Goal: Task Accomplishment & Management: Use online tool/utility

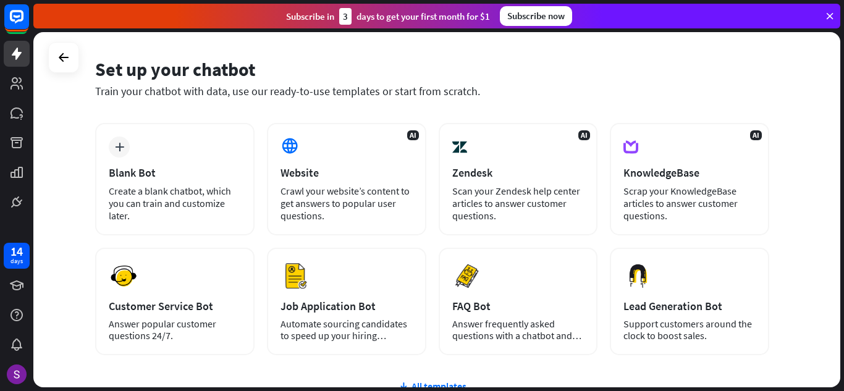
scroll to position [62, 0]
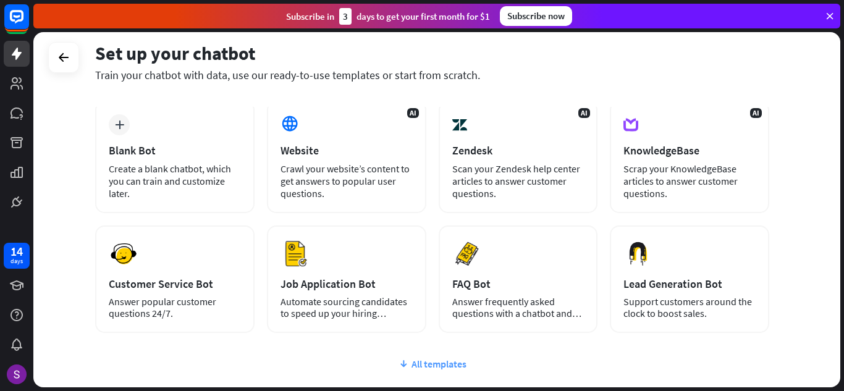
click at [431, 360] on div "All templates" at bounding box center [432, 364] width 674 height 12
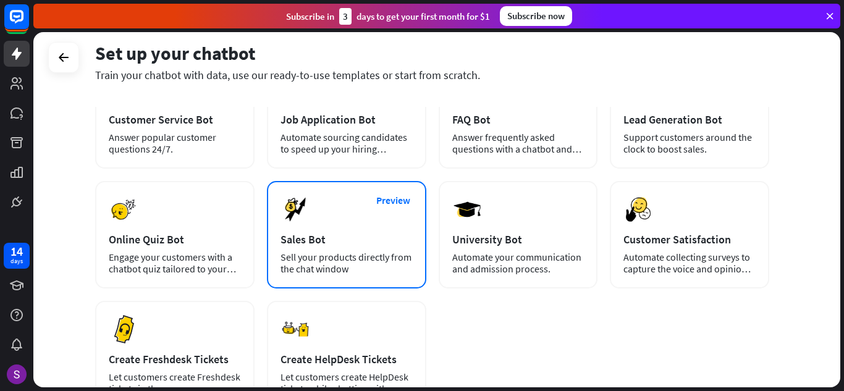
scroll to position [247, 0]
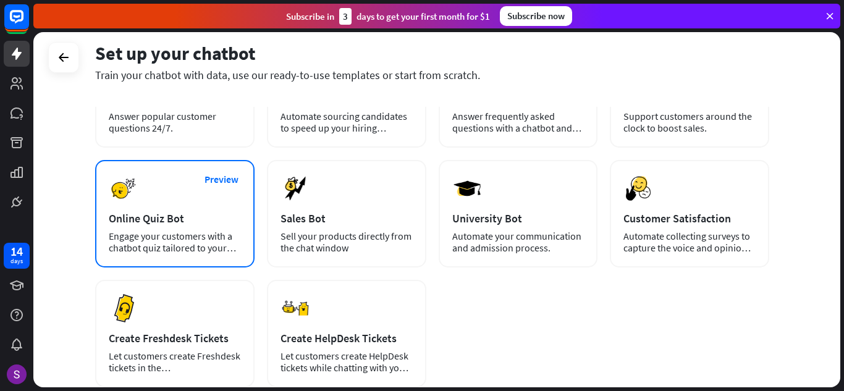
click at [203, 216] on div "Online Quiz Bot" at bounding box center [175, 218] width 132 height 14
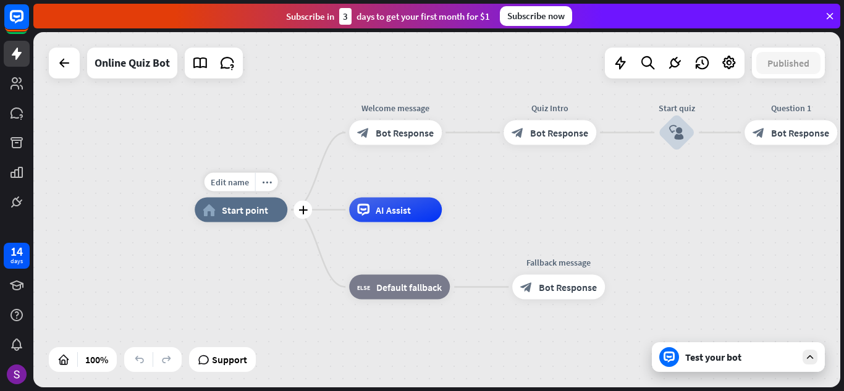
click at [258, 220] on div "home_2 Start point" at bounding box center [241, 210] width 93 height 25
click at [250, 266] on div "home_2 Start point Welcome message block_bot_response Bot Response Quiz Intro b…" at bounding box center [598, 387] width 807 height 355
click at [253, 218] on div "home_2 Start point" at bounding box center [241, 210] width 93 height 25
click at [228, 183] on span "Edit name" at bounding box center [230, 182] width 38 height 11
click at [387, 140] on div "block_bot_response Bot Response" at bounding box center [395, 133] width 93 height 25
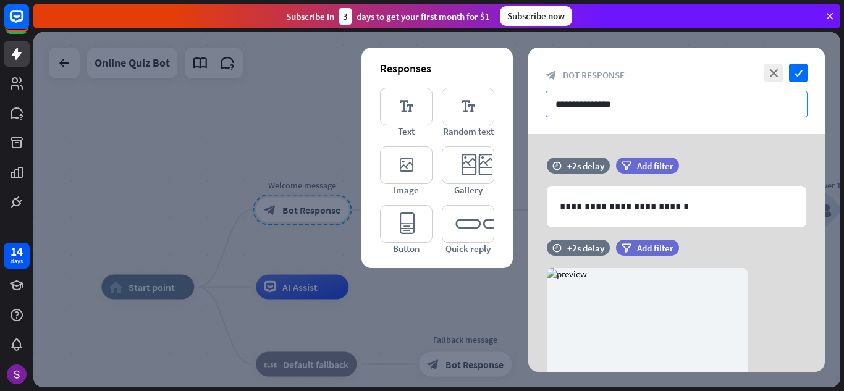
click at [623, 108] on input "**********" at bounding box center [677, 104] width 262 height 27
drag, startPoint x: 666, startPoint y: 87, endPoint x: 666, endPoint y: 97, distance: 9.9
click at [666, 92] on div "**********" at bounding box center [676, 91] width 297 height 87
click at [661, 107] on input "**********" at bounding box center [677, 104] width 262 height 27
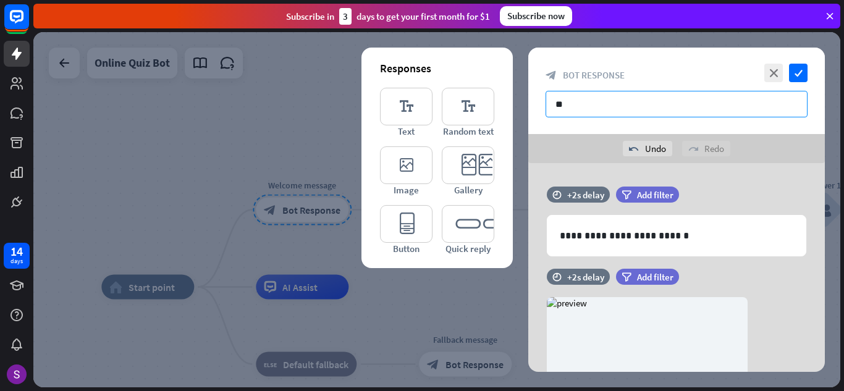
type input "*"
type input "**********"
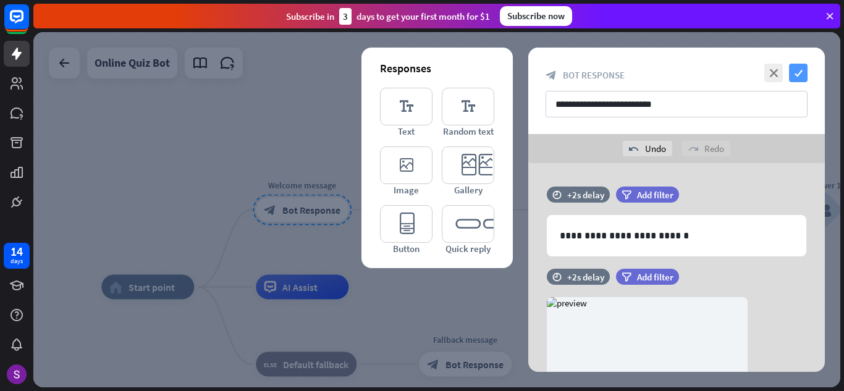
click at [800, 65] on icon "check" at bounding box center [798, 73] width 19 height 19
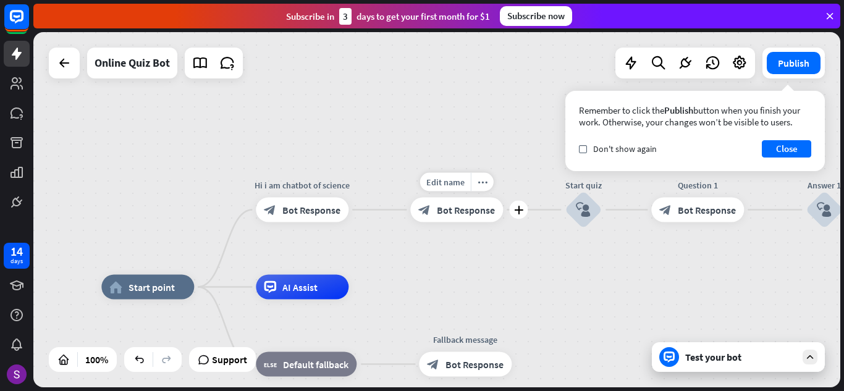
click at [459, 207] on span "Bot Response" at bounding box center [466, 210] width 58 height 12
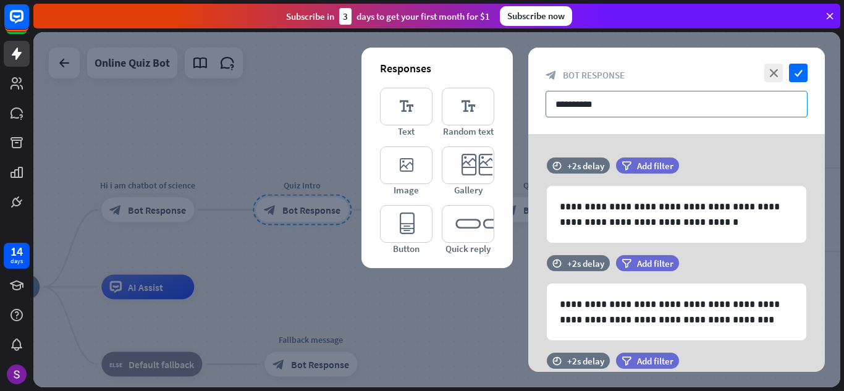
click at [630, 101] on input "**********" at bounding box center [677, 104] width 262 height 27
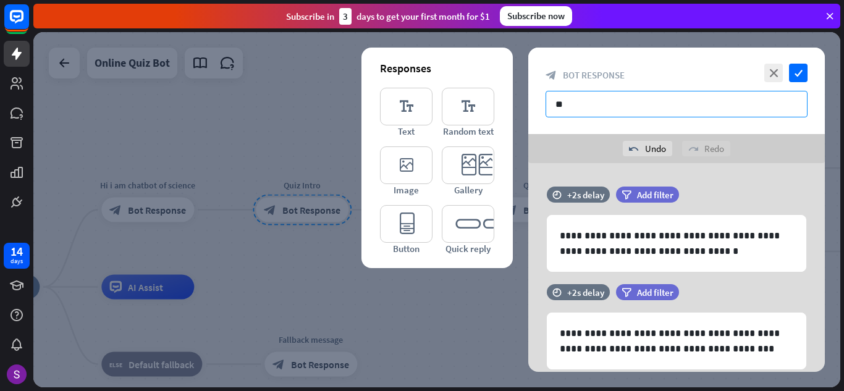
type input "*"
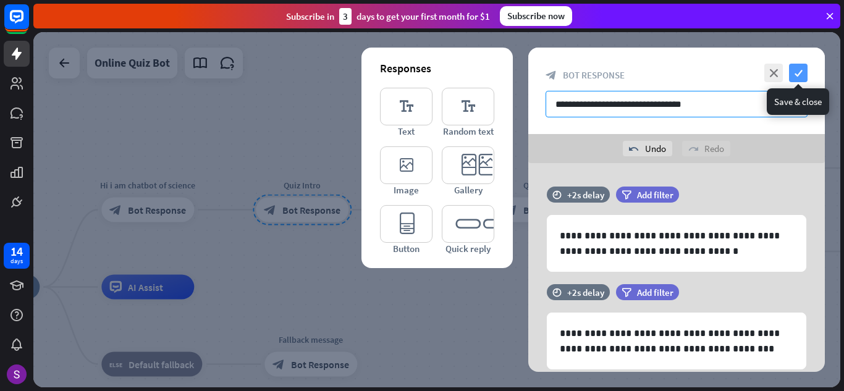
type input "**********"
click at [799, 73] on icon "check" at bounding box center [798, 73] width 19 height 19
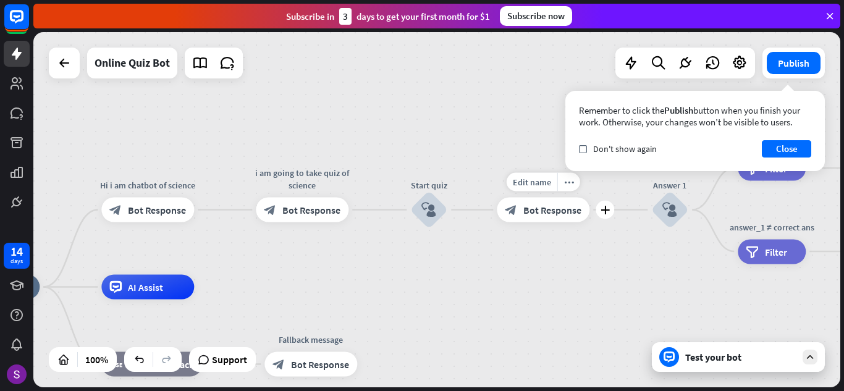
click at [564, 198] on div "Edit name more_horiz plus block_bot_response Bot Response" at bounding box center [543, 210] width 93 height 25
click at [538, 181] on span "Edit name" at bounding box center [532, 182] width 38 height 11
click at [571, 182] on input "**********" at bounding box center [543, 182] width 87 height 17
click at [538, 180] on span "Edit name" at bounding box center [532, 182] width 38 height 11
type input "*"
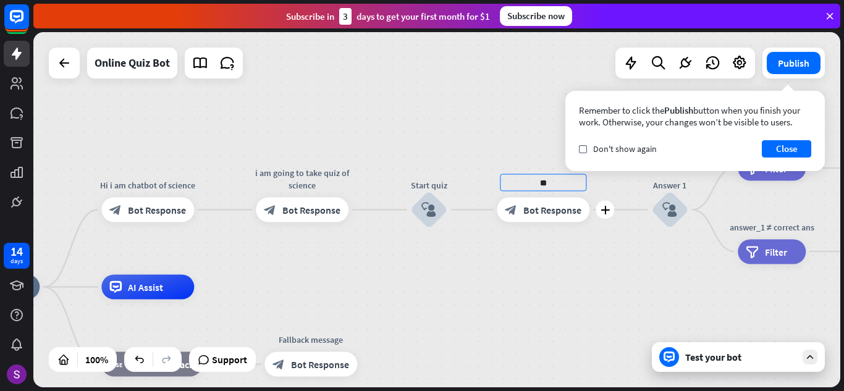
type input "*"
type input "**********"
click at [609, 252] on div "**********" at bounding box center [436, 209] width 807 height 355
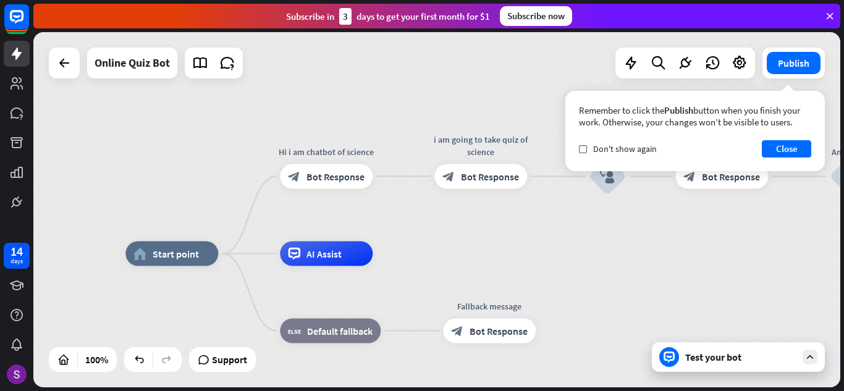
drag, startPoint x: 471, startPoint y: 323, endPoint x: 650, endPoint y: 289, distance: 181.7
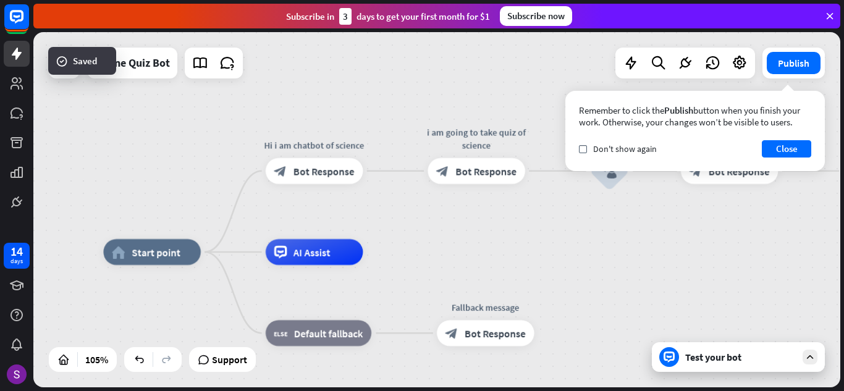
drag, startPoint x: 570, startPoint y: 284, endPoint x: 491, endPoint y: 279, distance: 78.6
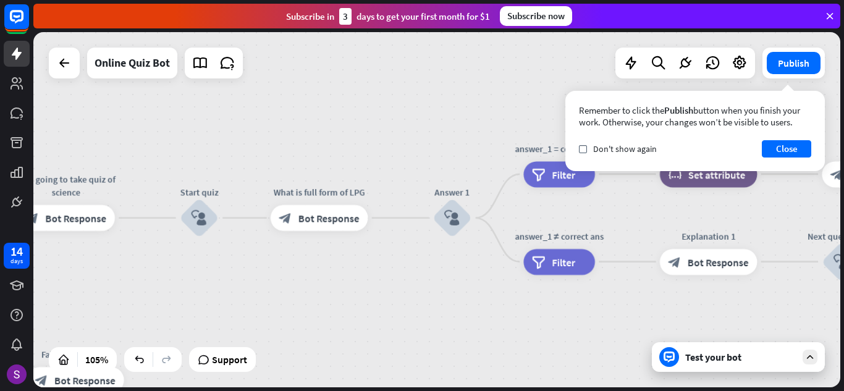
drag, startPoint x: 805, startPoint y: 266, endPoint x: 410, endPoint y: 316, distance: 398.1
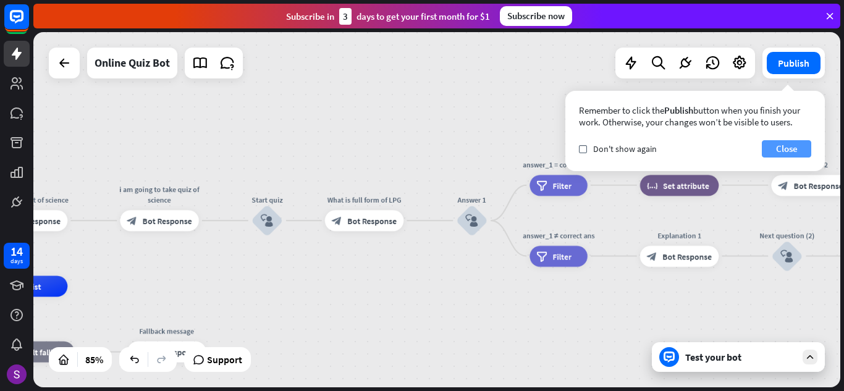
click at [790, 146] on button "Close" at bounding box center [786, 148] width 49 height 17
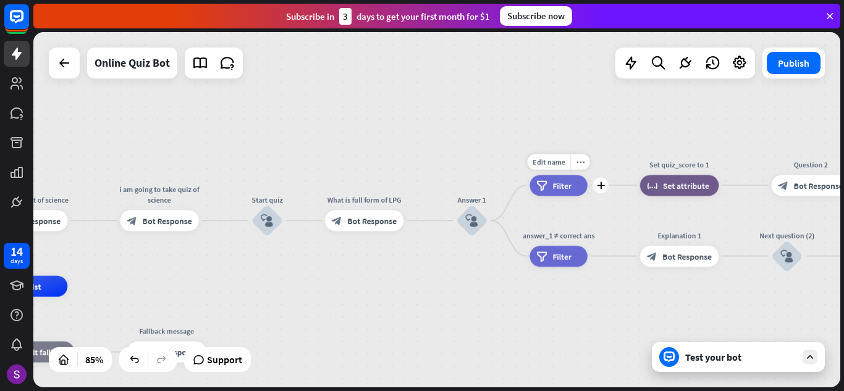
click at [572, 176] on div "filter Filter" at bounding box center [559, 185] width 58 height 21
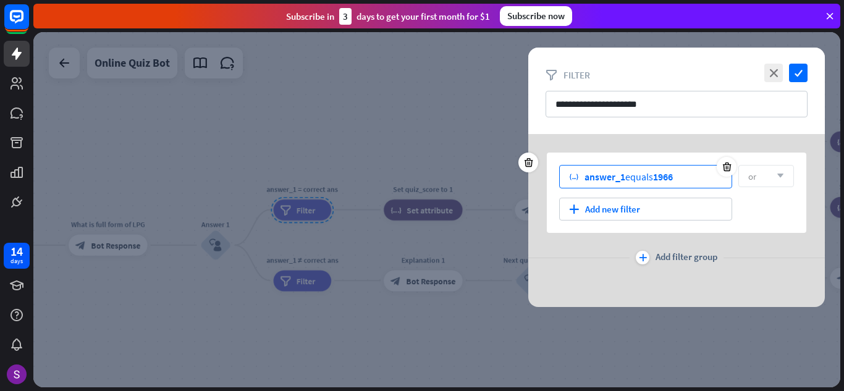
click at [706, 176] on div "variable answer_1 equals 1966" at bounding box center [645, 176] width 173 height 23
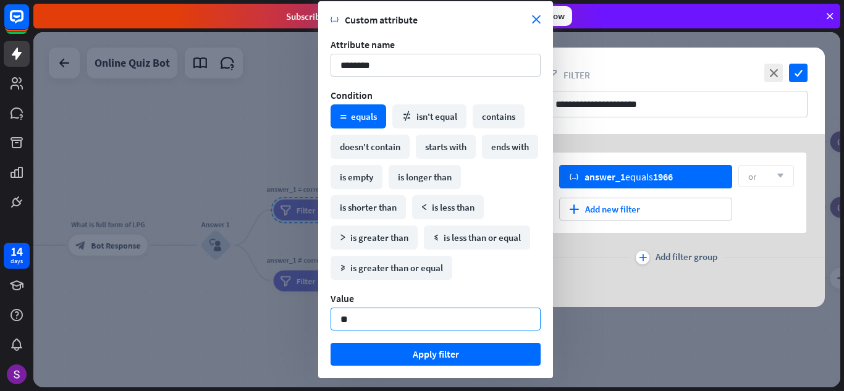
type input "*"
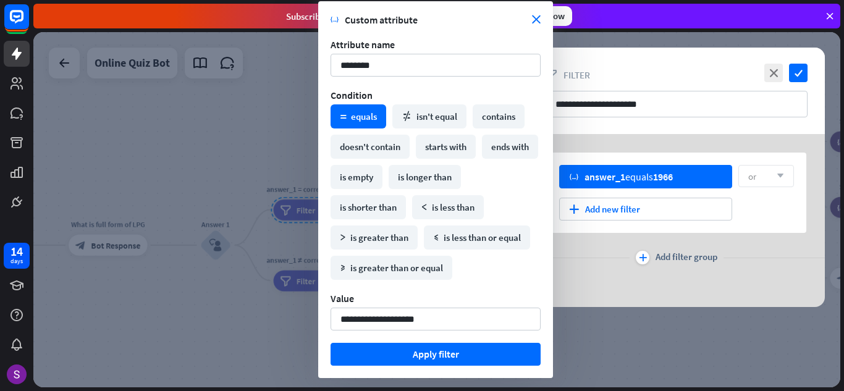
drag, startPoint x: 411, startPoint y: 315, endPoint x: 372, endPoint y: 333, distance: 42.9
click at [372, 333] on form "variable Custom attribute close Attribute name ******** Condition math_equal eq…" at bounding box center [436, 190] width 210 height 352
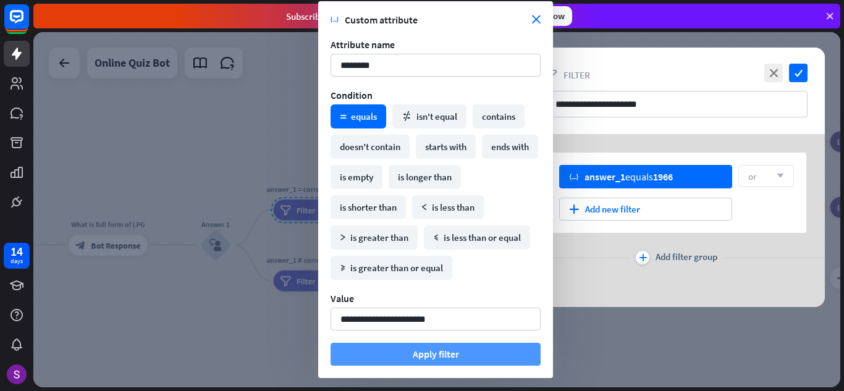
type input "**********"
click at [506, 354] on button "Apply filter" at bounding box center [436, 354] width 210 height 23
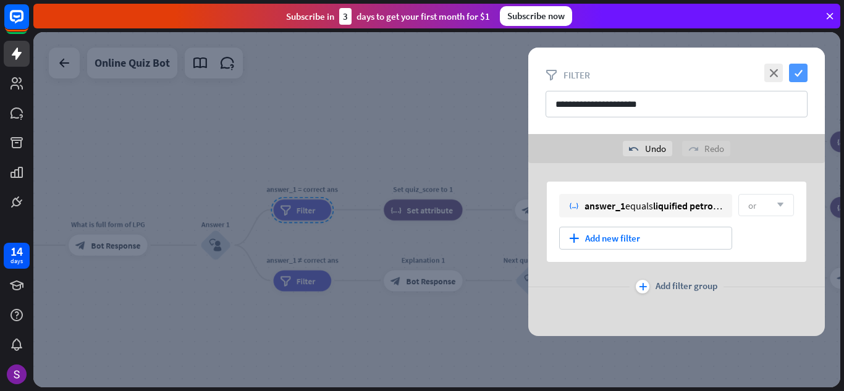
click at [800, 70] on icon "check" at bounding box center [798, 73] width 19 height 19
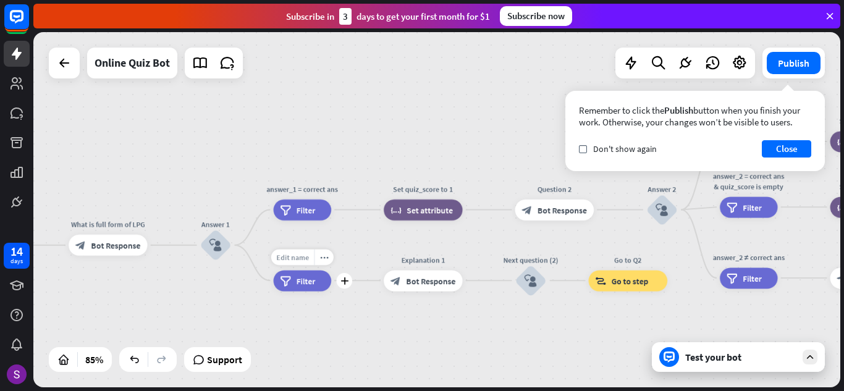
click at [313, 258] on div "Edit name" at bounding box center [292, 257] width 43 height 16
click at [334, 255] on input "**********" at bounding box center [303, 257] width 74 height 15
click at [352, 243] on div "home_2 Start point Hi i am chatbot of science block_bot_response Bot Response i…" at bounding box center [436, 209] width 807 height 355
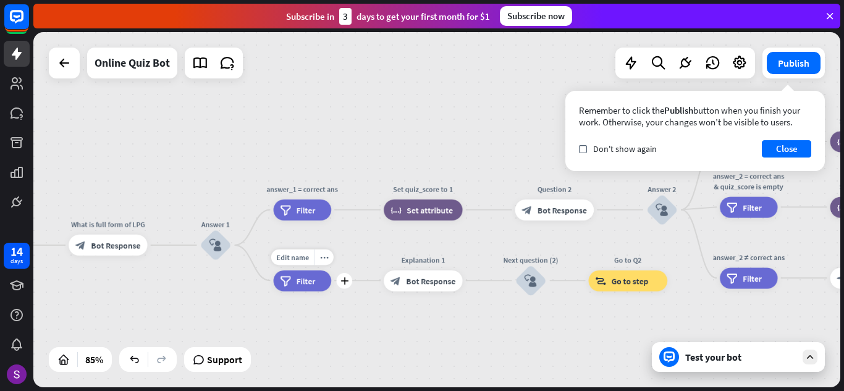
click at [302, 286] on span "Filter" at bounding box center [306, 281] width 19 height 11
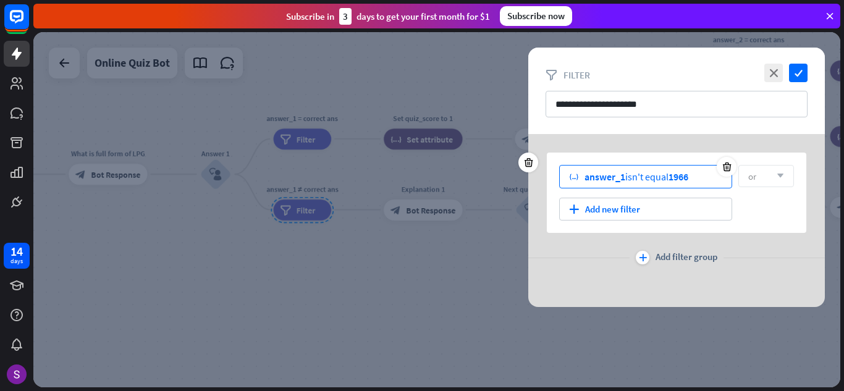
click at [644, 180] on div "answer_1 isn't equal 1966" at bounding box center [637, 177] width 104 height 12
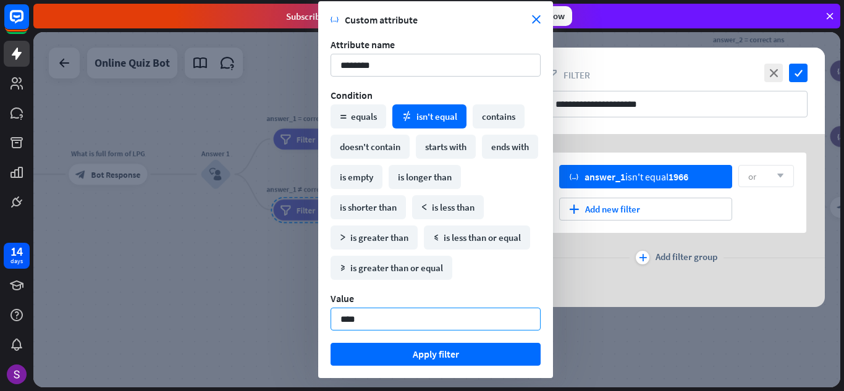
click at [371, 319] on input "****" at bounding box center [436, 319] width 210 height 23
type input "*"
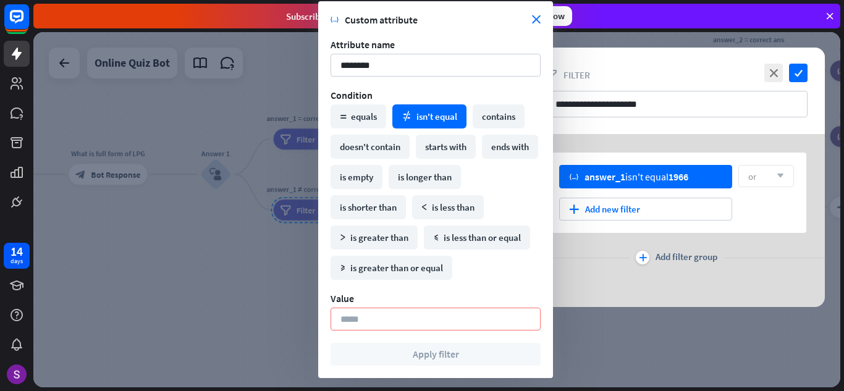
type input "*"
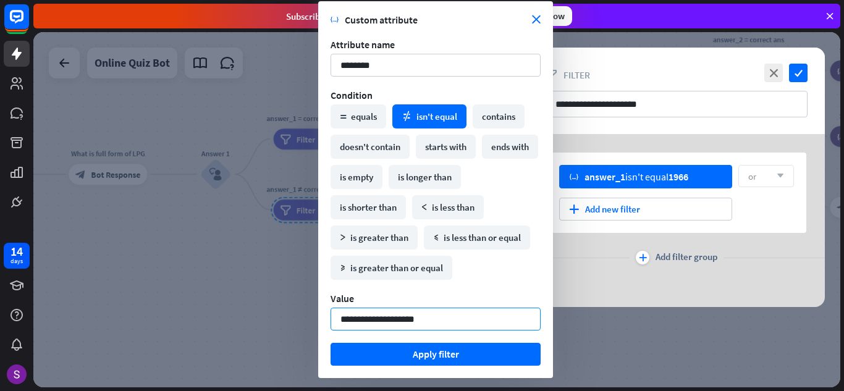
drag, startPoint x: 418, startPoint y: 320, endPoint x: 392, endPoint y: 330, distance: 28.0
click at [392, 330] on input "**********" at bounding box center [436, 319] width 210 height 23
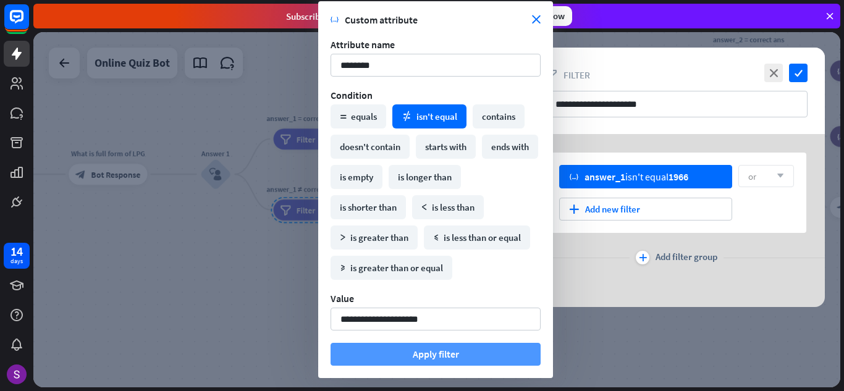
type input "**********"
click at [496, 353] on button "Apply filter" at bounding box center [436, 354] width 210 height 23
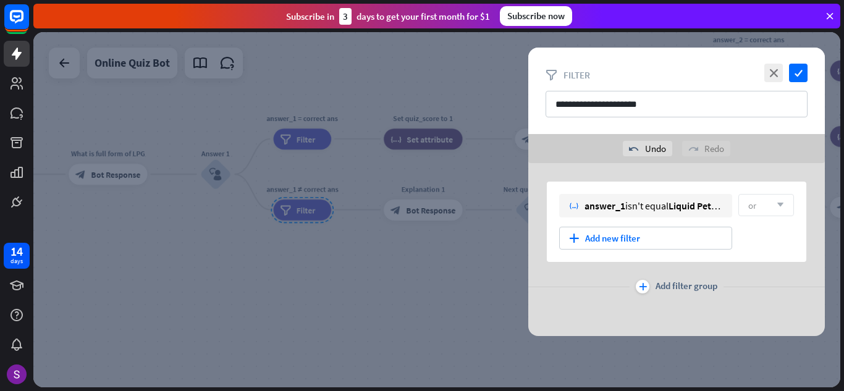
click at [472, 316] on div at bounding box center [436, 209] width 807 height 355
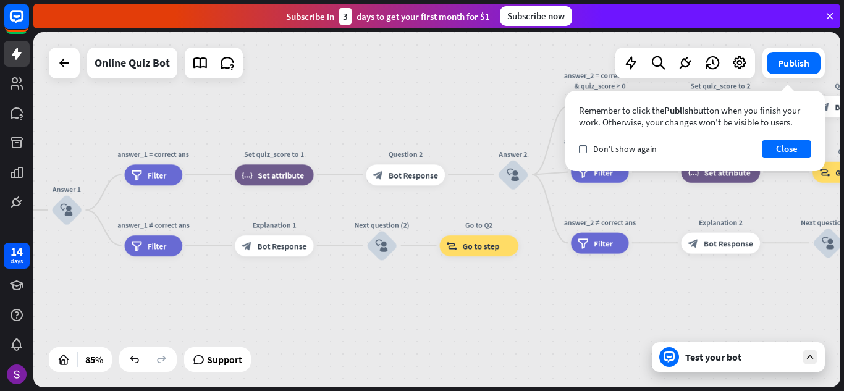
drag, startPoint x: 636, startPoint y: 278, endPoint x: 478, endPoint y: 312, distance: 161.2
click at [483, 314] on div "home_2 Start point Hi i am chatbot of science block_bot_response Bot Response i…" at bounding box center [436, 209] width 807 height 355
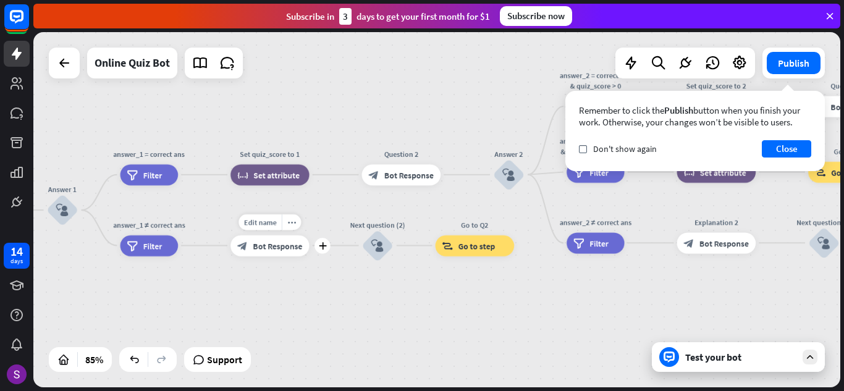
click at [280, 242] on span "Bot Response" at bounding box center [277, 245] width 49 height 11
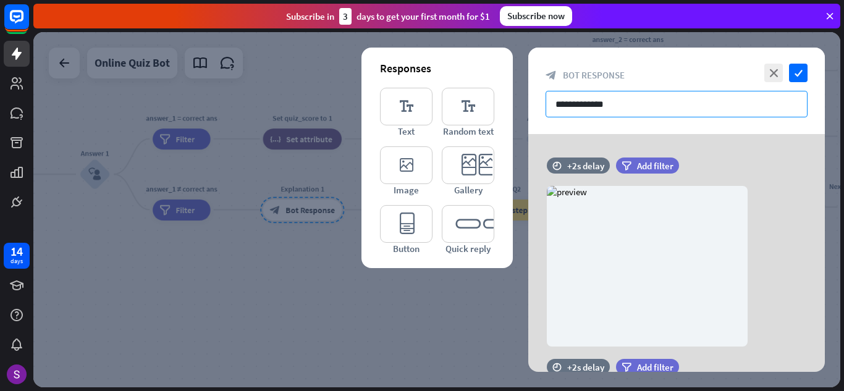
click at [635, 109] on input "**********" at bounding box center [677, 104] width 262 height 27
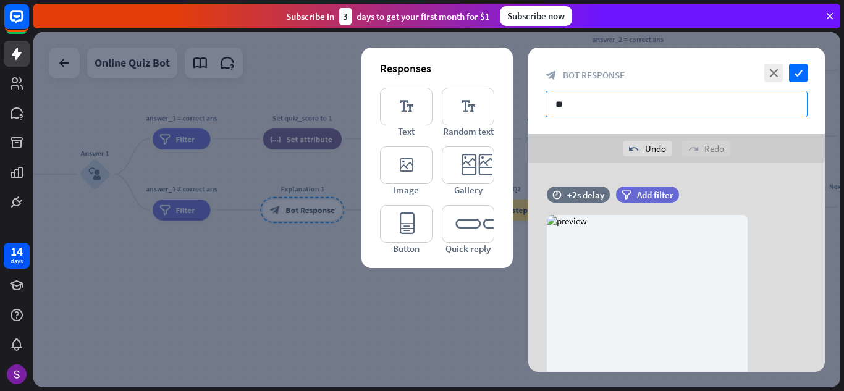
type input "*"
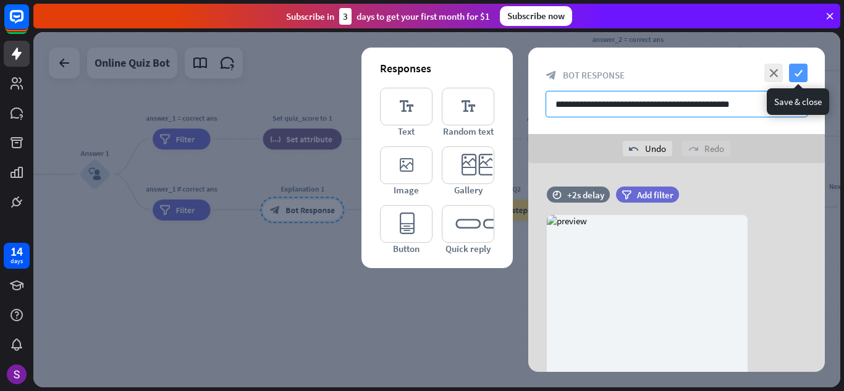
type input "**********"
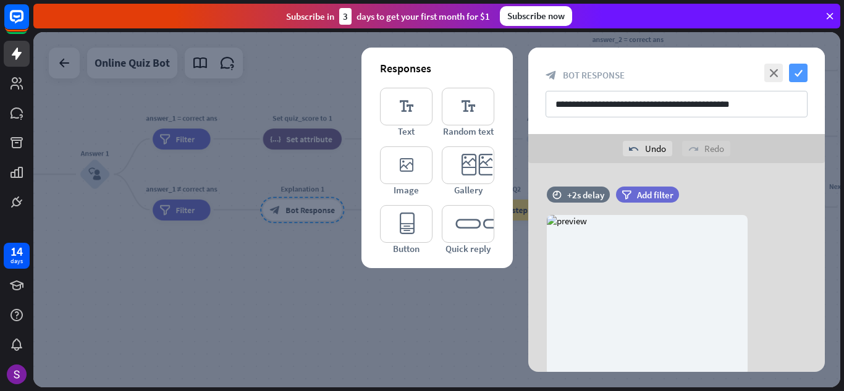
click at [799, 70] on icon "check" at bounding box center [798, 73] width 19 height 19
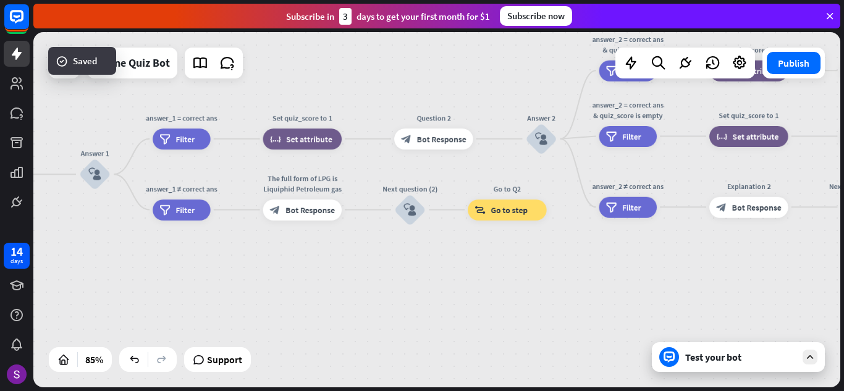
click at [322, 300] on div "home_2 Start point Hi i am chatbot of science block_bot_response Bot Response i…" at bounding box center [436, 209] width 807 height 355
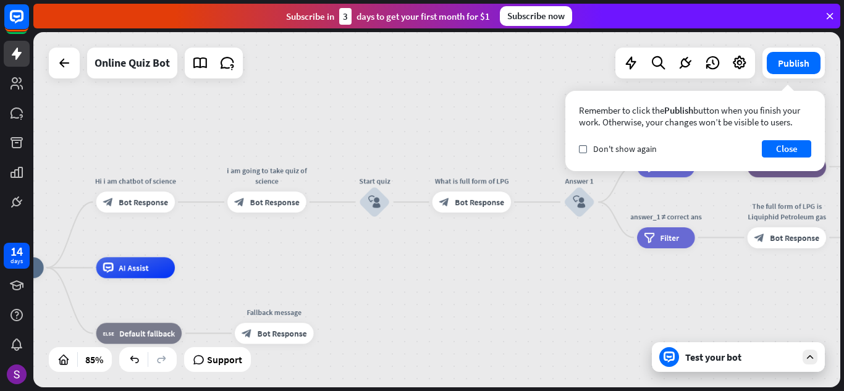
drag, startPoint x: 232, startPoint y: 279, endPoint x: 716, endPoint y: 307, distance: 485.3
click at [716, 307] on div "home_2 Start point Hi i am chatbot of science block_bot_response Bot Response i…" at bounding box center [436, 209] width 807 height 355
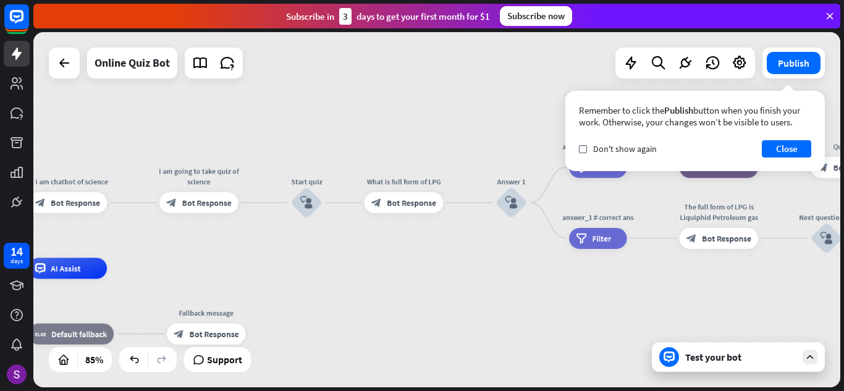
drag, startPoint x: 605, startPoint y: 314, endPoint x: 537, endPoint y: 315, distance: 68.0
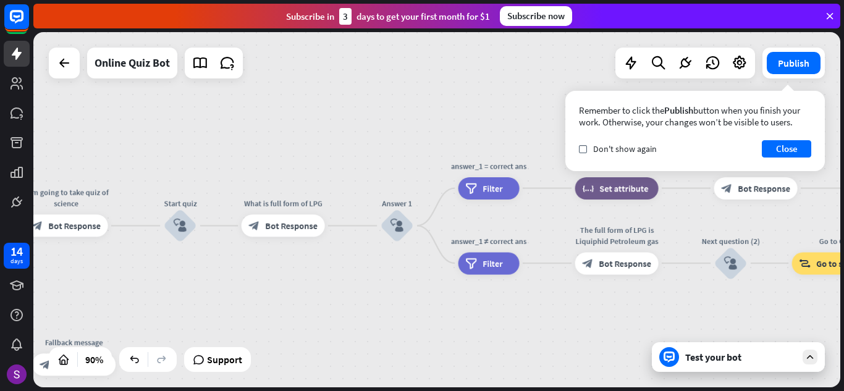
drag, startPoint x: 667, startPoint y: 294, endPoint x: 558, endPoint y: 322, distance: 112.4
click at [558, 322] on div "home_2 Start point Hi i am chatbot of science block_bot_response Bot Response i…" at bounding box center [436, 209] width 807 height 355
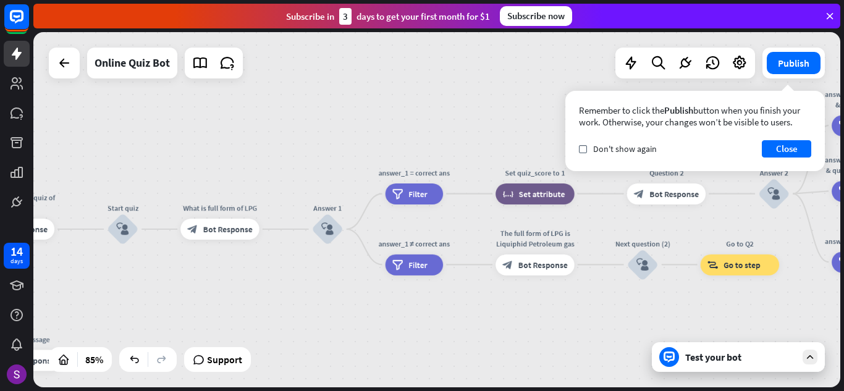
drag, startPoint x: 554, startPoint y: 331, endPoint x: 474, endPoint y: 330, distance: 80.3
click at [474, 330] on div "home_2 Start point Hi i am chatbot of science block_bot_response Bot Response i…" at bounding box center [436, 209] width 807 height 355
click at [749, 355] on div "Test your bot" at bounding box center [740, 357] width 111 height 12
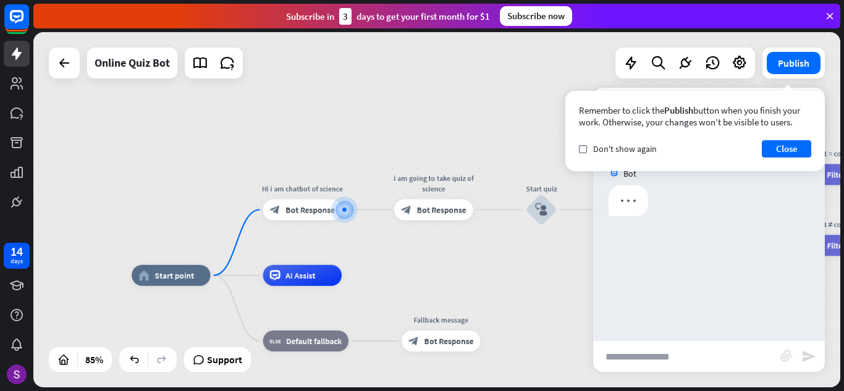
click at [662, 355] on input "text" at bounding box center [686, 356] width 187 height 31
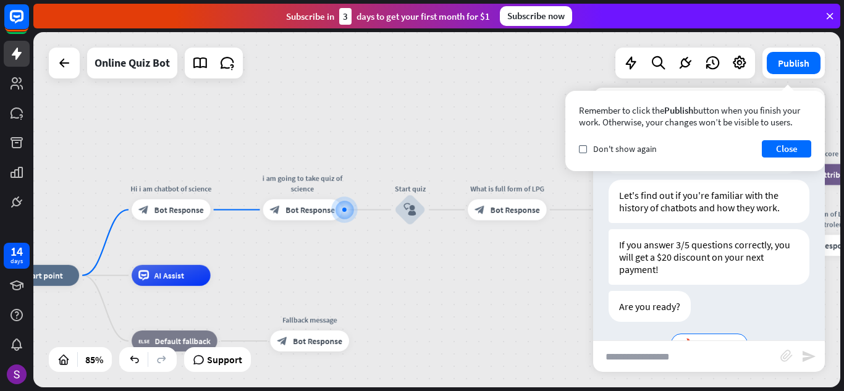
scroll to position [231, 0]
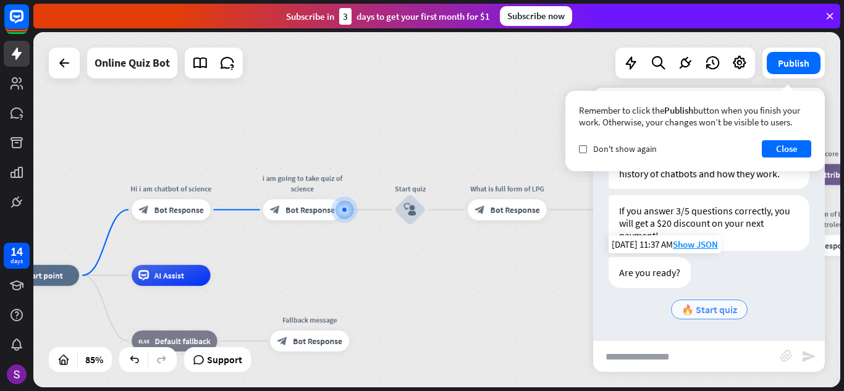
click at [712, 313] on span "🔥 Start quiz" at bounding box center [710, 309] width 56 height 12
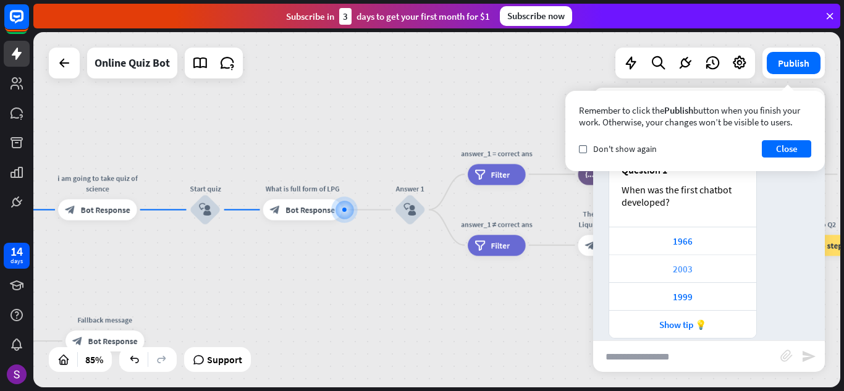
scroll to position [575, 0]
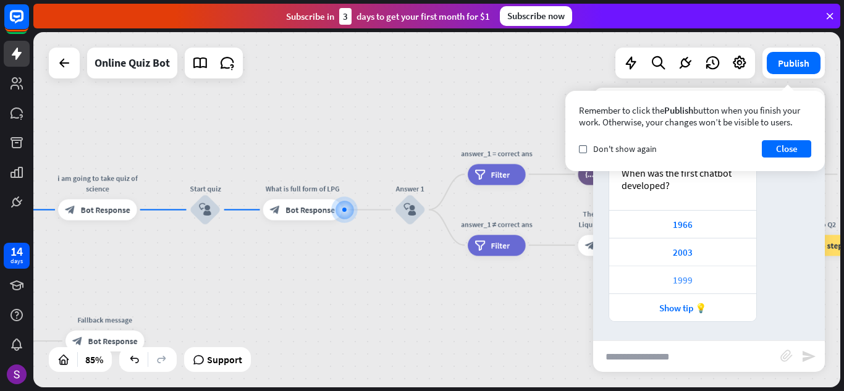
click at [702, 276] on div "1999" at bounding box center [683, 280] width 135 height 12
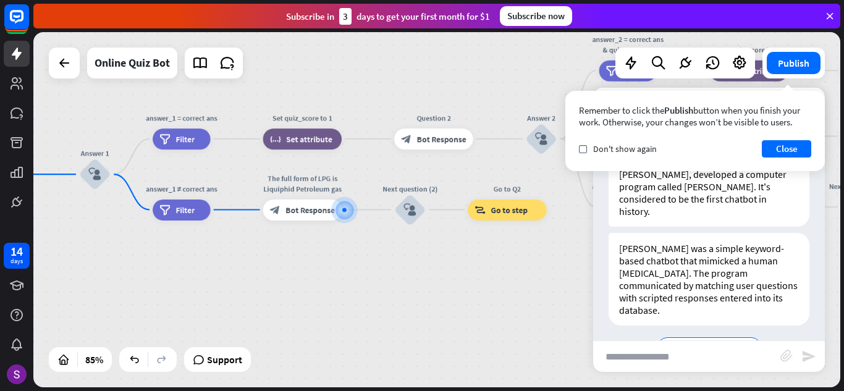
scroll to position [1009, 0]
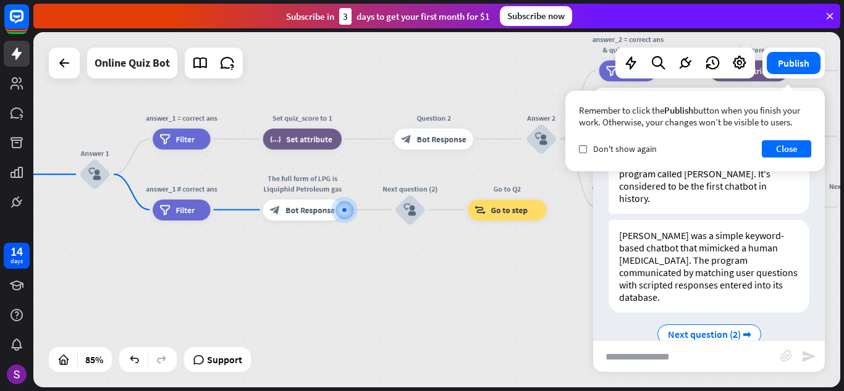
click at [536, 337] on div "home_2 Start point Hi i am chatbot of science block_bot_response Bot Response i…" at bounding box center [436, 209] width 807 height 355
click at [682, 328] on span "Next question (2) ➡" at bounding box center [709, 334] width 83 height 12
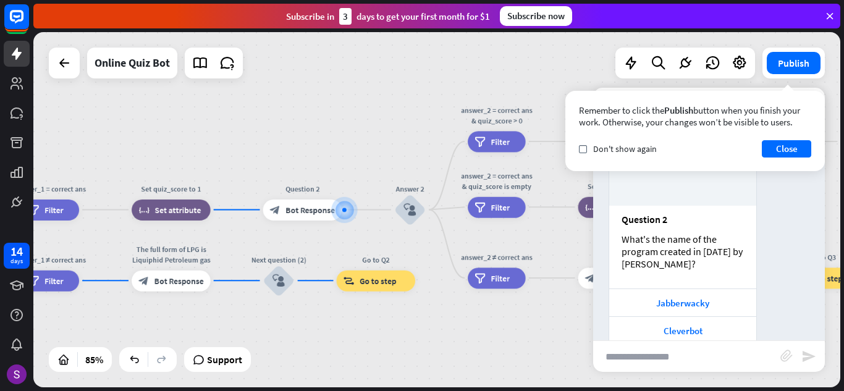
scroll to position [1365, 0]
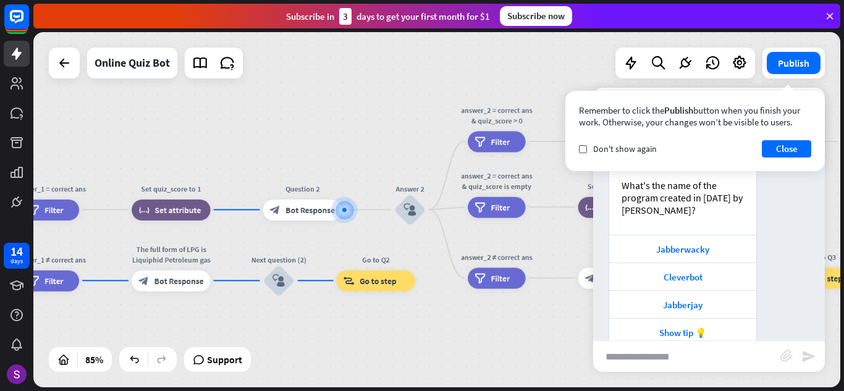
click at [370, 318] on div "home_2 Start point Hi i am chatbot of science block_bot_response Bot Response i…" at bounding box center [436, 209] width 807 height 355
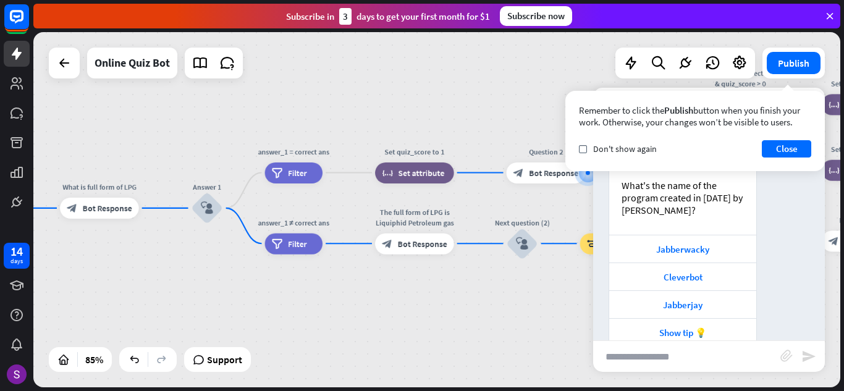
drag, startPoint x: 374, startPoint y: 329, endPoint x: 605, endPoint y: 280, distance: 236.2
click at [632, 290] on div "home_2 Start point Hi i am chatbot of science block_bot_response Bot Response i…" at bounding box center [436, 209] width 807 height 355
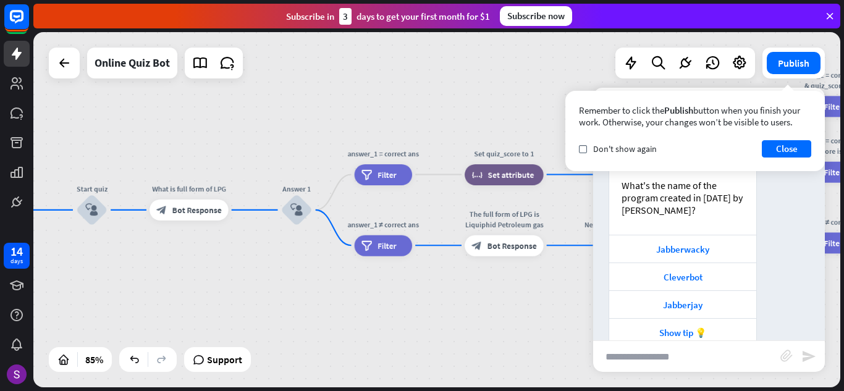
drag, startPoint x: 109, startPoint y: 274, endPoint x: 185, endPoint y: 278, distance: 75.5
click at [800, 148] on button "Close" at bounding box center [786, 148] width 49 height 17
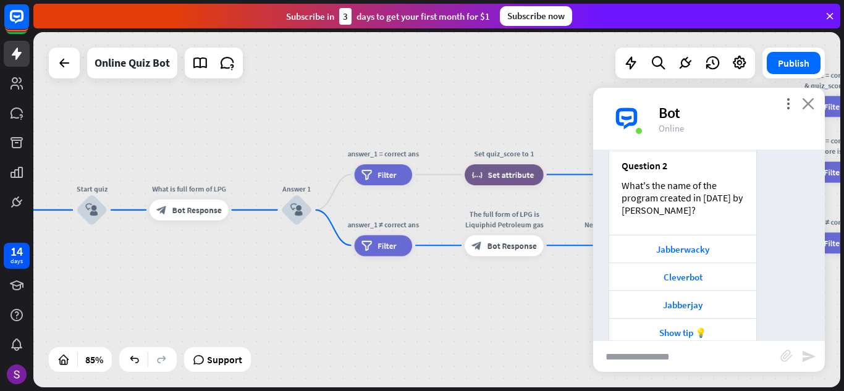
click at [811, 104] on icon "close" at bounding box center [808, 104] width 12 height 12
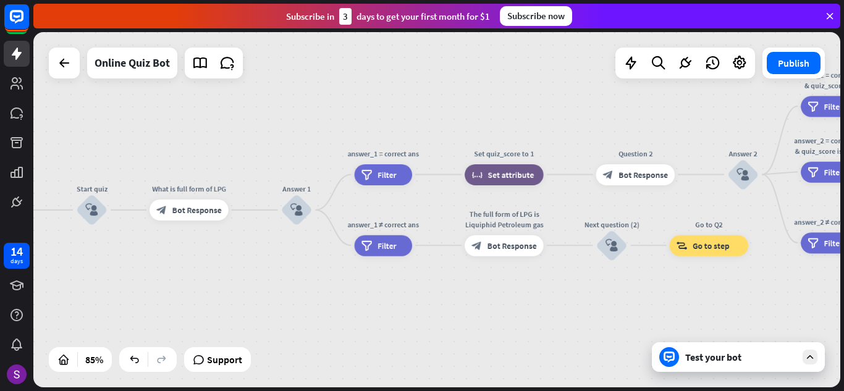
click at [729, 353] on div "Test your bot" at bounding box center [740, 357] width 111 height 12
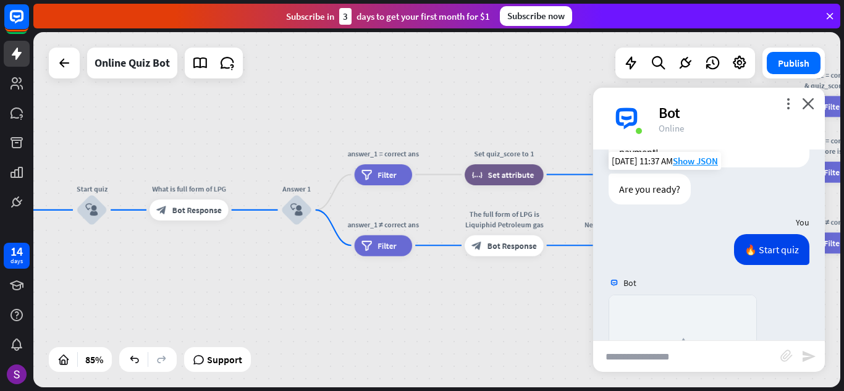
scroll to position [0, 0]
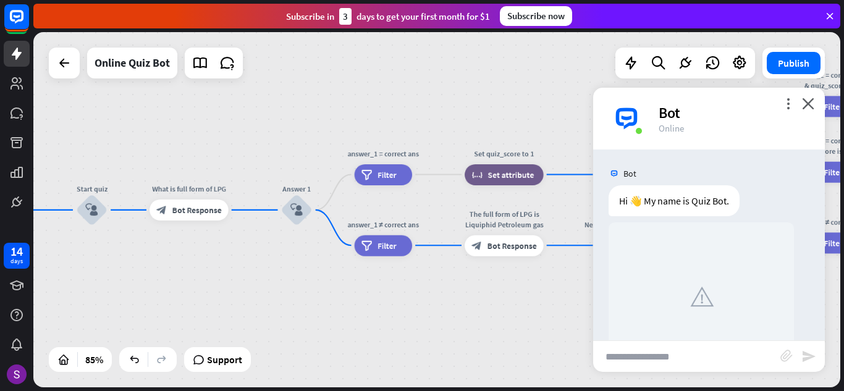
click at [818, 97] on div "more_vert close Bot Online" at bounding box center [709, 119] width 232 height 62
click at [808, 103] on icon "close" at bounding box center [808, 104] width 12 height 12
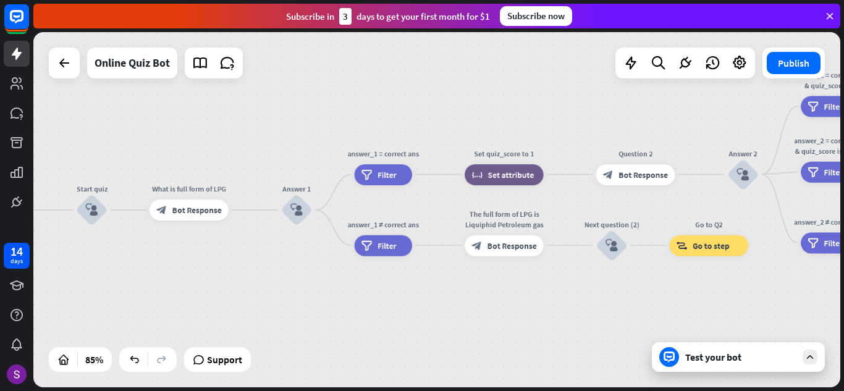
click at [747, 357] on div "Test your bot" at bounding box center [740, 357] width 111 height 12
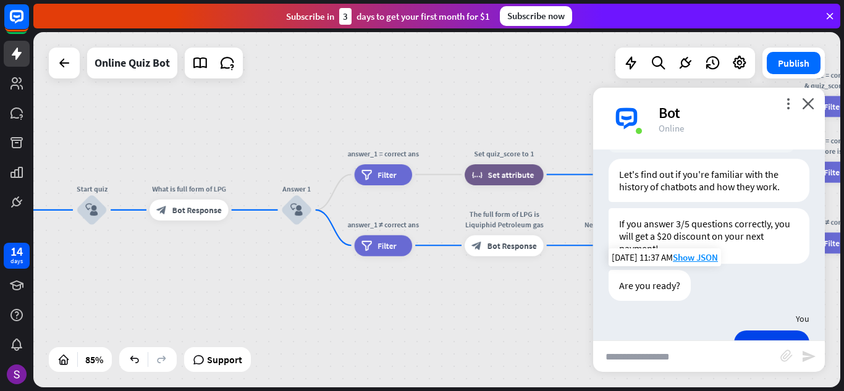
scroll to position [247, 0]
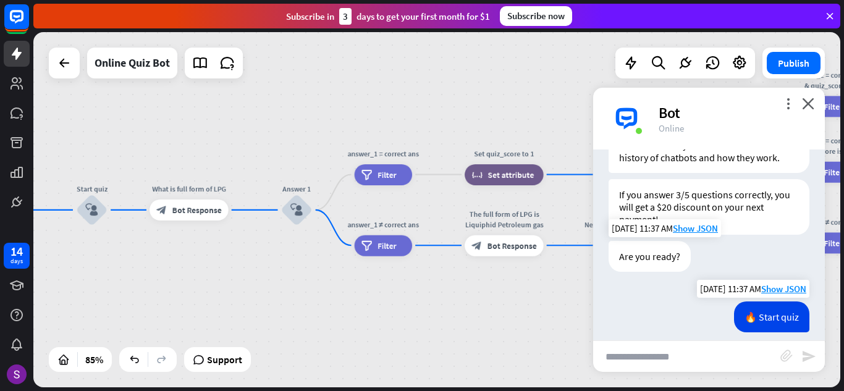
click at [745, 319] on div "🔥 Start quiz" at bounding box center [771, 317] width 75 height 31
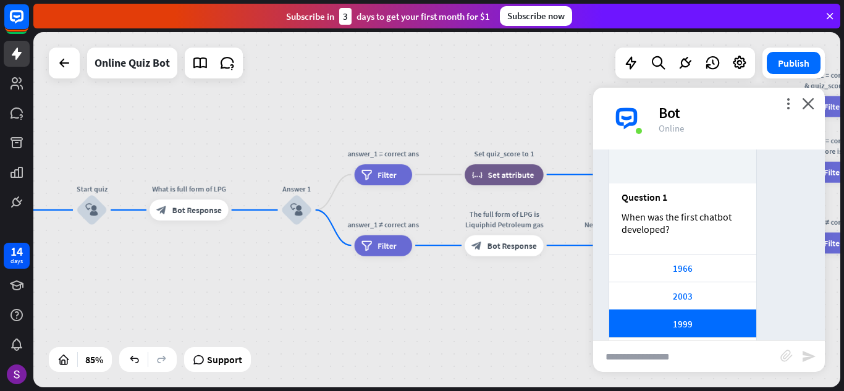
scroll to position [556, 0]
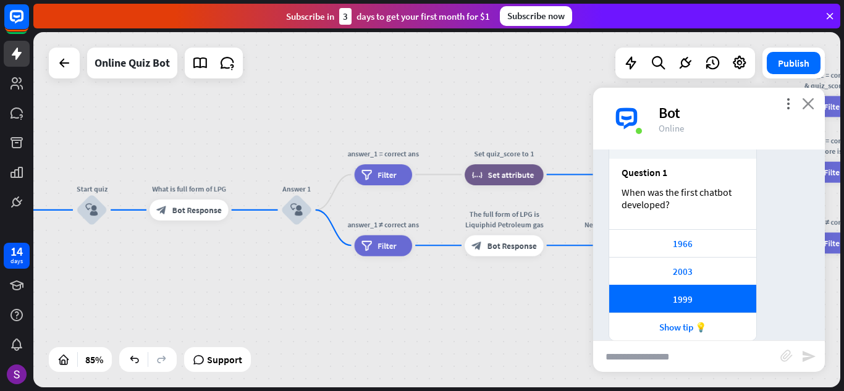
click at [808, 106] on icon "close" at bounding box center [808, 104] width 12 height 12
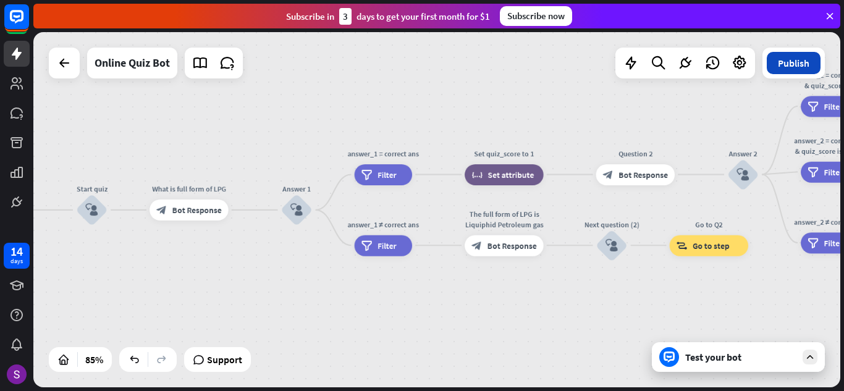
click at [798, 66] on button "Publish" at bounding box center [794, 63] width 54 height 22
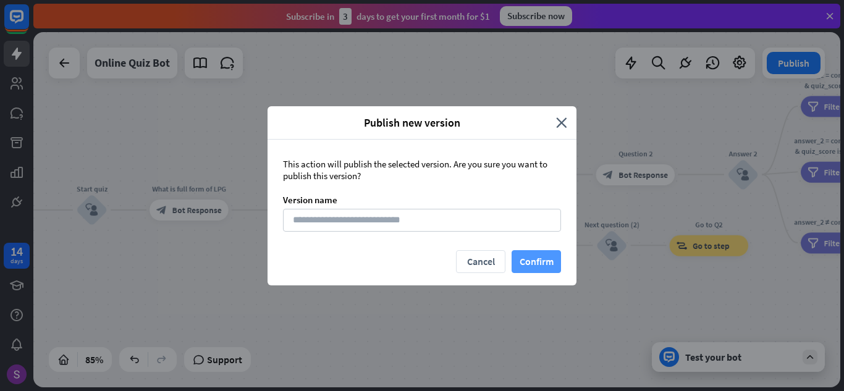
click at [546, 263] on button "Confirm" at bounding box center [536, 261] width 49 height 23
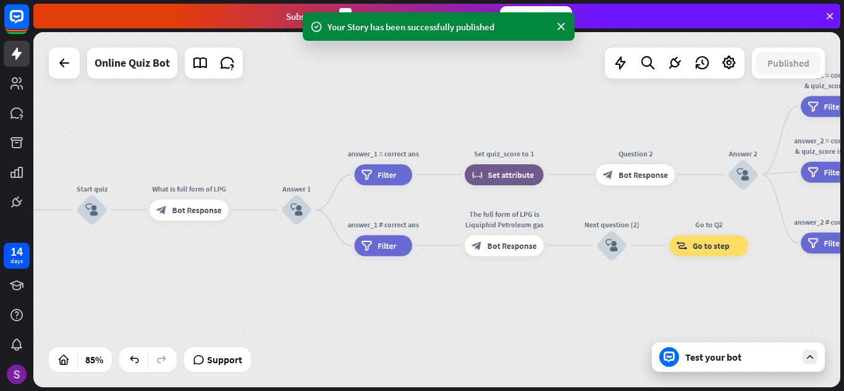
click at [745, 359] on div "Test your bot" at bounding box center [740, 357] width 111 height 12
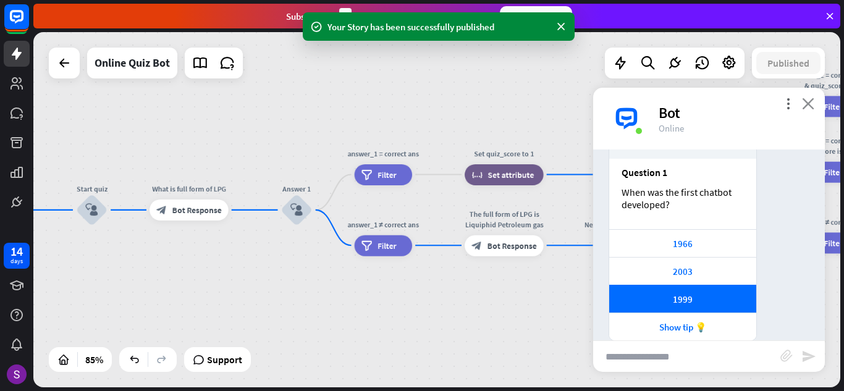
click at [808, 103] on icon "close" at bounding box center [808, 104] width 12 height 12
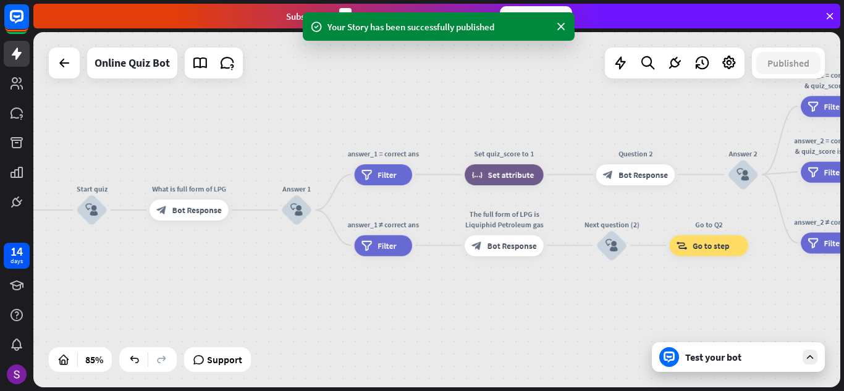
click at [711, 358] on div "Test your bot" at bounding box center [740, 357] width 111 height 12
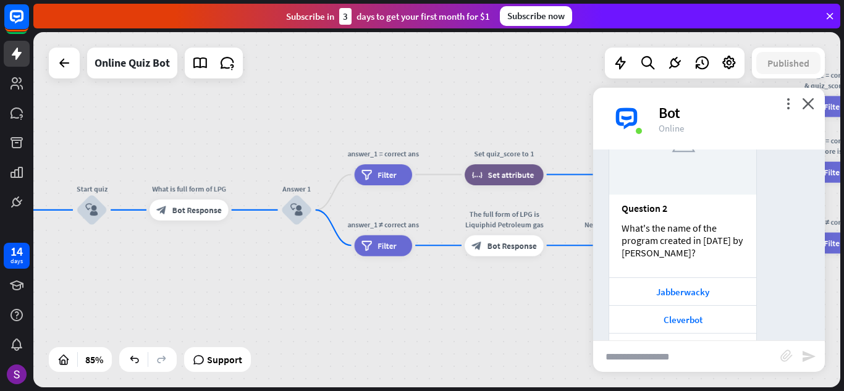
scroll to position [1365, 0]
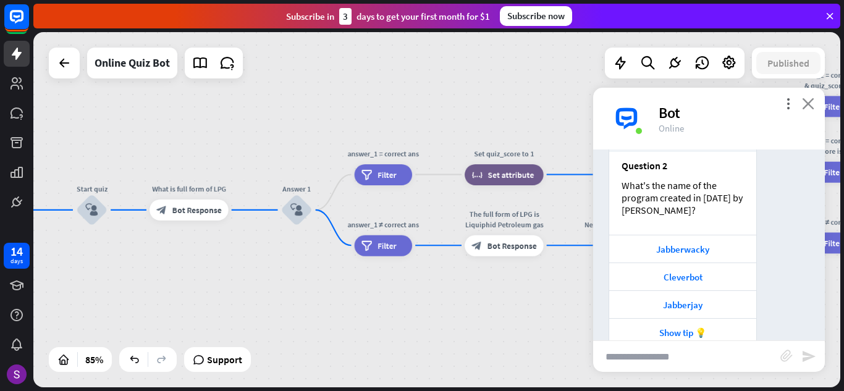
click at [810, 103] on icon "close" at bounding box center [808, 104] width 12 height 12
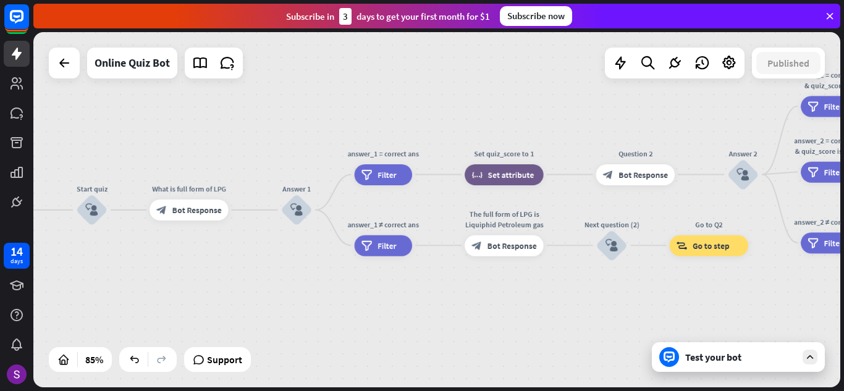
click at [672, 326] on div "home_2 Start point Hi i am chatbot of science block_bot_response Bot Response i…" at bounding box center [436, 209] width 807 height 355
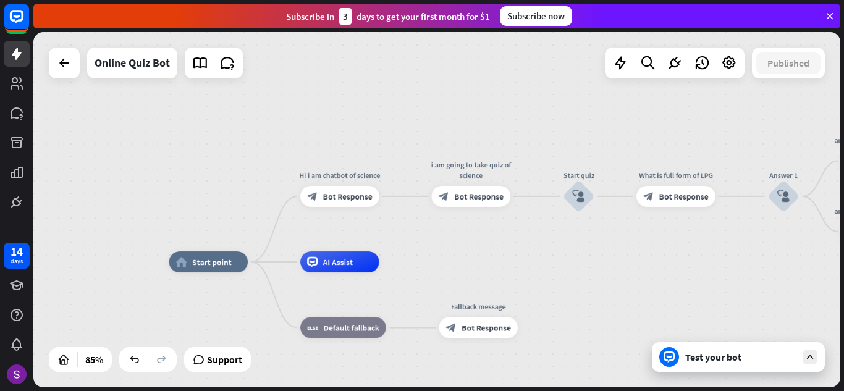
drag, startPoint x: 258, startPoint y: 263, endPoint x: 732, endPoint y: 223, distance: 475.1
click at [732, 223] on div "home_2 Start point Hi i am chatbot of science block_bot_response Bot Response i…" at bounding box center [436, 209] width 807 height 355
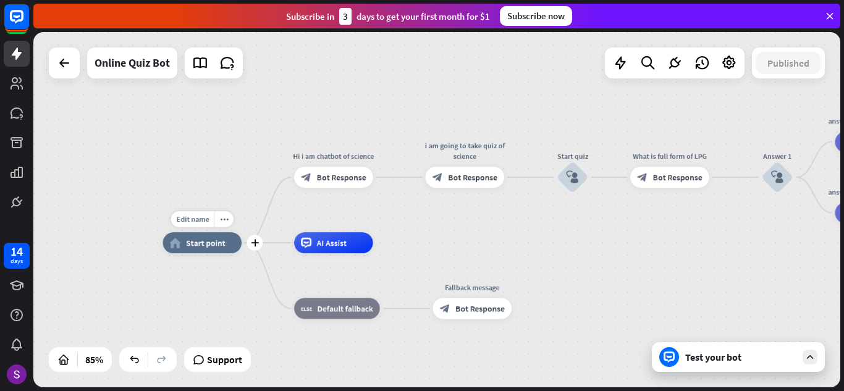
click at [208, 242] on span "Start point" at bounding box center [206, 243] width 40 height 11
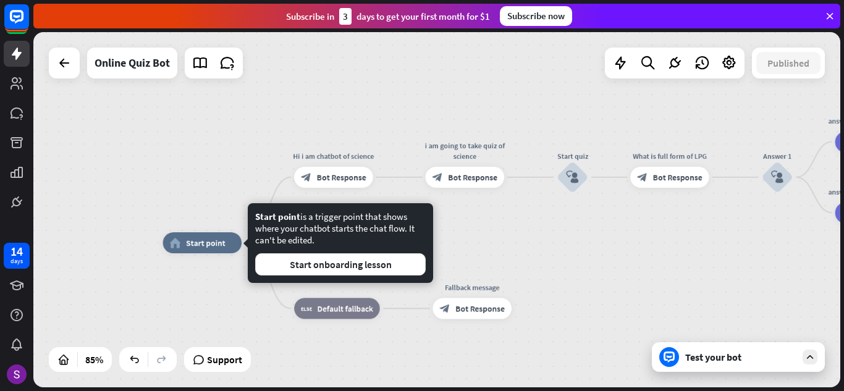
click at [604, 266] on div "home_2 Start point Hi i am chatbot of science block_bot_response Bot Response i…" at bounding box center [506, 394] width 686 height 302
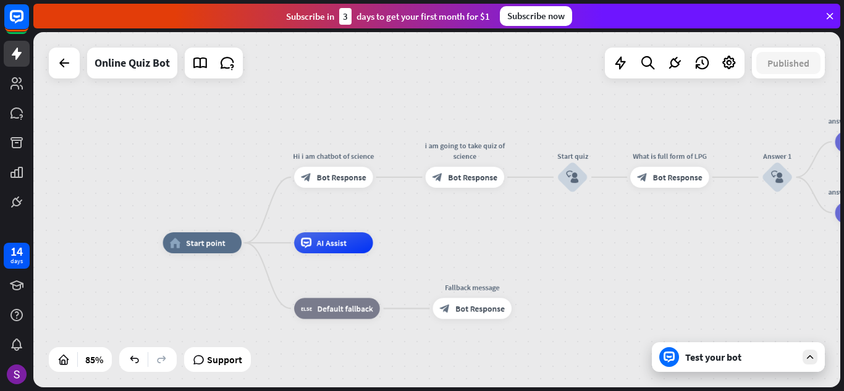
click at [742, 365] on div "Test your bot" at bounding box center [738, 357] width 173 height 30
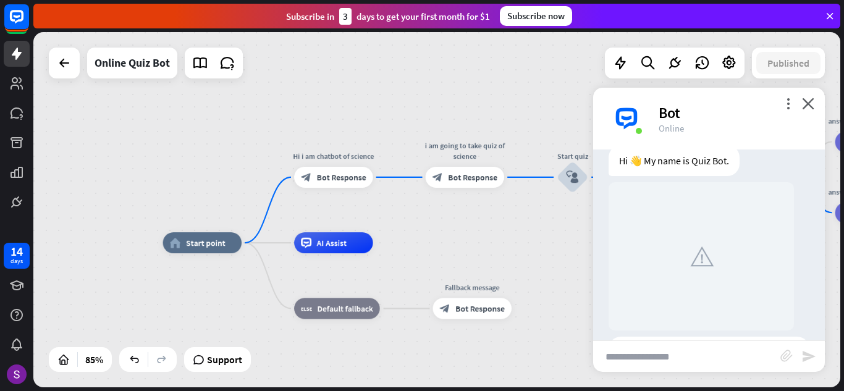
scroll to position [0, 0]
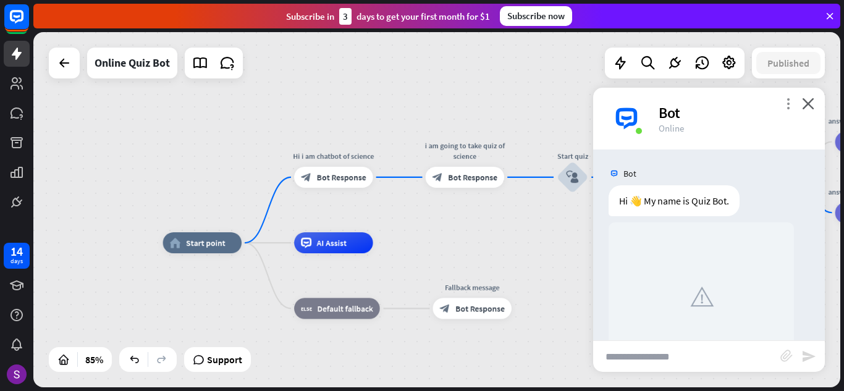
click at [784, 104] on icon "more_vert" at bounding box center [788, 104] width 12 height 12
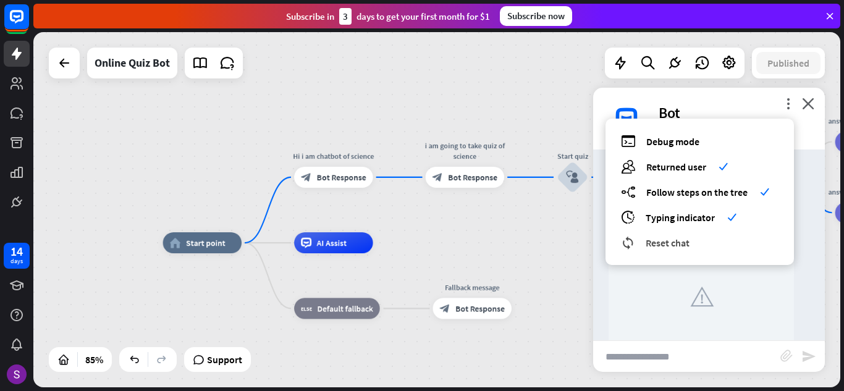
click at [674, 248] on span "Reset chat" at bounding box center [668, 243] width 44 height 12
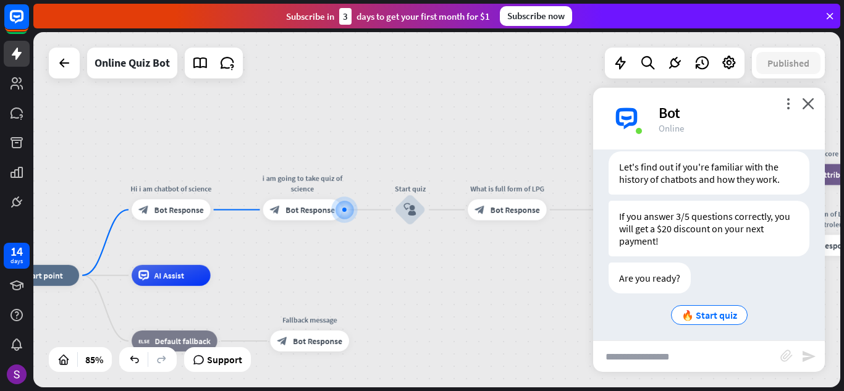
scroll to position [231, 0]
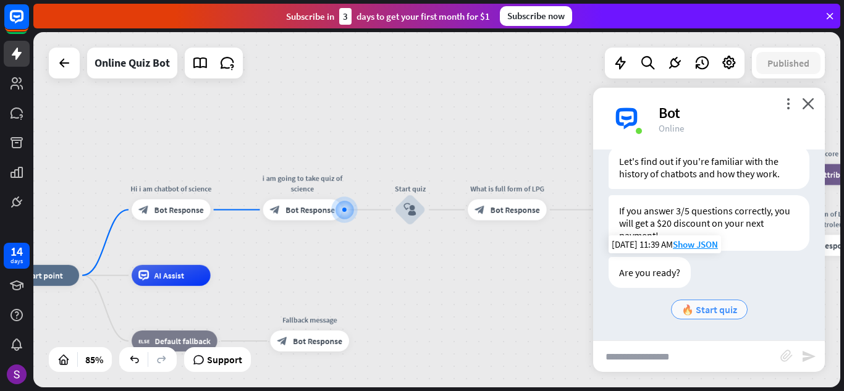
click at [715, 305] on span "🔥 Start quiz" at bounding box center [710, 309] width 56 height 12
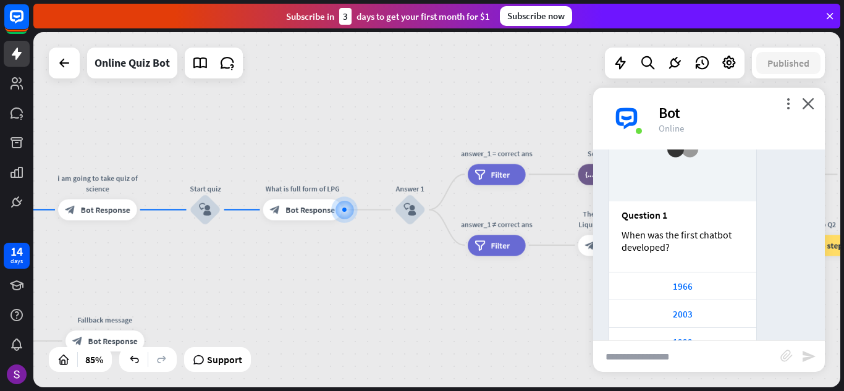
scroll to position [575, 0]
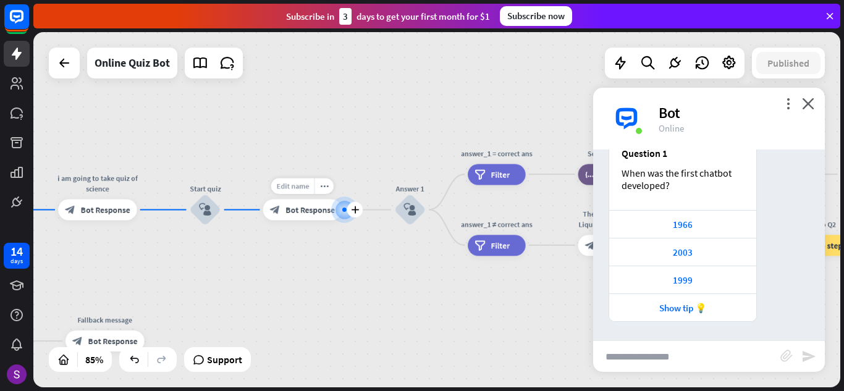
click at [278, 192] on div "Edit name" at bounding box center [292, 187] width 43 height 16
click at [295, 221] on div "**********" at bounding box center [302, 210] width 78 height 21
click at [298, 211] on span "Bot Response" at bounding box center [310, 210] width 49 height 11
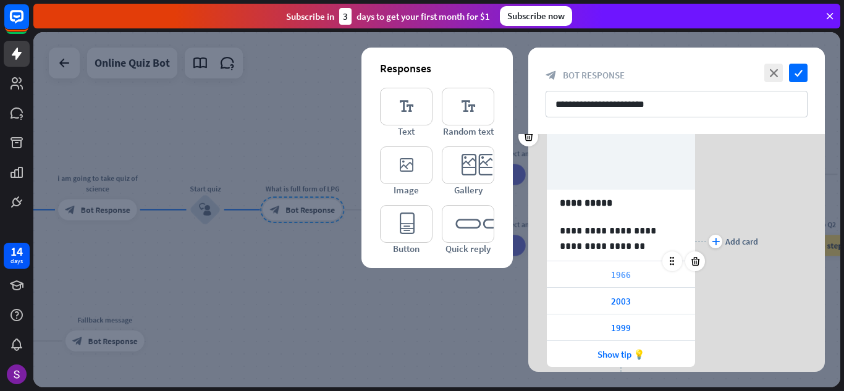
scroll to position [124, 0]
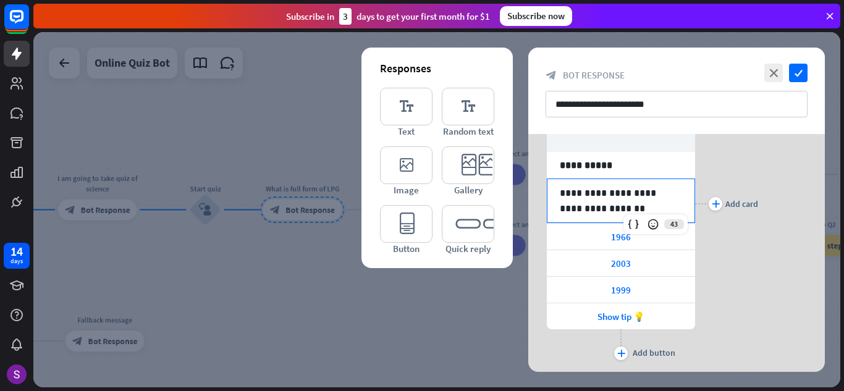
click at [607, 199] on p "**********" at bounding box center [621, 200] width 122 height 31
click at [617, 214] on p "**********" at bounding box center [621, 200] width 122 height 31
drag, startPoint x: 617, startPoint y: 214, endPoint x: 546, endPoint y: 193, distance: 74.7
click at [546, 193] on div "**********" at bounding box center [676, 204] width 297 height 320
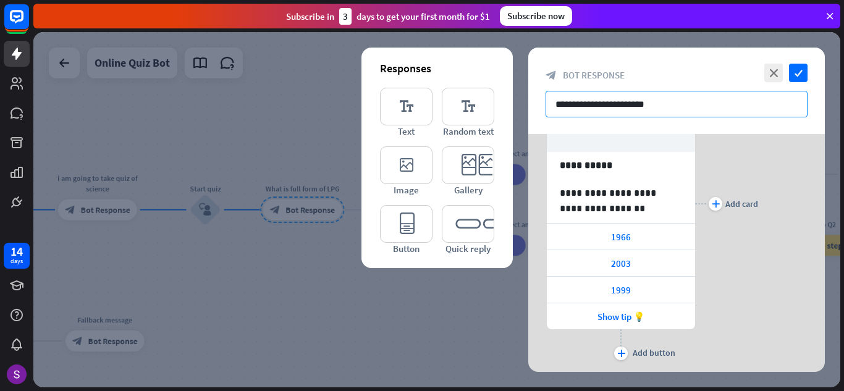
drag, startPoint x: 647, startPoint y: 102, endPoint x: 546, endPoint y: 116, distance: 101.6
click at [546, 116] on input "**********" at bounding box center [677, 104] width 262 height 27
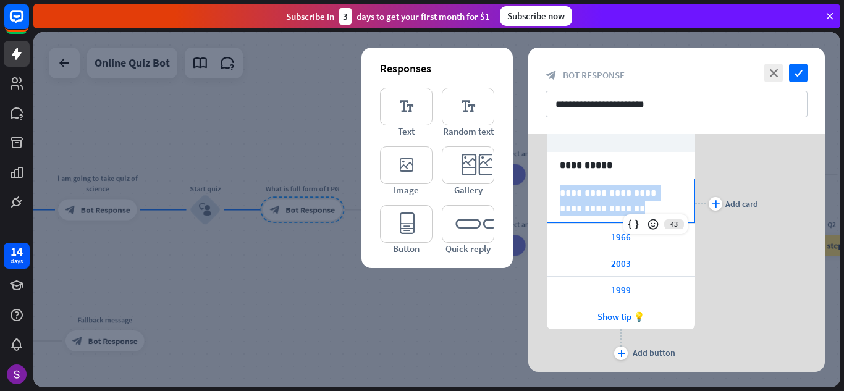
drag, startPoint x: 612, startPoint y: 213, endPoint x: 540, endPoint y: 192, distance: 75.9
click at [540, 192] on div "**********" at bounding box center [676, 204] width 297 height 320
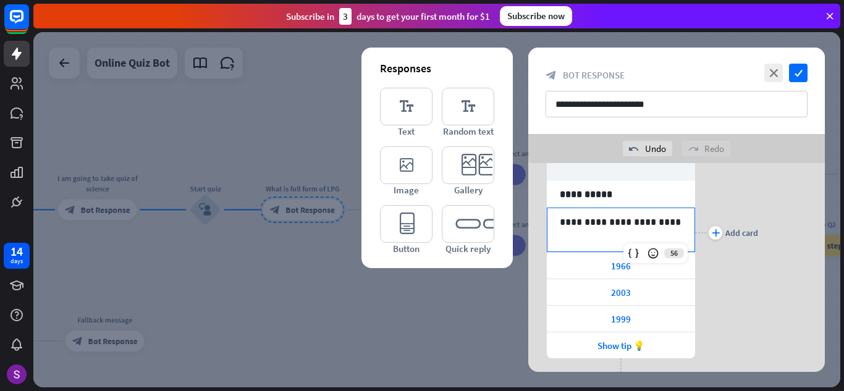
click at [621, 233] on div "**********" at bounding box center [621, 229] width 147 height 43
click at [639, 269] on div "1966" at bounding box center [621, 266] width 148 height 26
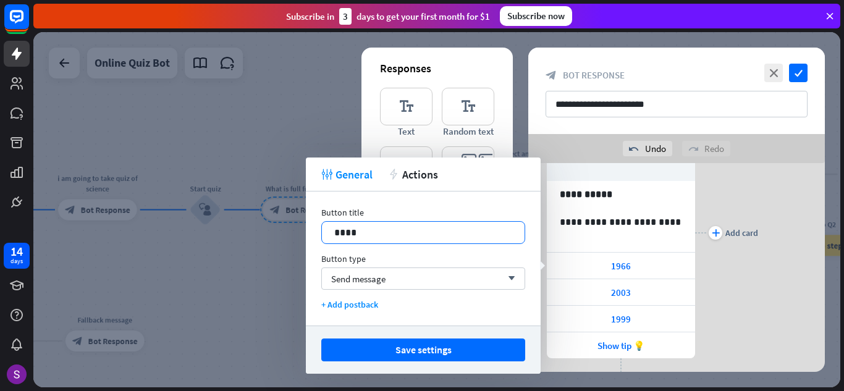
click at [359, 230] on p "****" at bounding box center [423, 232] width 178 height 15
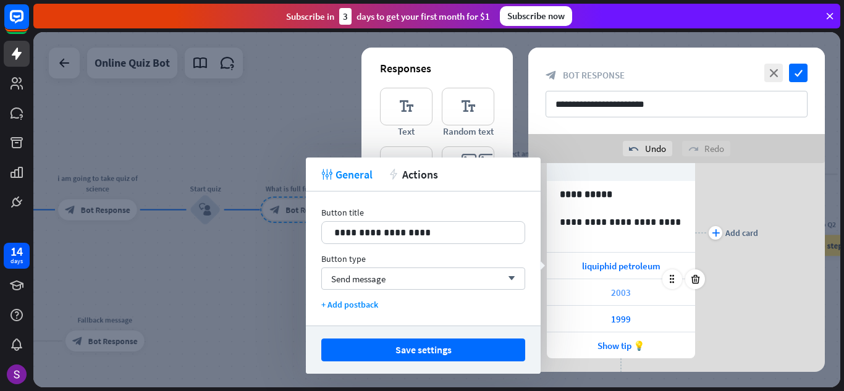
click at [633, 288] on div "2003" at bounding box center [621, 292] width 148 height 26
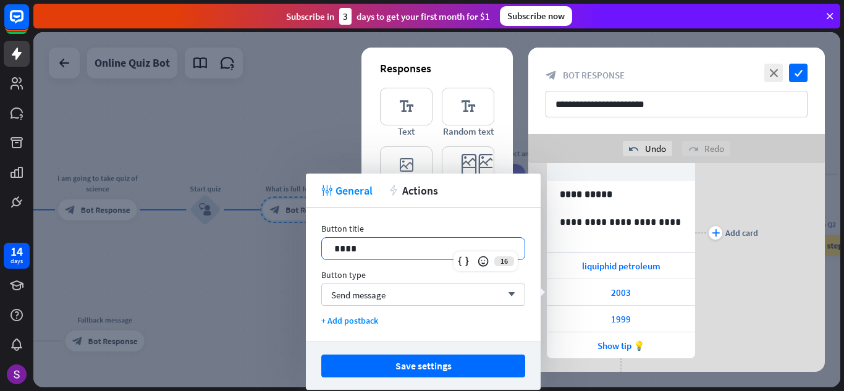
click at [365, 240] on div "****" at bounding box center [423, 249] width 203 height 22
click at [430, 252] on p "**********" at bounding box center [423, 248] width 178 height 15
click at [491, 259] on icon at bounding box center [487, 261] width 12 height 12
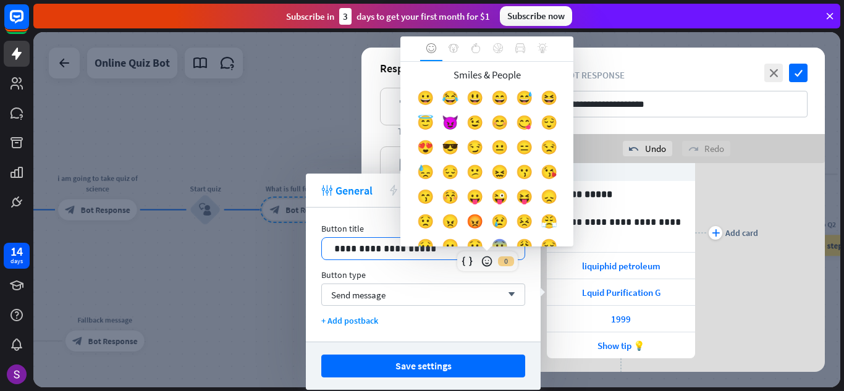
click at [400, 238] on body "14 days close Product Help First steps Get started with ChatBot Help Center Fol…" at bounding box center [422, 195] width 844 height 391
click at [380, 235] on div "**********" at bounding box center [423, 241] width 204 height 37
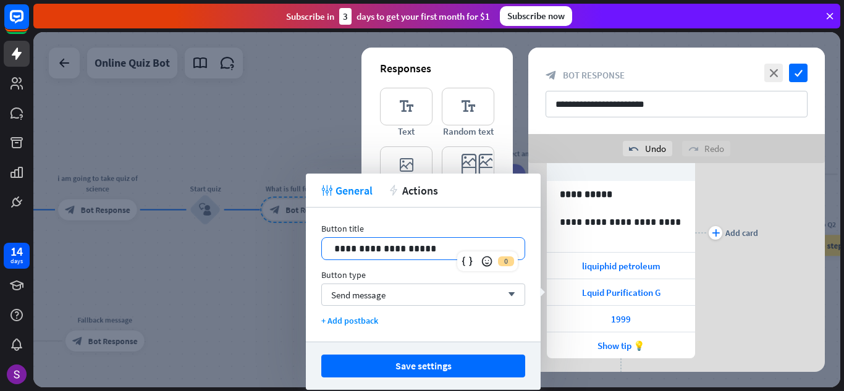
click at [422, 250] on p "**********" at bounding box center [423, 248] width 178 height 15
click at [391, 250] on p "**********" at bounding box center [423, 248] width 178 height 15
click at [361, 249] on p "**********" at bounding box center [423, 248] width 178 height 15
click at [336, 250] on p "**********" at bounding box center [423, 248] width 178 height 15
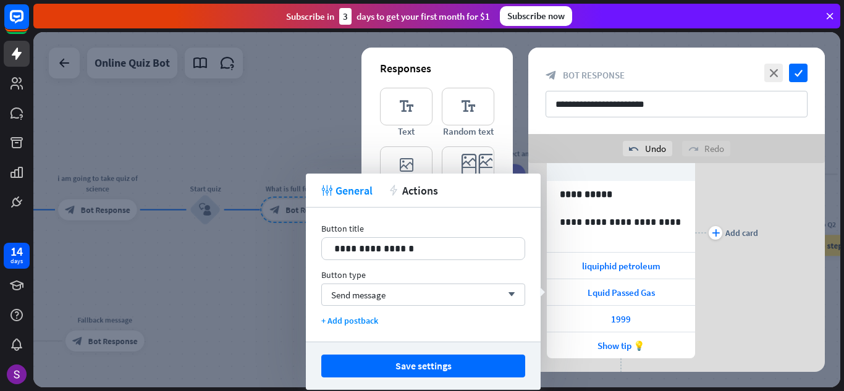
click at [764, 294] on div "**********" at bounding box center [676, 233] width 297 height 320
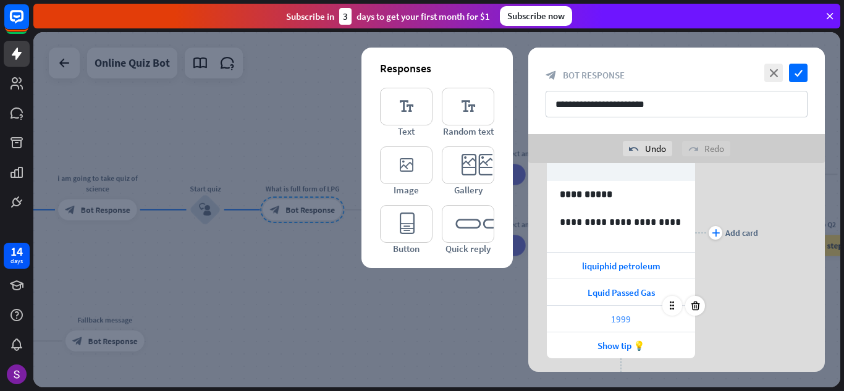
click at [619, 322] on span "1999" at bounding box center [621, 319] width 20 height 12
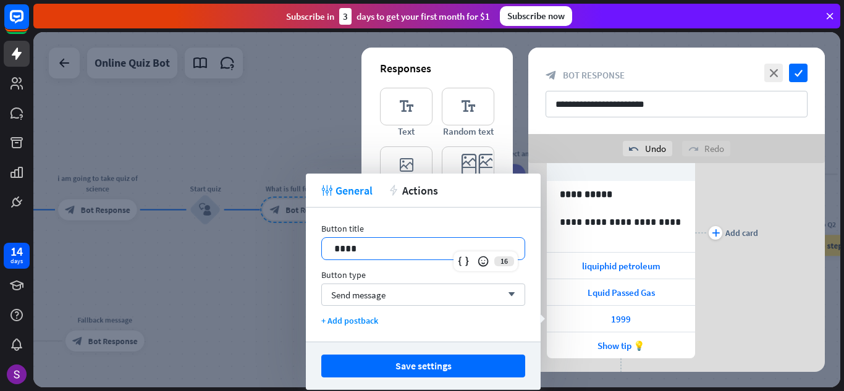
click at [365, 247] on p "****" at bounding box center [423, 248] width 178 height 15
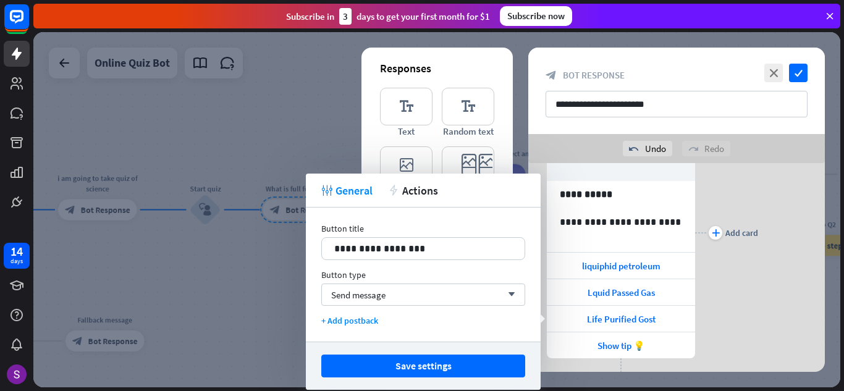
click at [763, 316] on div "**********" at bounding box center [676, 233] width 297 height 320
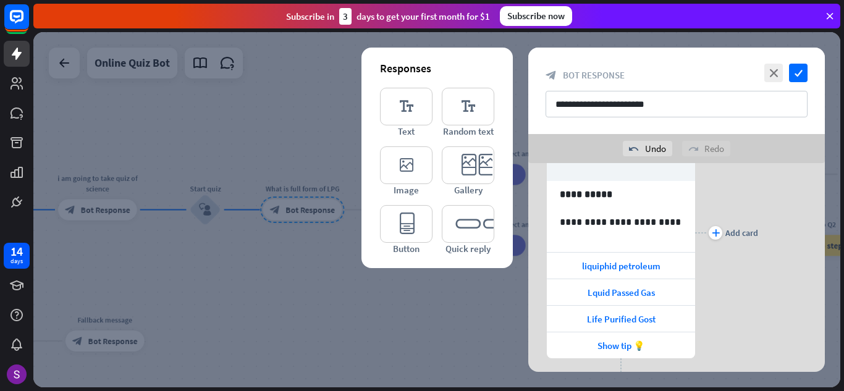
click at [795, 63] on div "**********" at bounding box center [676, 91] width 297 height 87
click at [798, 75] on icon "check" at bounding box center [798, 73] width 19 height 19
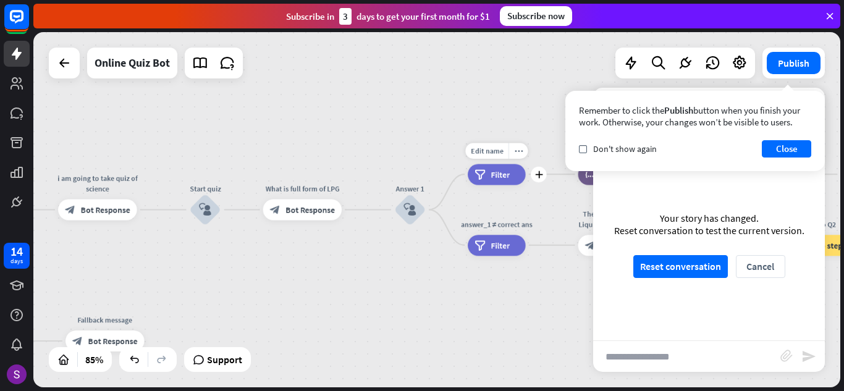
click at [514, 170] on div "filter Filter" at bounding box center [497, 174] width 58 height 21
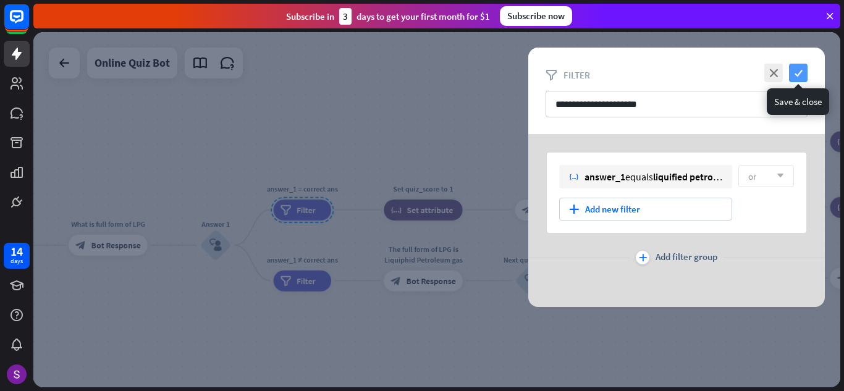
click at [803, 70] on icon "check" at bounding box center [798, 73] width 19 height 19
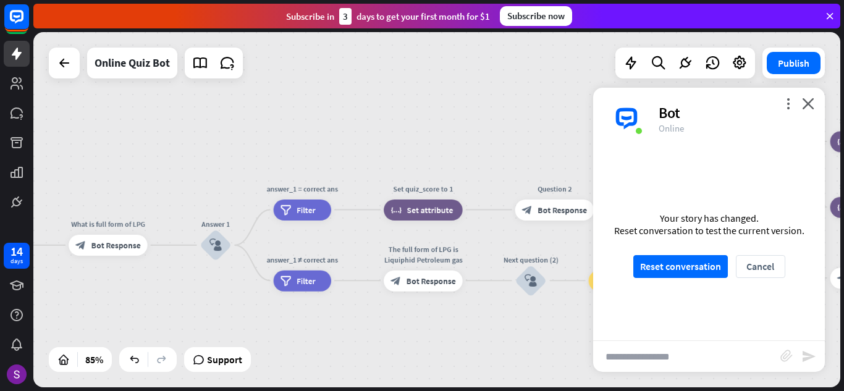
click at [378, 344] on div "home_2 Start point Hi i am chatbot of science block_bot_response Bot Response i…" at bounding box center [436, 209] width 807 height 355
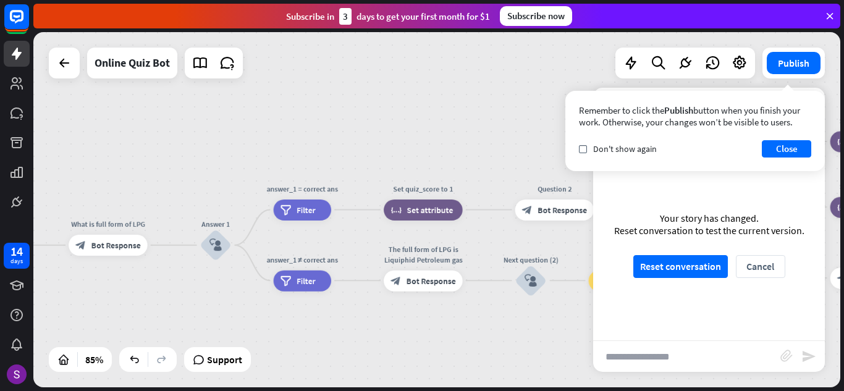
click at [408, 336] on div "home_2 Start point Hi i am chatbot of science block_bot_response Bot Response i…" at bounding box center [436, 209] width 807 height 355
click at [457, 83] on div "home_2 Start point Hi i am chatbot of science block_bot_response Bot Response i…" at bounding box center [436, 209] width 807 height 355
click at [800, 65] on button "Publish" at bounding box center [794, 63] width 54 height 22
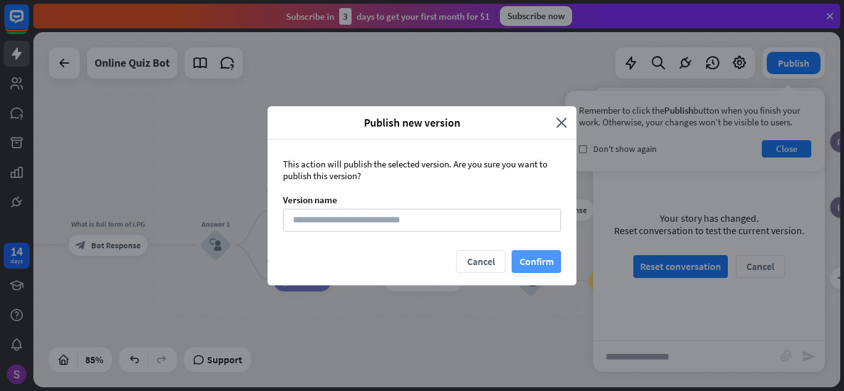
click at [546, 258] on button "Confirm" at bounding box center [536, 261] width 49 height 23
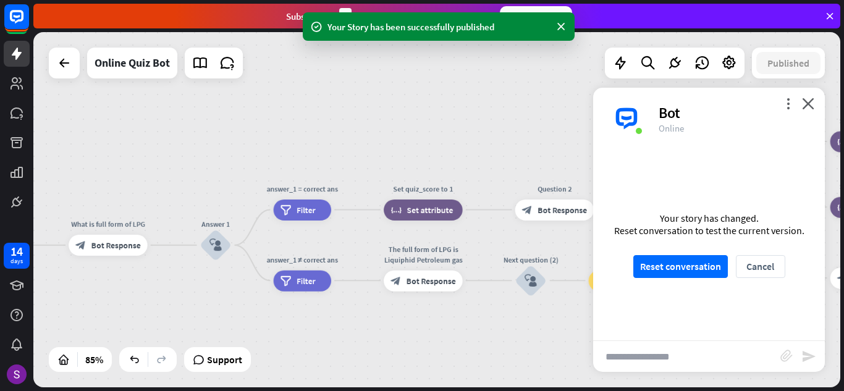
click at [813, 95] on div "more_vert close Bot Online" at bounding box center [709, 119] width 232 height 62
click at [811, 103] on icon "close" at bounding box center [808, 104] width 12 height 12
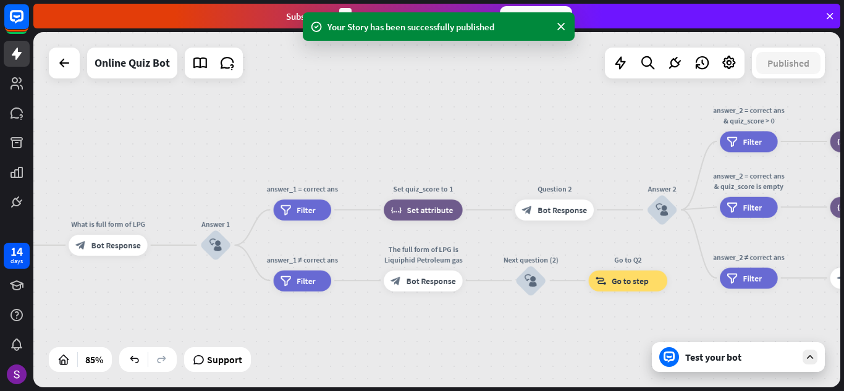
click at [748, 360] on div "Test your bot" at bounding box center [740, 357] width 111 height 12
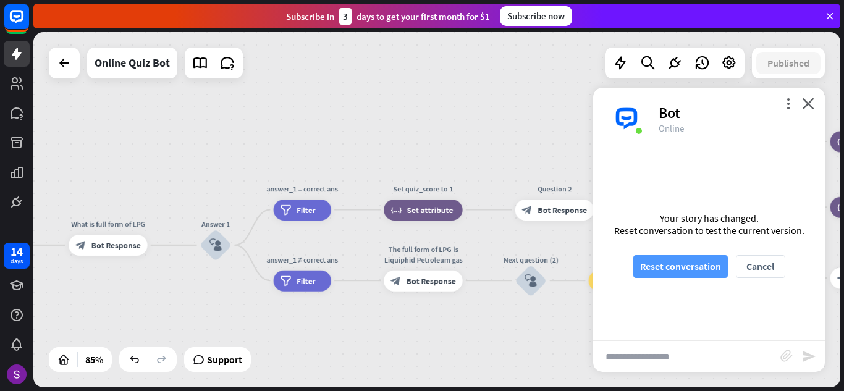
click at [691, 265] on button "Reset conversation" at bounding box center [680, 266] width 95 height 23
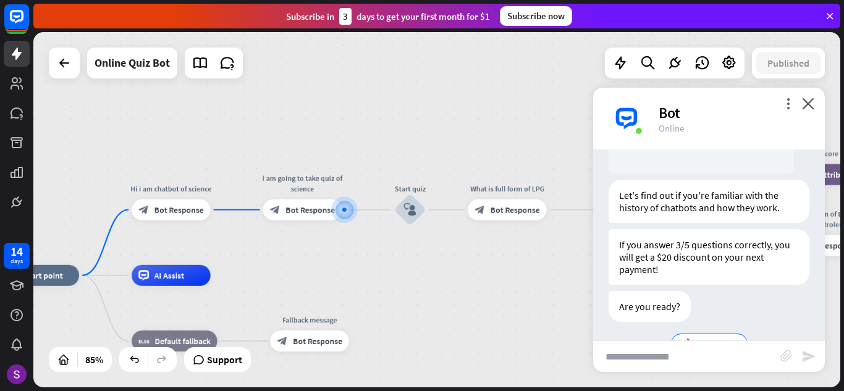
scroll to position [231, 0]
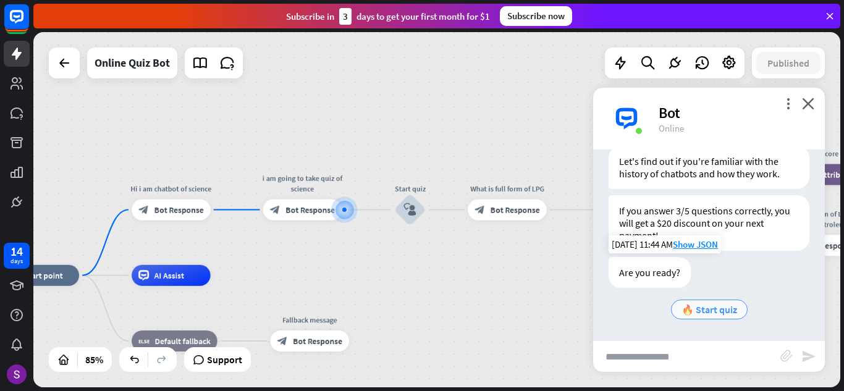
click at [735, 315] on div "🔥 Start quiz" at bounding box center [709, 310] width 77 height 20
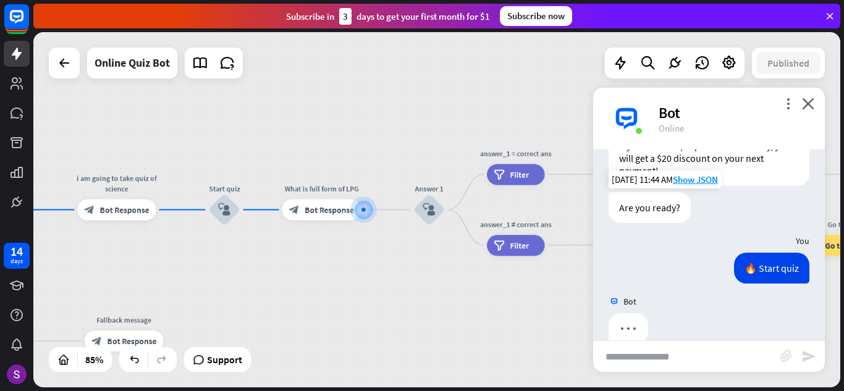
scroll to position [318, 0]
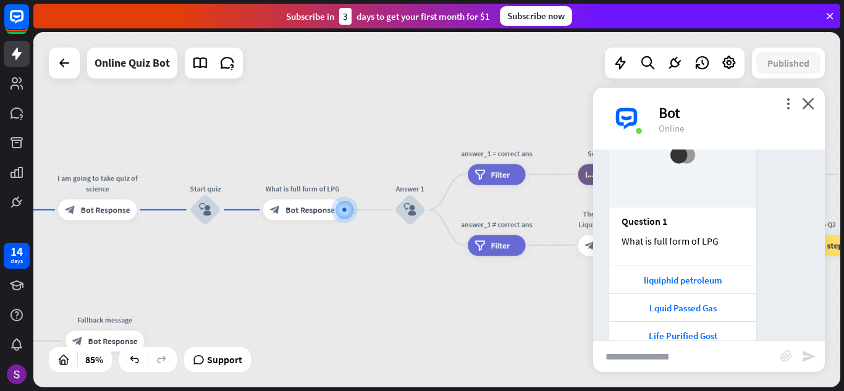
click at [763, 248] on div "Bot Hi 👋 My name is Quiz Bot. [DATE] 11:44 AM Show JSON [DATE] 11:44 AM Show JS…" at bounding box center [709, 245] width 232 height 191
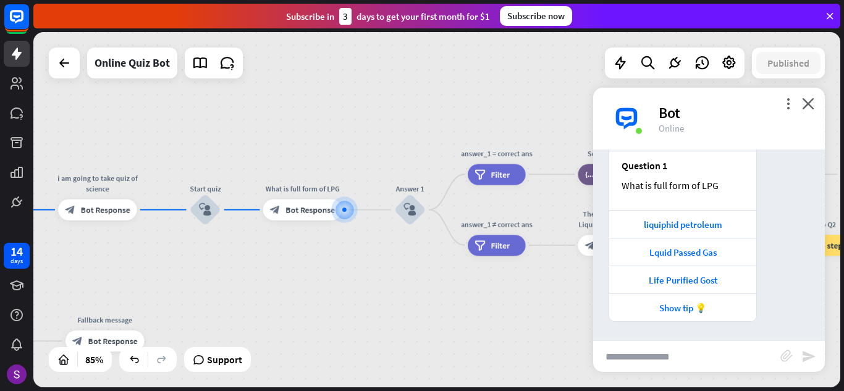
scroll to position [563, 0]
click at [726, 261] on div "Lquid Passed Gas" at bounding box center [682, 252] width 147 height 28
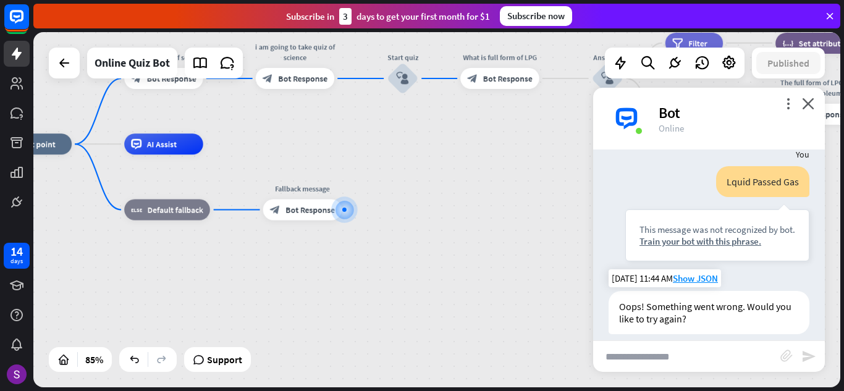
scroll to position [795, 0]
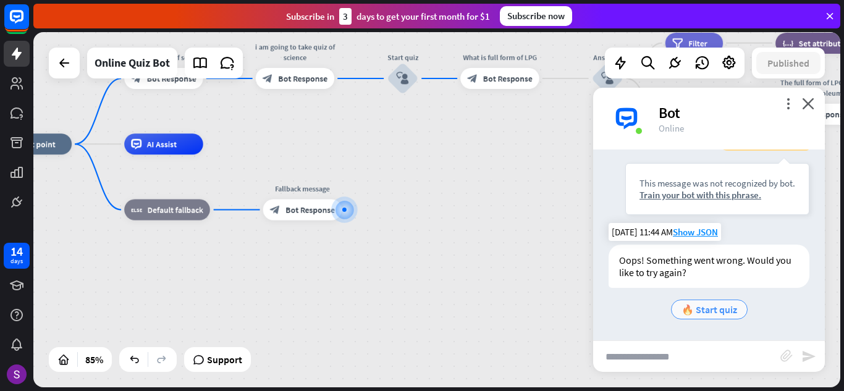
click at [702, 310] on span "🔥 Start quiz" at bounding box center [710, 309] width 56 height 12
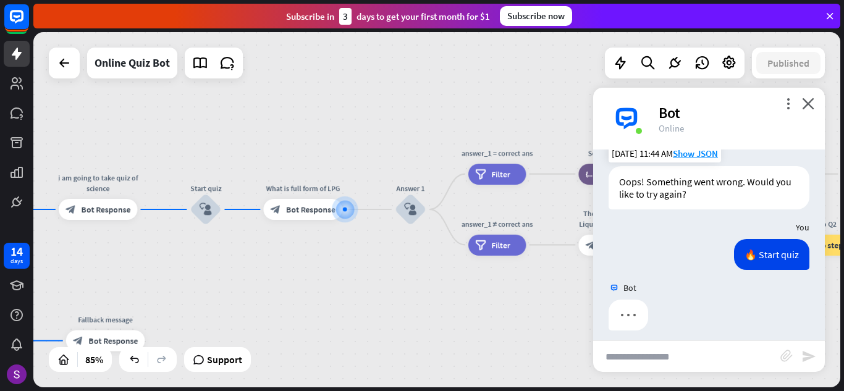
scroll to position [882, 0]
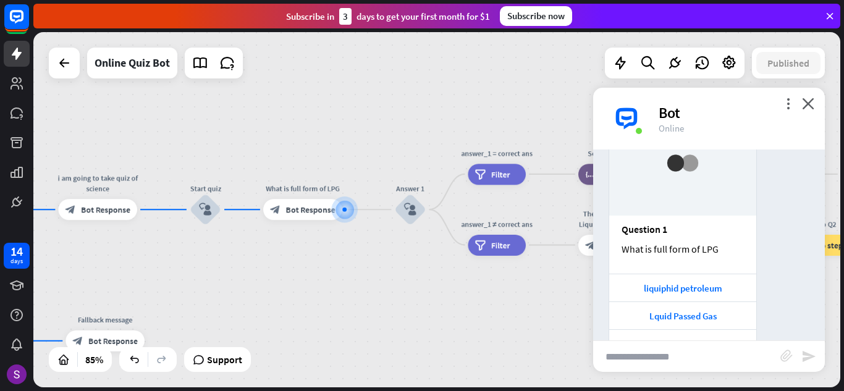
scroll to position [1127, 0]
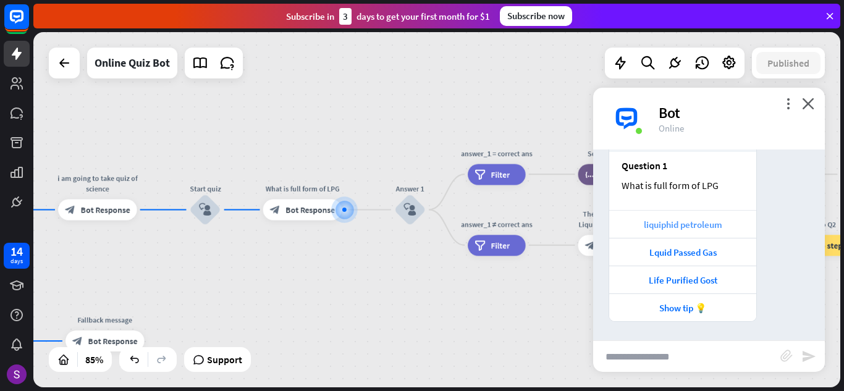
click at [716, 225] on div "liquiphid petroleum" at bounding box center [683, 225] width 135 height 12
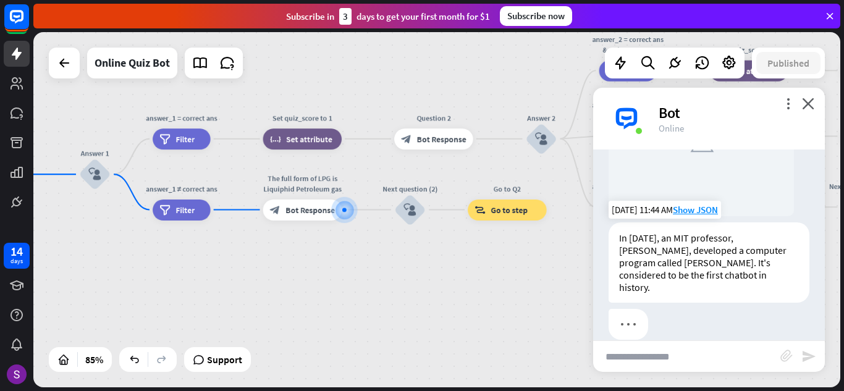
scroll to position [1476, 0]
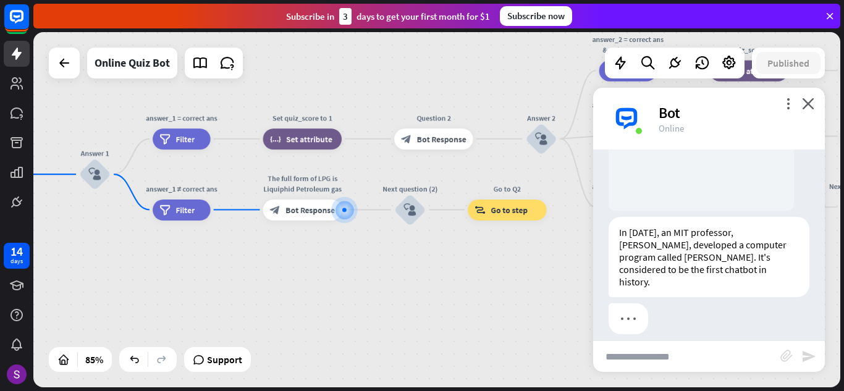
click at [489, 290] on div "home_2 Start point Hi i am chatbot of science block_bot_response Bot Response i…" at bounding box center [436, 209] width 807 height 355
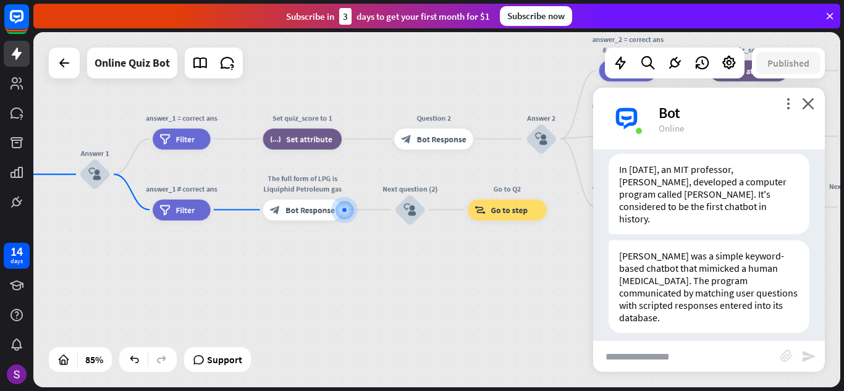
scroll to position [1560, 0]
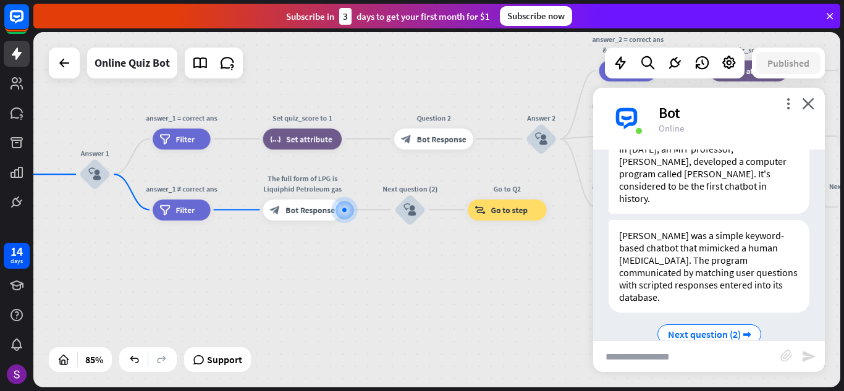
click at [551, 273] on div "home_2 Start point Hi i am chatbot of science block_bot_response Bot Response i…" at bounding box center [436, 209] width 807 height 355
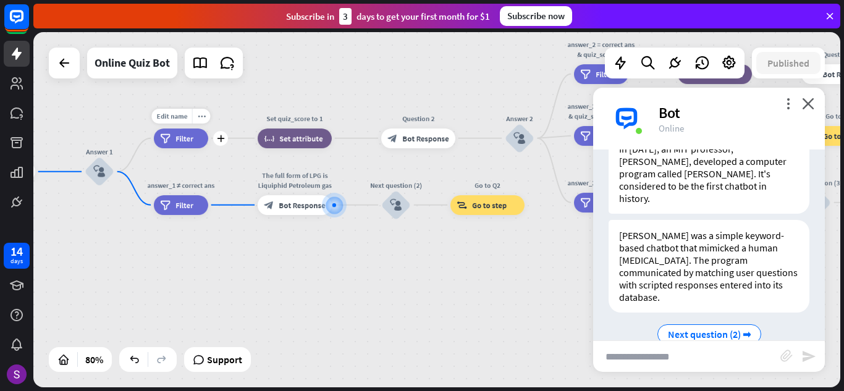
click at [187, 140] on span "Filter" at bounding box center [185, 138] width 18 height 10
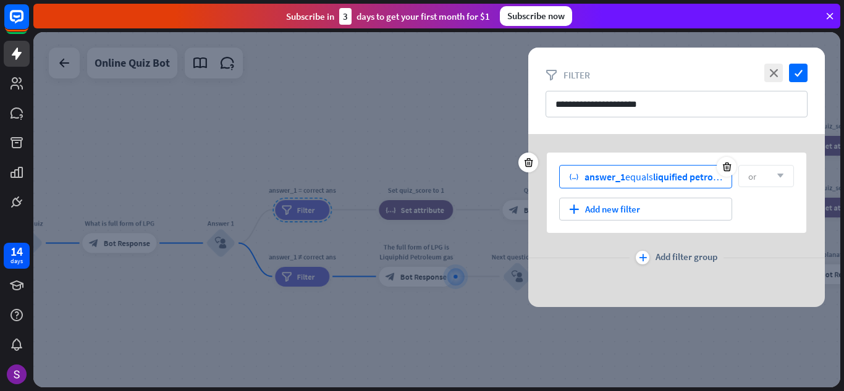
click at [678, 173] on span "liquified petroleum gas" at bounding box center [701, 177] width 97 height 12
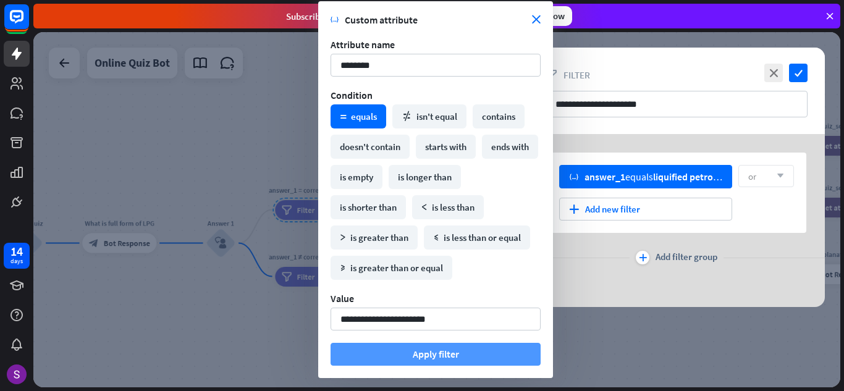
click at [471, 351] on button "Apply filter" at bounding box center [436, 354] width 210 height 23
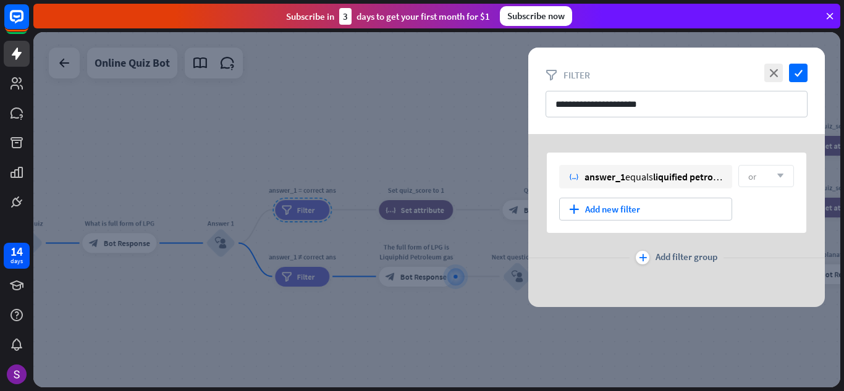
click at [400, 144] on div at bounding box center [436, 209] width 807 height 355
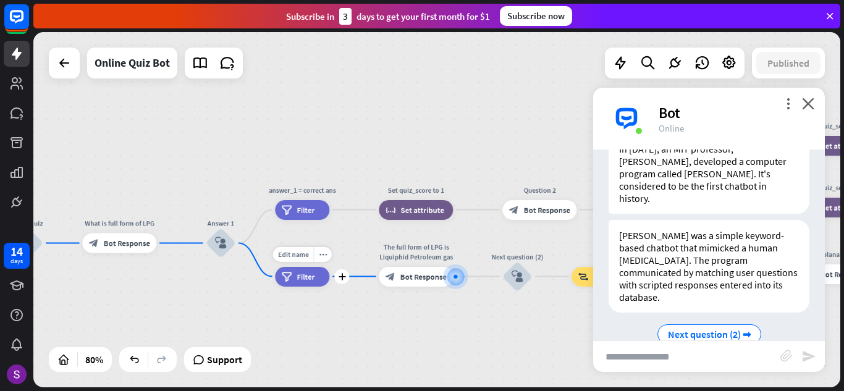
click at [295, 281] on div "filter Filter" at bounding box center [302, 277] width 54 height 20
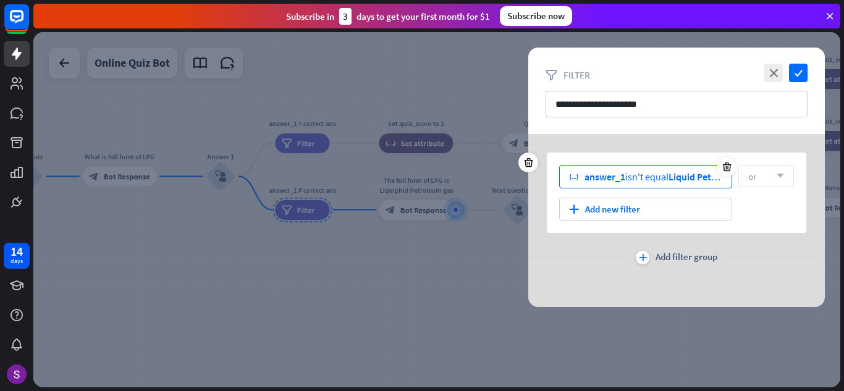
click at [640, 180] on div "answer_1 isn't equal Liquid Petrol Gaseous" at bounding box center [654, 177] width 138 height 12
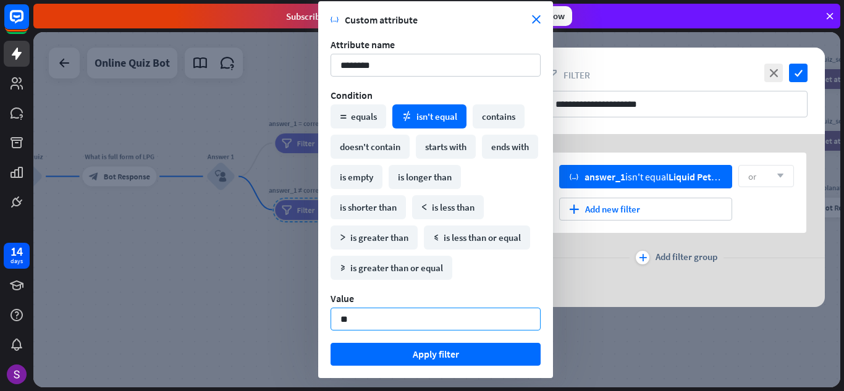
type input "*"
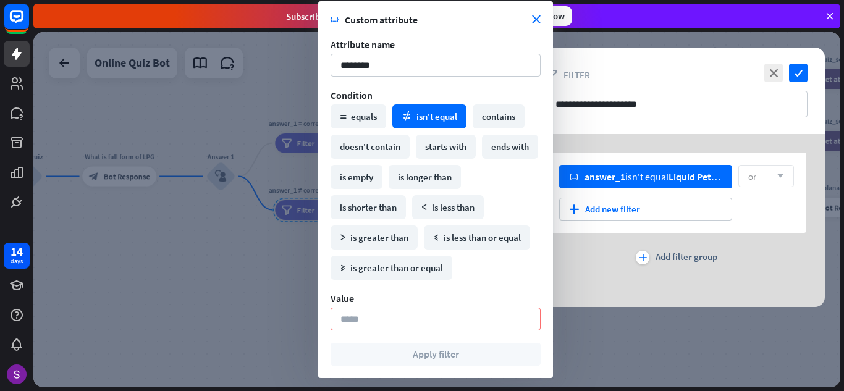
click at [541, 17] on div "variable Custom attribute close Attribute name ******** Condition math_equal eq…" at bounding box center [435, 189] width 235 height 377
type input "**********"
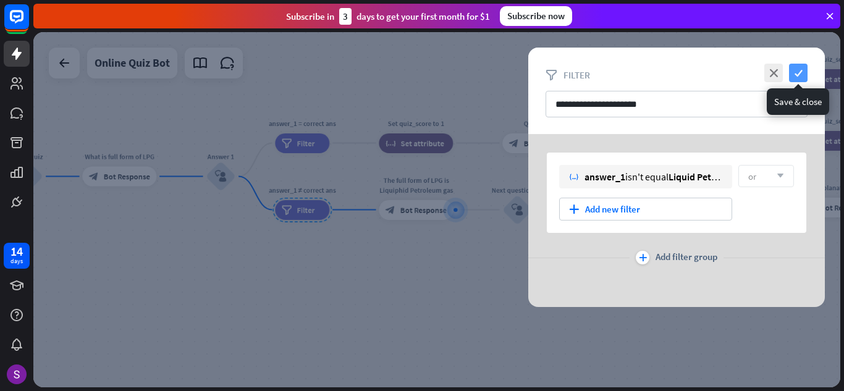
click at [800, 74] on icon "check" at bounding box center [798, 73] width 19 height 19
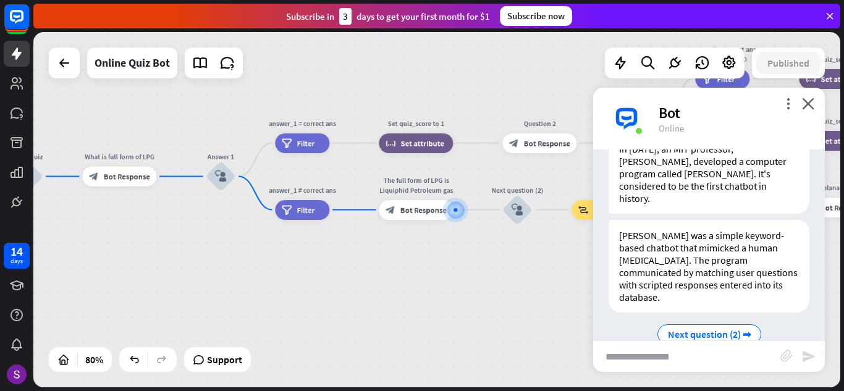
drag, startPoint x: 522, startPoint y: 294, endPoint x: 485, endPoint y: 270, distance: 43.9
click at [518, 294] on div "home_2 Start point Hi i am chatbot of science block_bot_response Bot Response i…" at bounding box center [436, 209] width 807 height 355
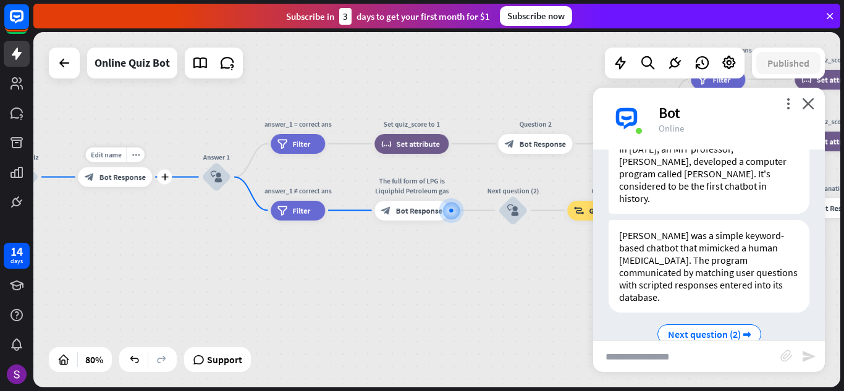
click at [135, 173] on span "Bot Response" at bounding box center [122, 177] width 46 height 10
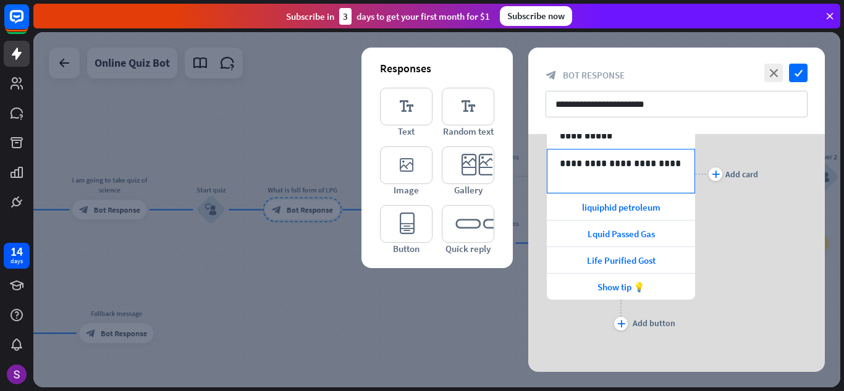
scroll to position [158, 0]
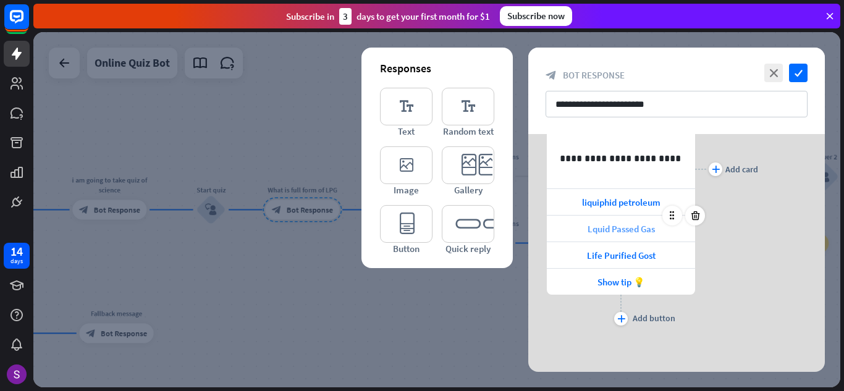
click at [638, 222] on div "Lquid Passed Gas" at bounding box center [621, 229] width 148 height 26
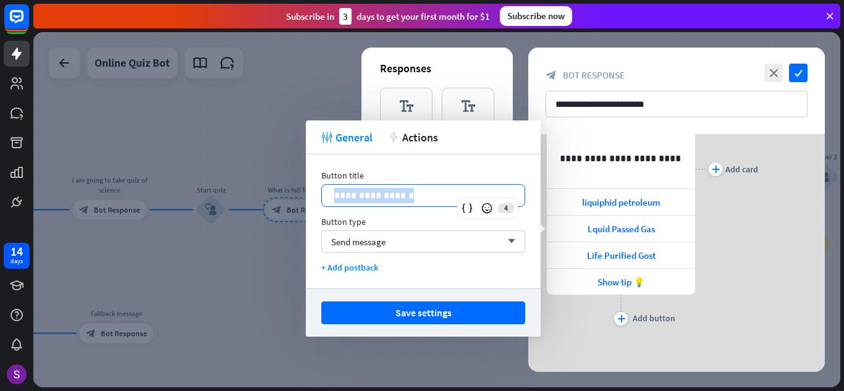
drag, startPoint x: 425, startPoint y: 192, endPoint x: 313, endPoint y: 183, distance: 112.2
click at [313, 183] on div "**********" at bounding box center [423, 221] width 235 height 134
copy p "**********"
click at [303, 150] on div at bounding box center [436, 209] width 807 height 355
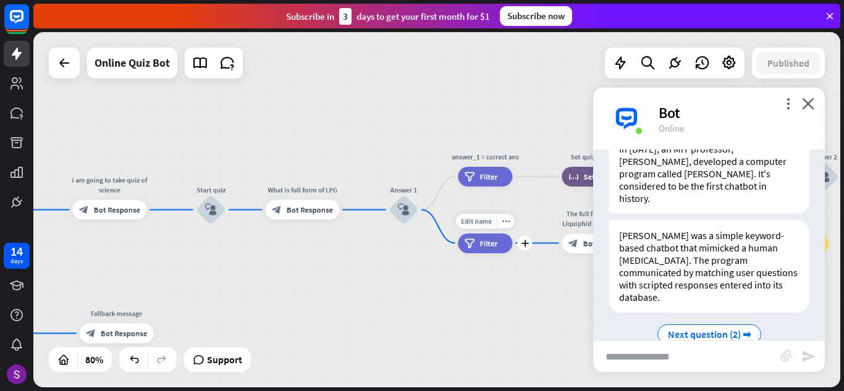
click at [494, 243] on span "Filter" at bounding box center [489, 244] width 18 height 10
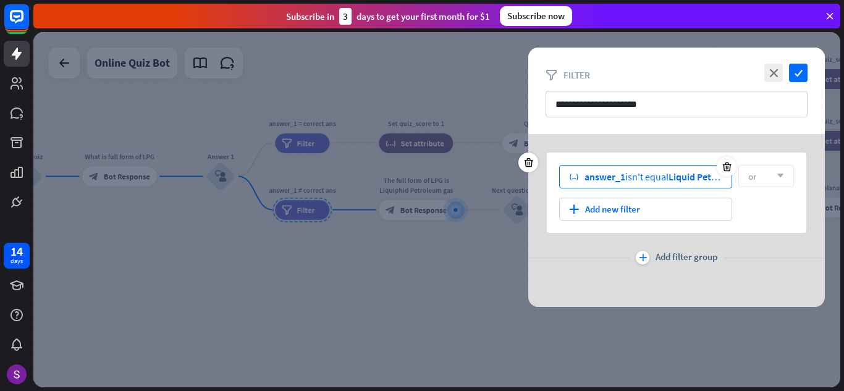
click at [697, 174] on span "Liquid Petrol Gaseous" at bounding box center [715, 177] width 92 height 12
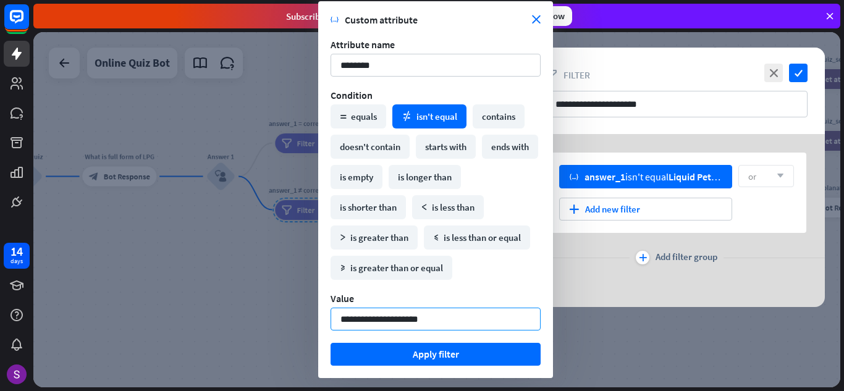
drag, startPoint x: 421, startPoint y: 316, endPoint x: 427, endPoint y: 321, distance: 7.9
click at [421, 317] on input "**********" at bounding box center [436, 319] width 210 height 23
click at [434, 320] on input "**********" at bounding box center [436, 319] width 210 height 23
type input "*"
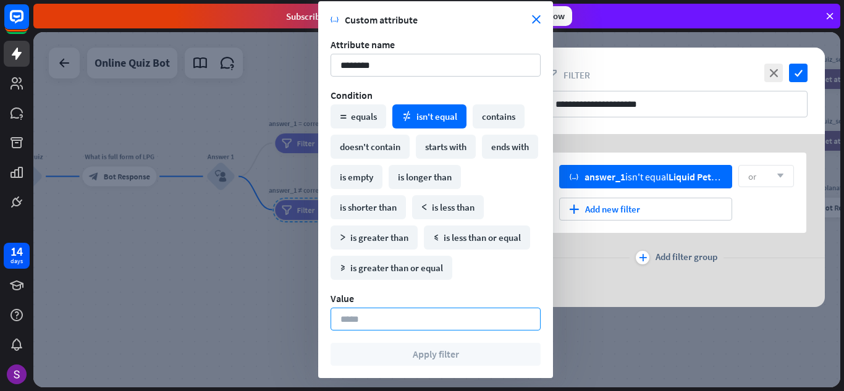
paste input "**********"
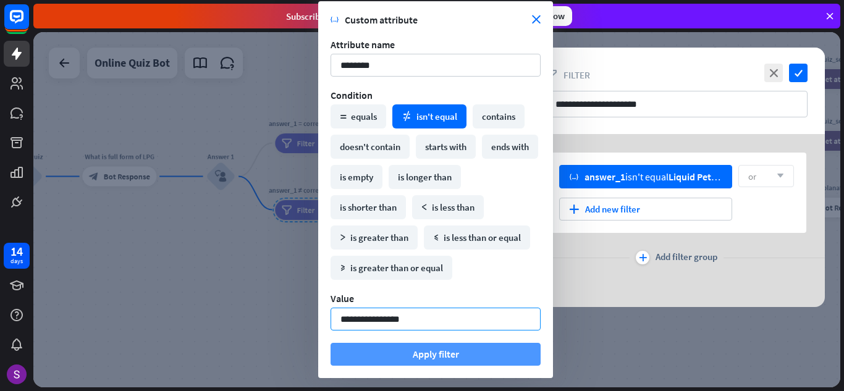
type input "**********"
click at [426, 357] on button "Apply filter" at bounding box center [436, 354] width 210 height 23
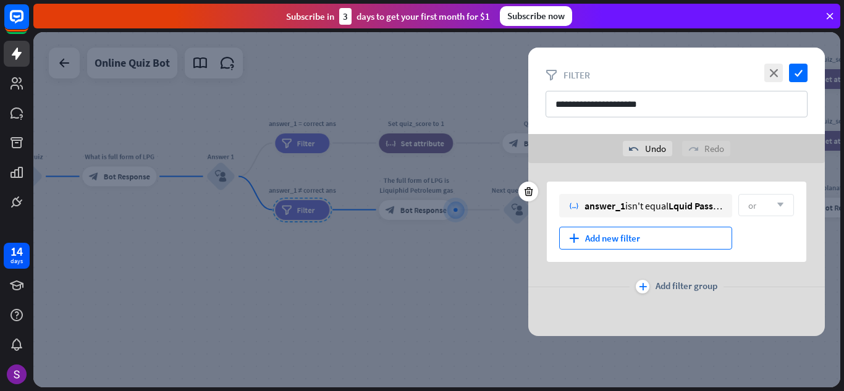
click at [648, 240] on div "plus Add new filter" at bounding box center [645, 238] width 173 height 23
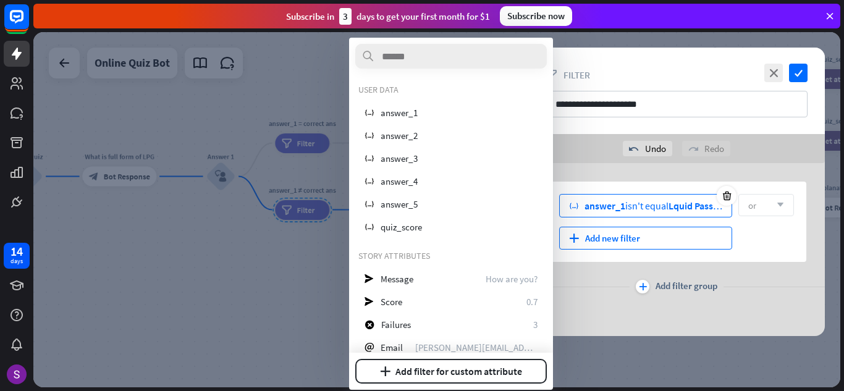
click at [624, 211] on span "answer_1" at bounding box center [605, 206] width 41 height 12
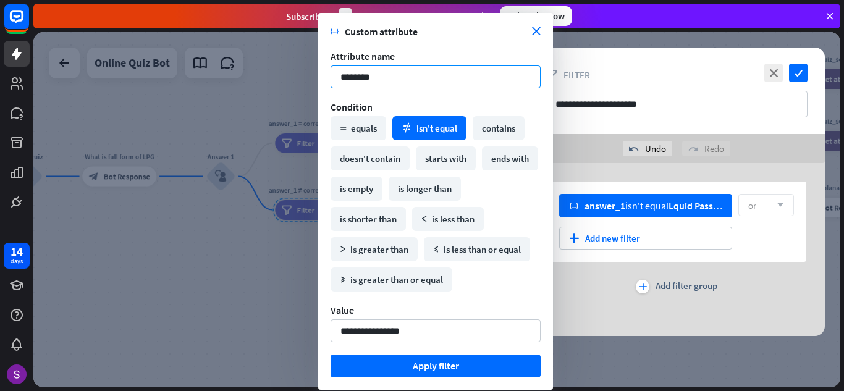
click at [379, 74] on input "********" at bounding box center [436, 77] width 210 height 23
click at [679, 227] on div "plus Add new filter" at bounding box center [645, 238] width 173 height 23
type input "********"
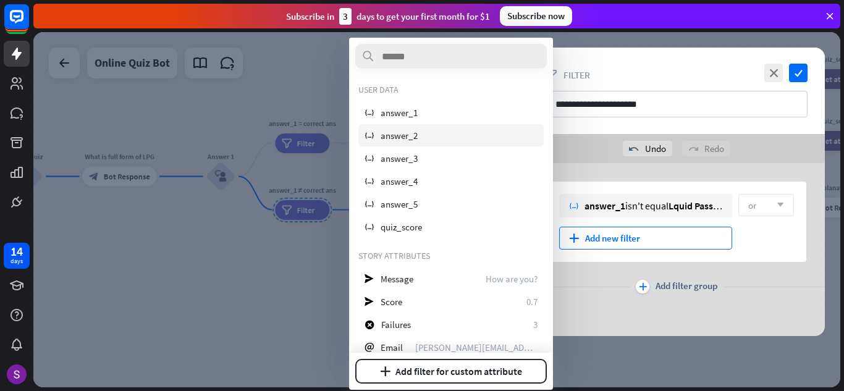
click at [417, 138] on span "answer_2" at bounding box center [399, 136] width 37 height 12
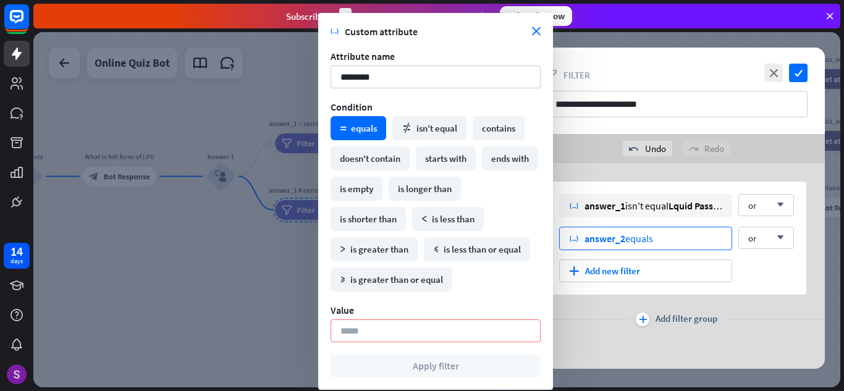
click at [625, 240] on span "answer_2" at bounding box center [605, 238] width 41 height 12
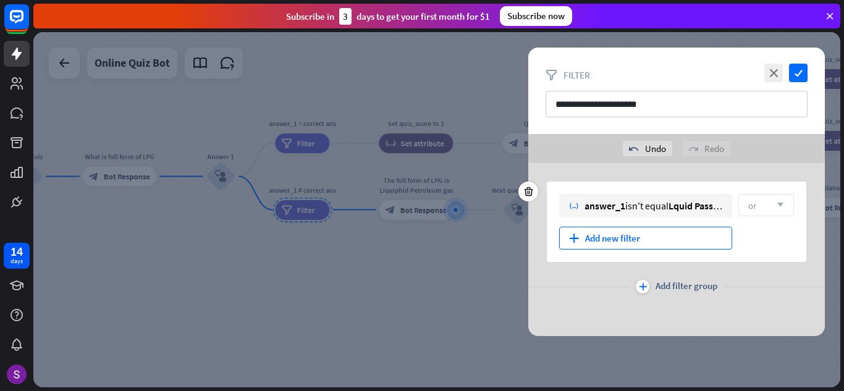
click at [662, 233] on div "plus Add new filter" at bounding box center [645, 238] width 173 height 23
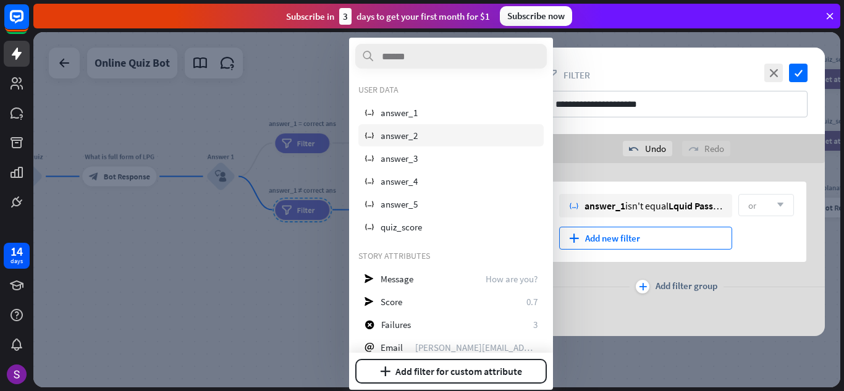
click at [434, 137] on div "variable answer_2" at bounding box center [450, 135] width 185 height 22
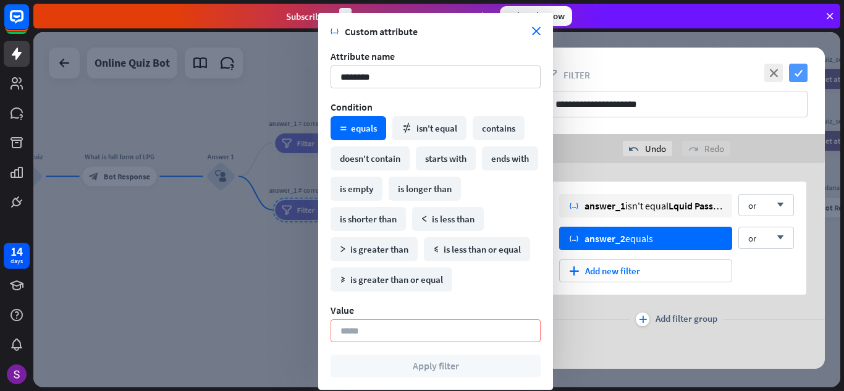
click at [805, 69] on icon "check" at bounding box center [798, 73] width 19 height 19
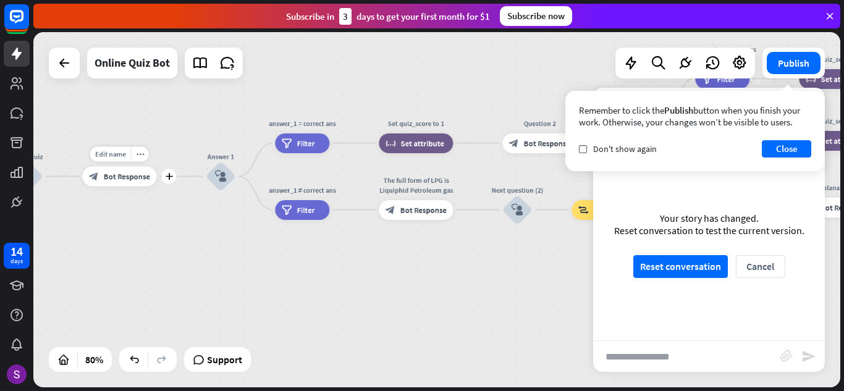
click at [125, 179] on span "Bot Response" at bounding box center [127, 177] width 46 height 10
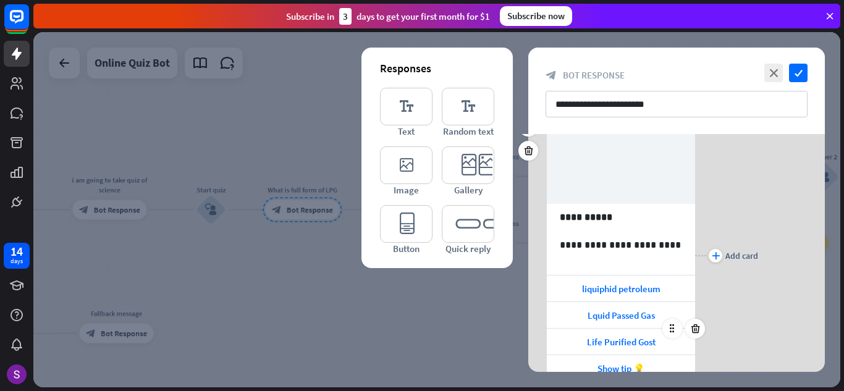
scroll to position [158, 0]
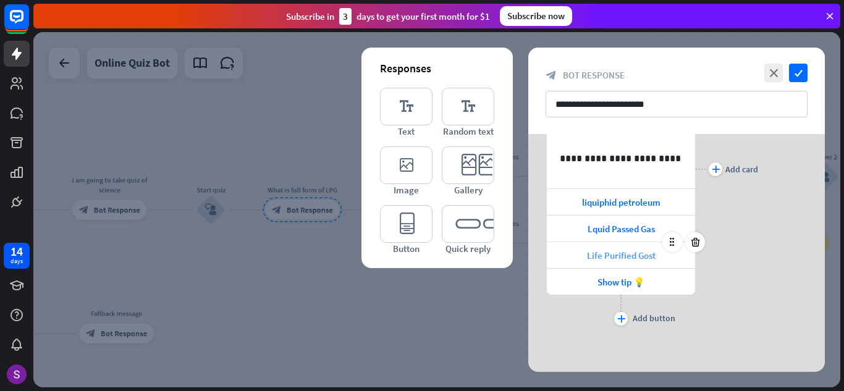
click at [653, 255] on span "Life Purified Gost" at bounding box center [621, 256] width 69 height 12
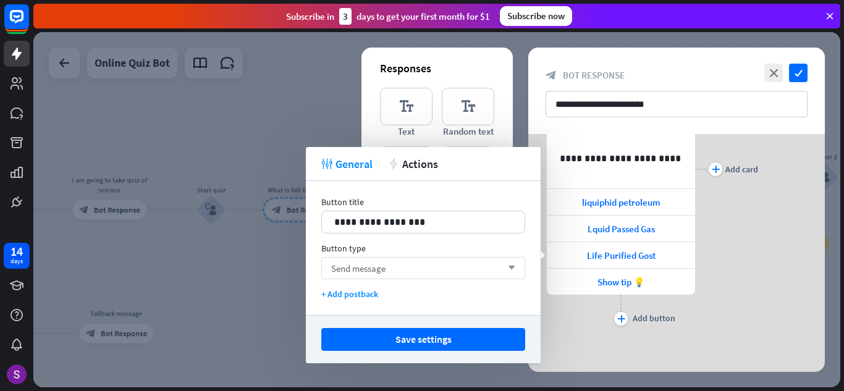
click at [391, 266] on div "Send message arrow_down" at bounding box center [423, 268] width 204 height 22
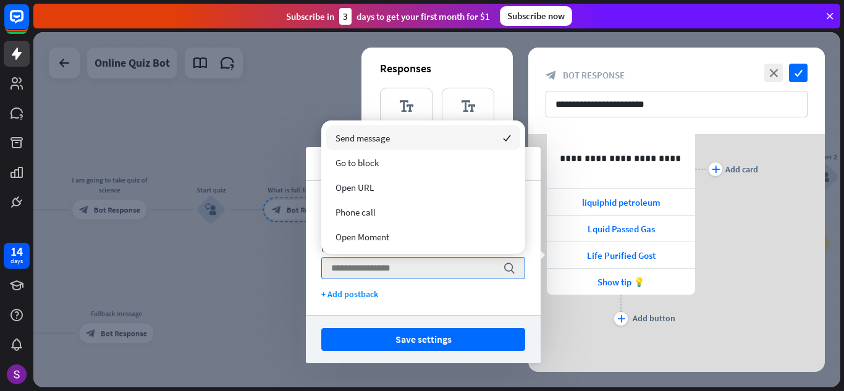
click at [281, 258] on div at bounding box center [436, 209] width 807 height 355
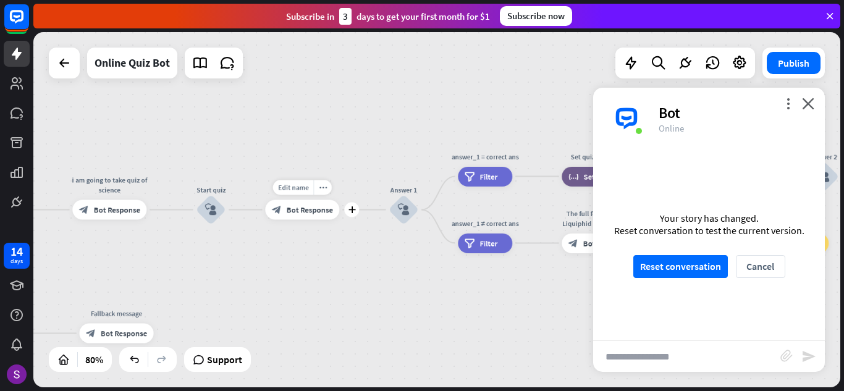
click at [318, 211] on span "Bot Response" at bounding box center [310, 210] width 46 height 10
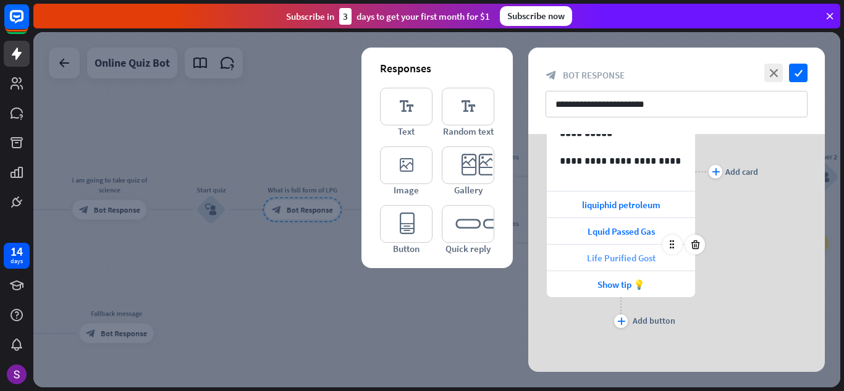
scroll to position [158, 0]
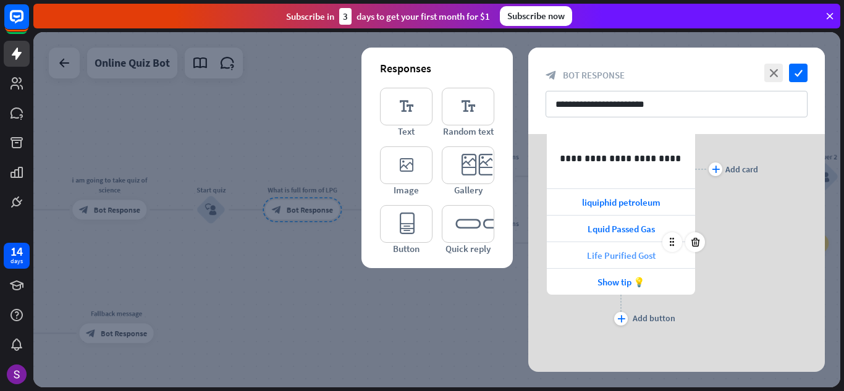
click at [652, 254] on span "Life Purified Gost" at bounding box center [621, 256] width 69 height 12
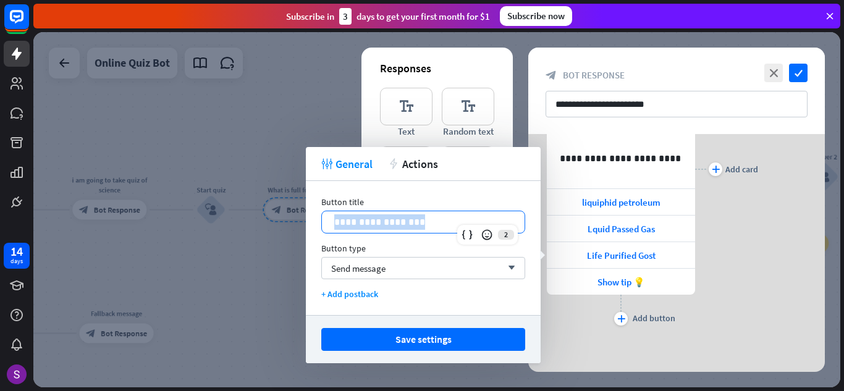
drag, startPoint x: 412, startPoint y: 216, endPoint x: 320, endPoint y: 205, distance: 92.8
click at [320, 205] on div "**********" at bounding box center [423, 248] width 235 height 134
copy p "**********"
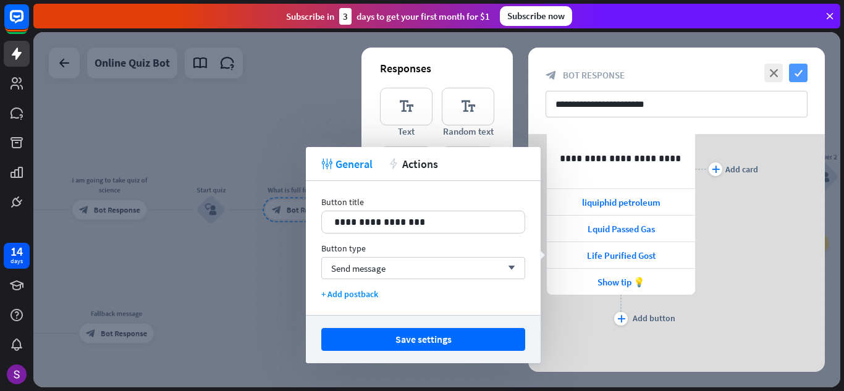
click at [798, 71] on icon "check" at bounding box center [798, 73] width 19 height 19
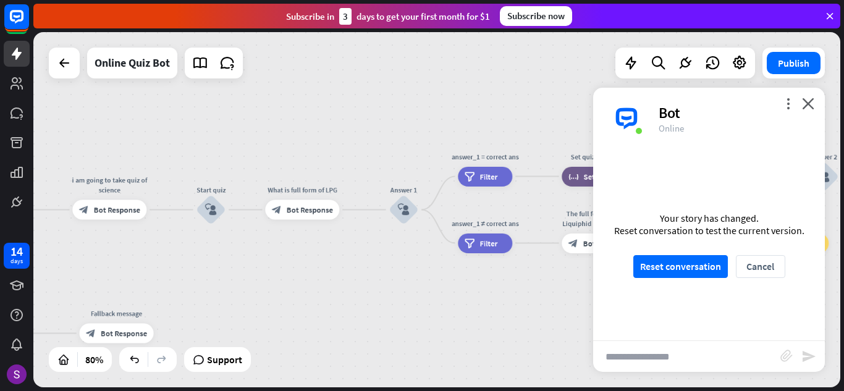
click at [554, 283] on div "home_2 Start point Hi i am chatbot of science block_bot_response Bot Response i…" at bounding box center [436, 209] width 807 height 355
click at [497, 234] on div "filter Filter" at bounding box center [485, 244] width 54 height 20
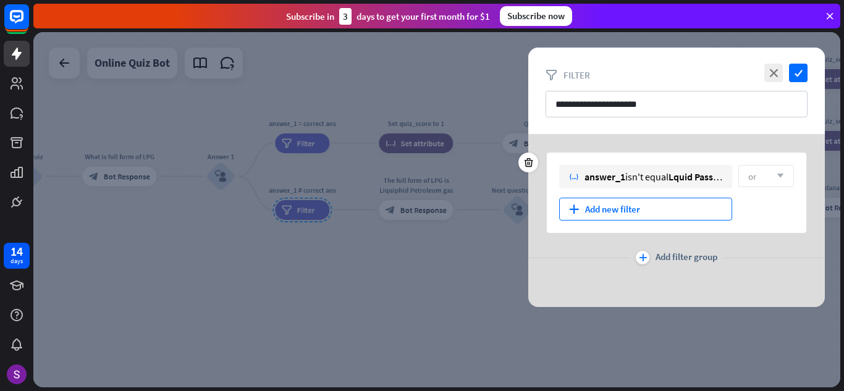
click at [671, 209] on div "plus Add new filter" at bounding box center [645, 209] width 173 height 23
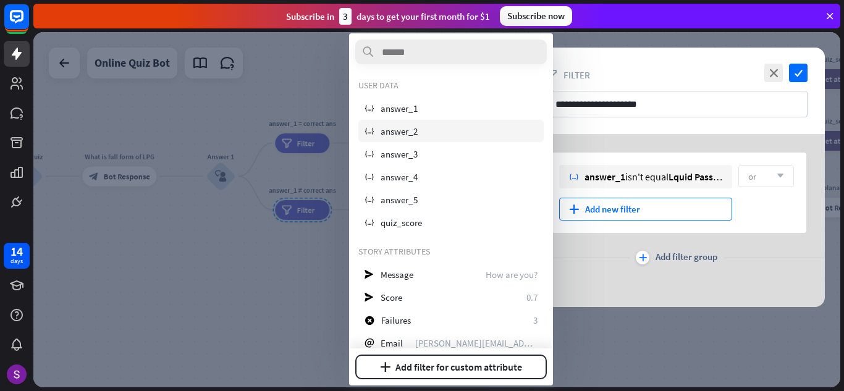
click at [445, 121] on div "variable answer_2" at bounding box center [450, 131] width 185 height 22
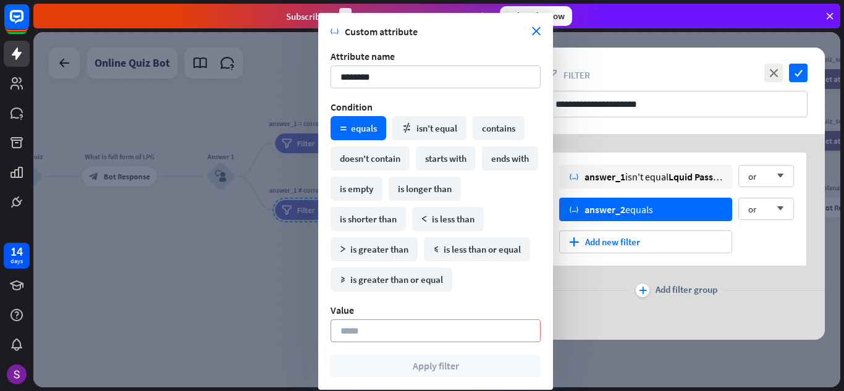
click at [460, 326] on input at bounding box center [436, 331] width 210 height 23
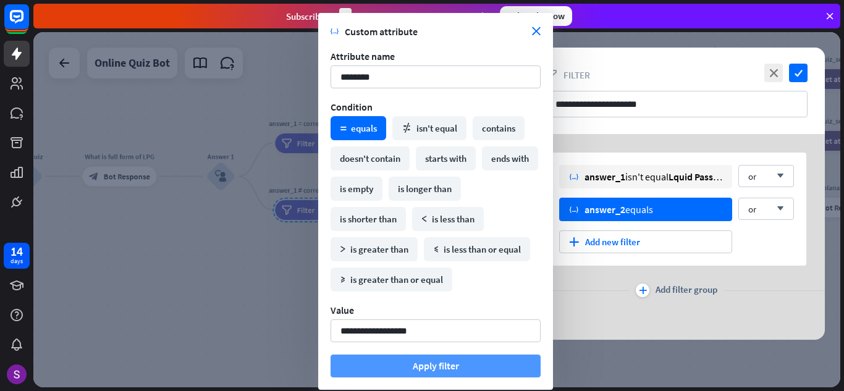
type input "**********"
click at [472, 361] on button "Apply filter" at bounding box center [436, 366] width 210 height 23
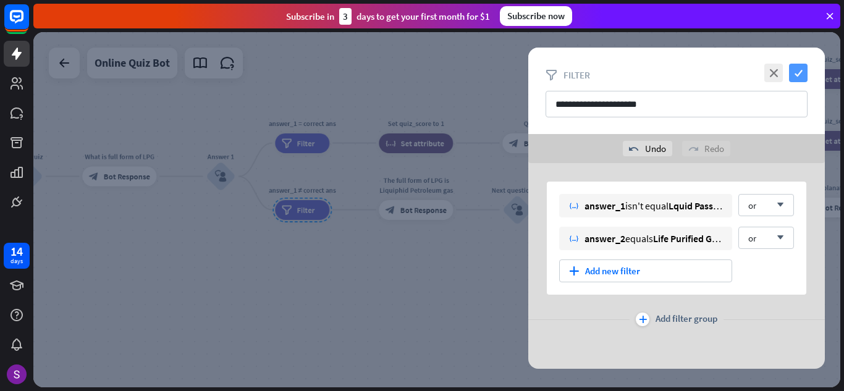
click at [800, 74] on icon "check" at bounding box center [798, 73] width 19 height 19
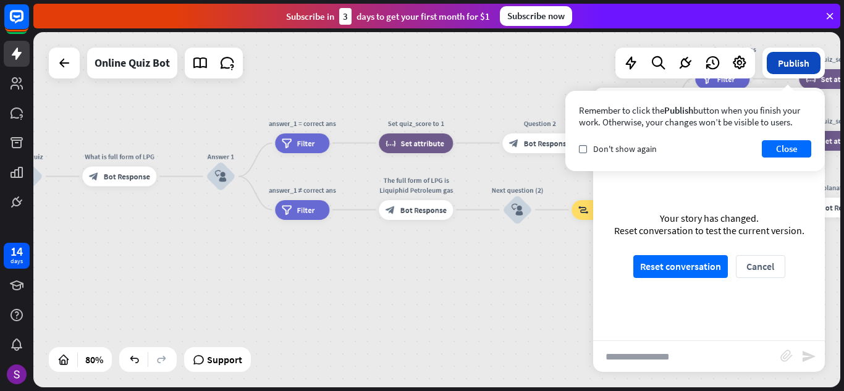
click at [806, 62] on button "Publish" at bounding box center [794, 63] width 54 height 22
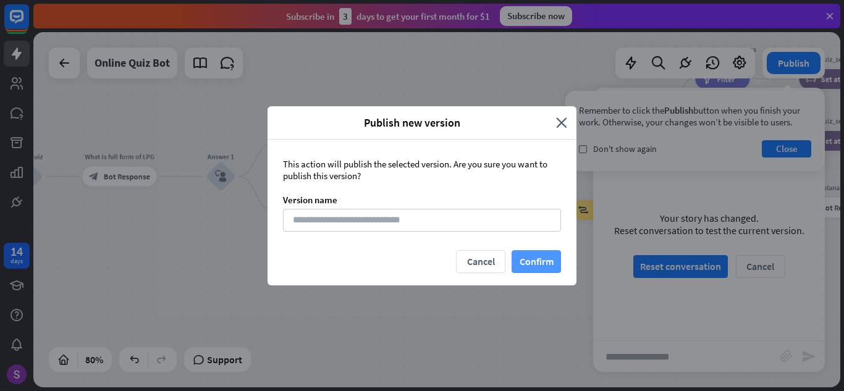
click at [540, 253] on button "Confirm" at bounding box center [536, 261] width 49 height 23
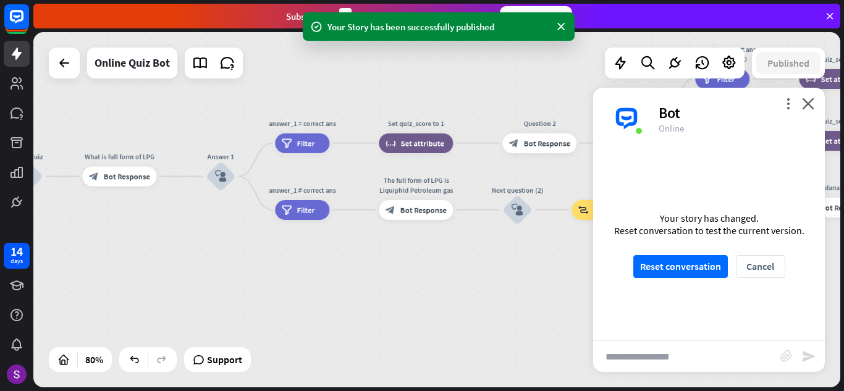
click at [321, 323] on div "home_2 Start point Hi i am chatbot of science block_bot_response Bot Response i…" at bounding box center [436, 209] width 807 height 355
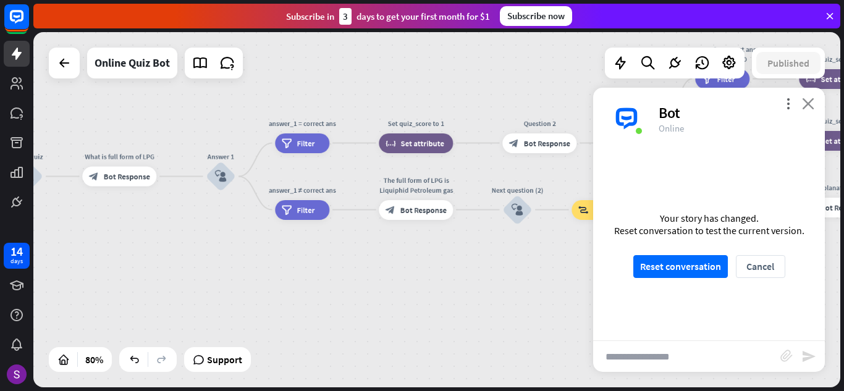
click at [809, 99] on icon "close" at bounding box center [808, 104] width 12 height 12
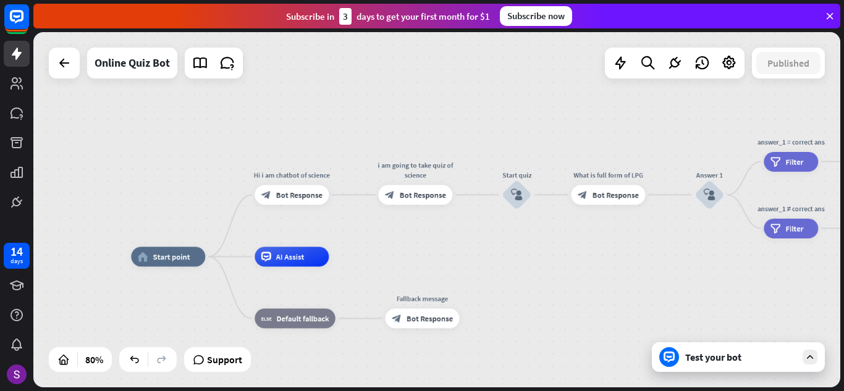
drag, startPoint x: 143, startPoint y: 269, endPoint x: 632, endPoint y: 287, distance: 489.2
click at [297, 199] on span "Bot Response" at bounding box center [299, 195] width 46 height 10
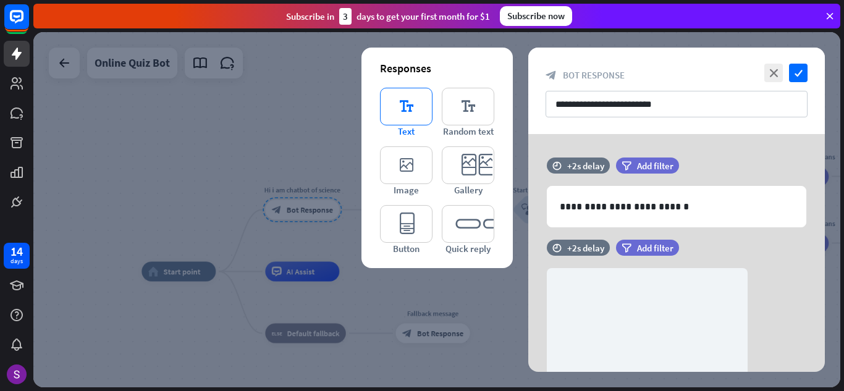
click at [411, 105] on icon "editor_text" at bounding box center [406, 107] width 53 height 38
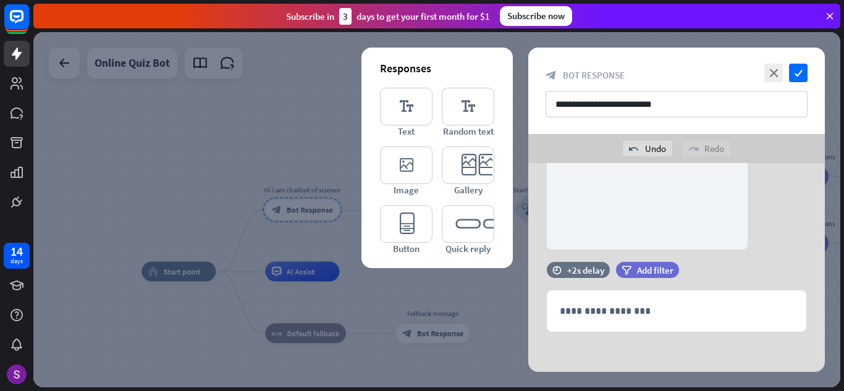
scroll to position [211, 0]
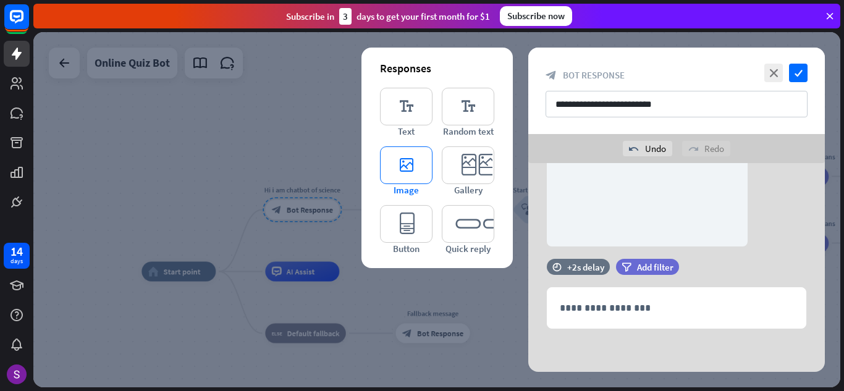
click at [409, 164] on icon "editor_image" at bounding box center [406, 165] width 53 height 38
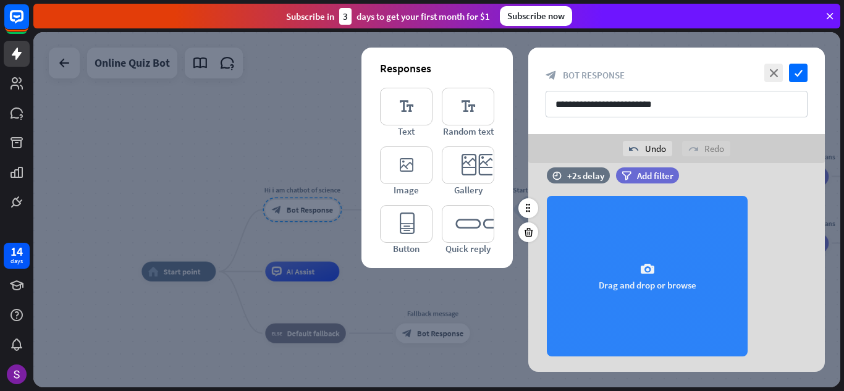
scroll to position [389, 0]
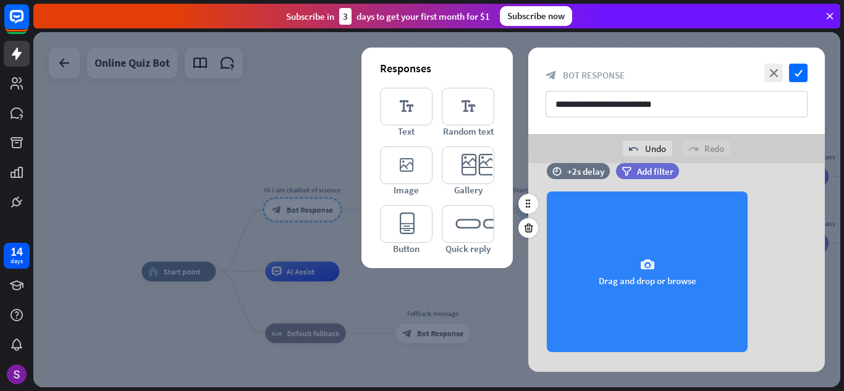
click at [674, 260] on div "camera Drag and drop or browse" at bounding box center [647, 272] width 201 height 161
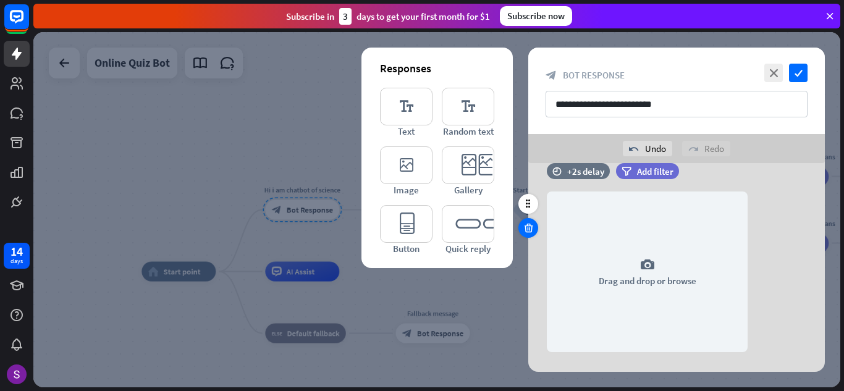
click at [530, 232] on icon at bounding box center [529, 227] width 12 height 11
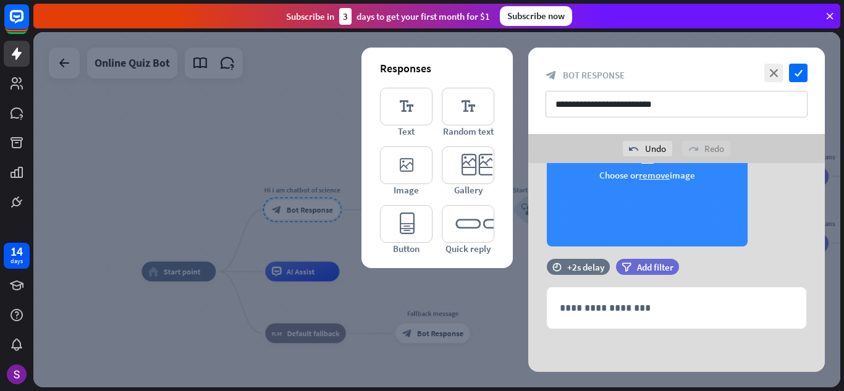
click at [633, 192] on div "camera Choose or remove image" at bounding box center [647, 166] width 201 height 161
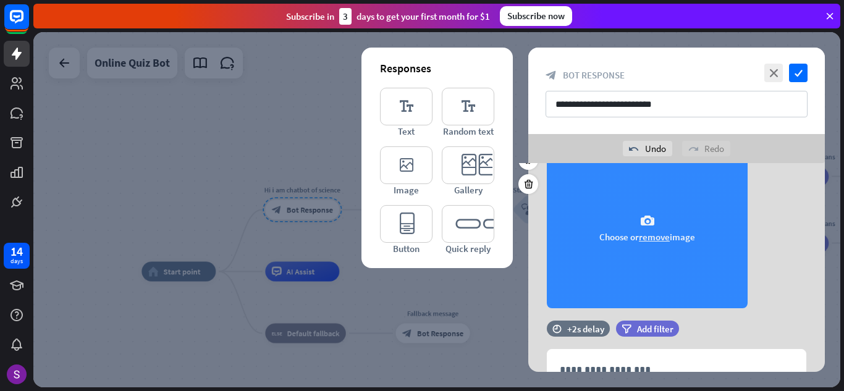
scroll to position [88, 0]
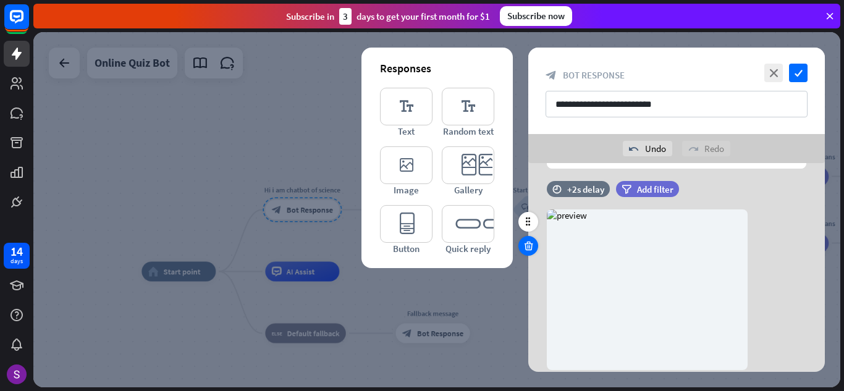
click at [528, 246] on icon at bounding box center [529, 245] width 12 height 11
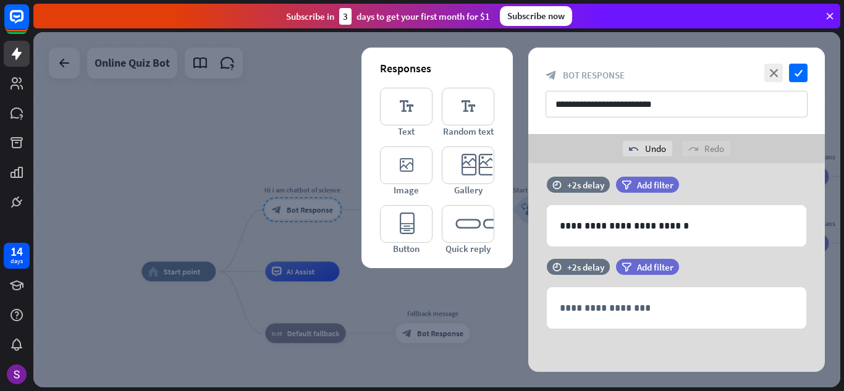
click at [179, 177] on div at bounding box center [436, 209] width 807 height 355
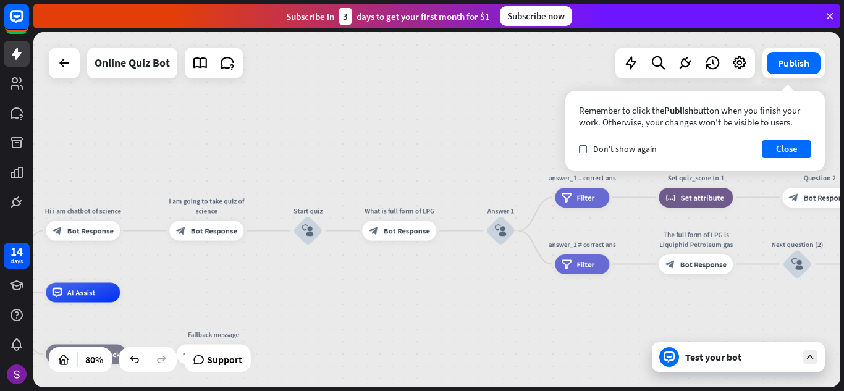
drag, startPoint x: 703, startPoint y: 288, endPoint x: 477, endPoint y: 310, distance: 226.6
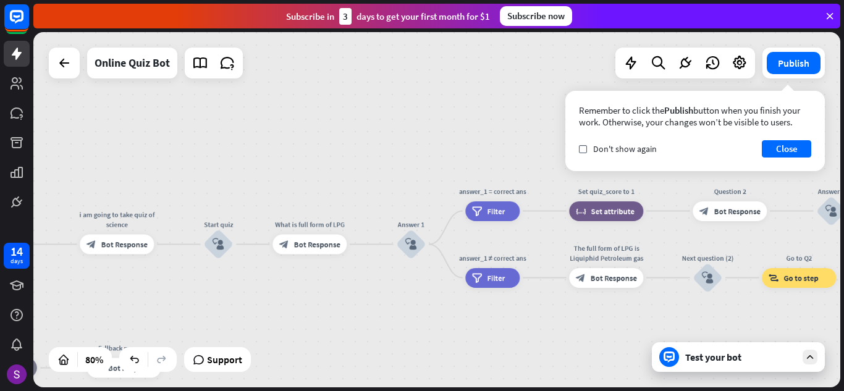
drag, startPoint x: 528, startPoint y: 307, endPoint x: 432, endPoint y: 320, distance: 97.4
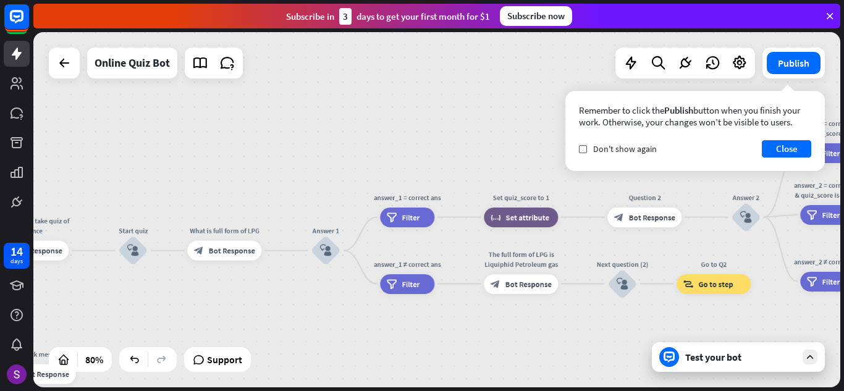
drag, startPoint x: 529, startPoint y: 141, endPoint x: 446, endPoint y: 146, distance: 83.6
click at [446, 146] on div "home_2 Start point Hi i am chatbot of science block_bot_response Bot Response i…" at bounding box center [436, 209] width 807 height 355
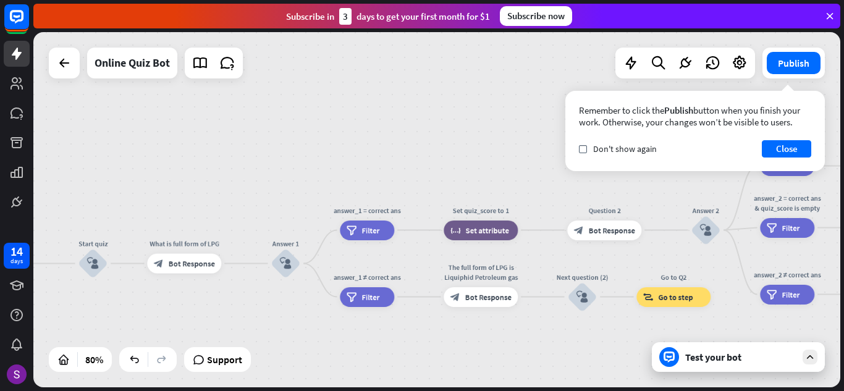
drag, startPoint x: 700, startPoint y: 180, endPoint x: 666, endPoint y: 193, distance: 36.4
click at [666, 193] on div "home_2 Start point Hi i am chatbot of science block_bot_response Bot Response i…" at bounding box center [436, 209] width 807 height 355
click at [619, 233] on span "Bot Response" at bounding box center [612, 231] width 46 height 10
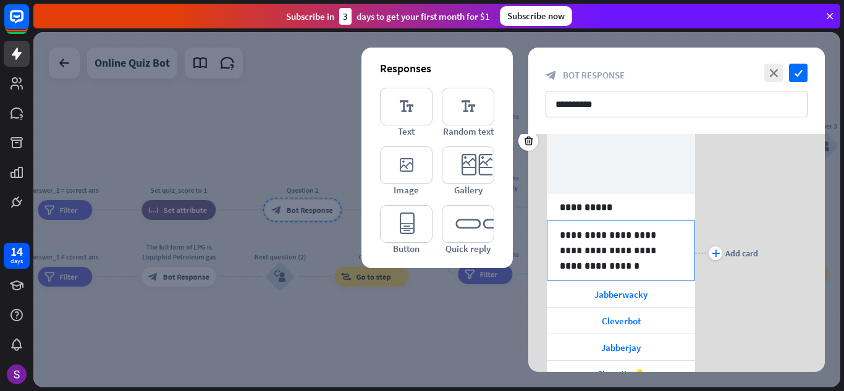
scroll to position [112, 0]
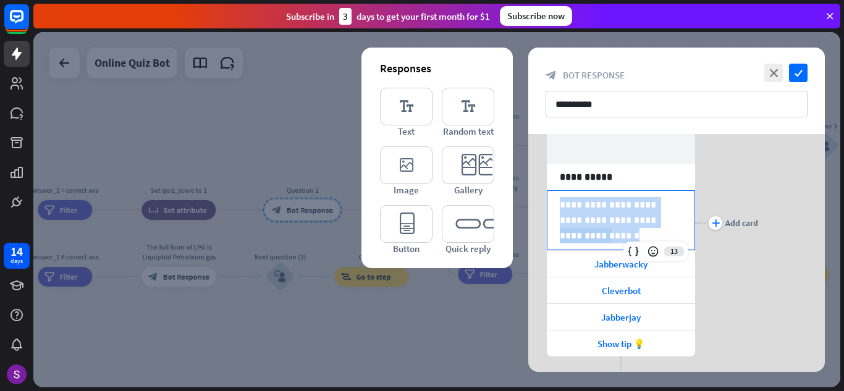
drag, startPoint x: 646, startPoint y: 241, endPoint x: 546, endPoint y: 195, distance: 109.5
click at [546, 195] on div "**********" at bounding box center [676, 223] width 297 height 335
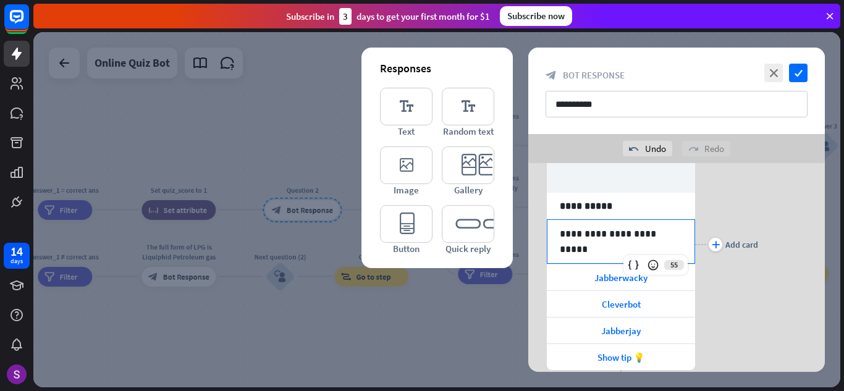
click at [573, 243] on div "**********" at bounding box center [621, 241] width 147 height 43
click at [646, 284] on div "Jabberwacky" at bounding box center [621, 278] width 148 height 26
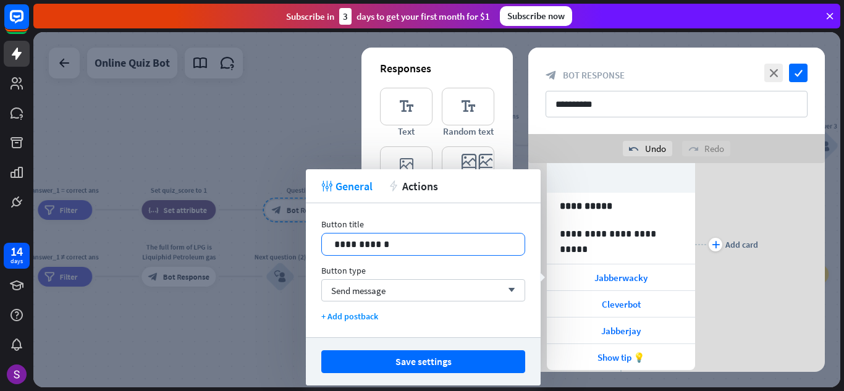
click at [404, 241] on p "**********" at bounding box center [423, 244] width 178 height 15
click at [618, 303] on span "Cleverbot" at bounding box center [621, 304] width 39 height 12
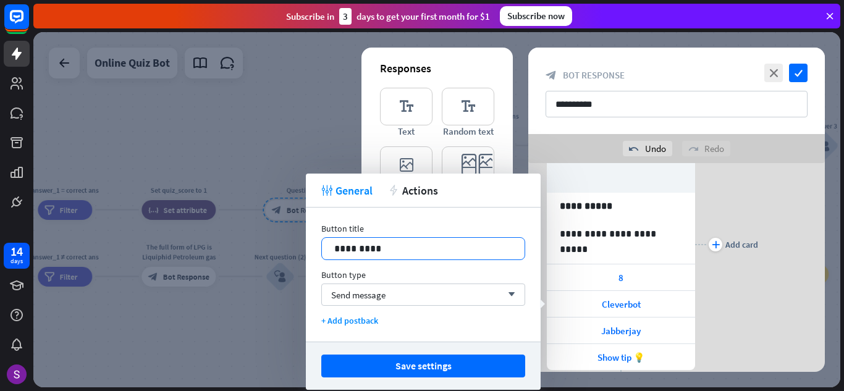
click at [384, 248] on p "*********" at bounding box center [423, 248] width 178 height 15
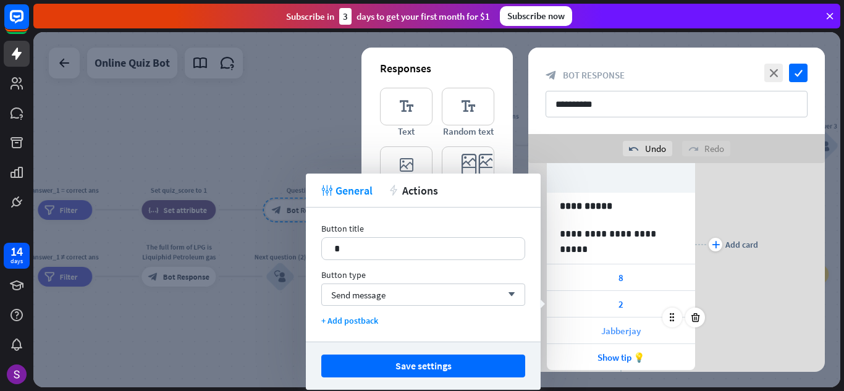
click at [653, 329] on div "Jabberjay" at bounding box center [621, 331] width 148 height 26
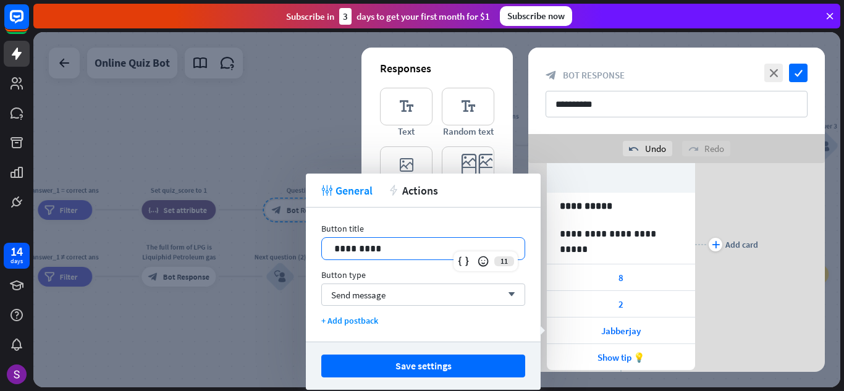
drag, startPoint x: 394, startPoint y: 245, endPoint x: 298, endPoint y: 240, distance: 95.9
click at [300, 240] on body "14 days close Product Help First steps Get started with ChatBot Help Center Fol…" at bounding box center [422, 195] width 844 height 391
drag, startPoint x: 384, startPoint y: 245, endPoint x: 328, endPoint y: 252, distance: 56.7
click at [328, 252] on div "*********" at bounding box center [423, 249] width 203 height 22
click at [252, 137] on div at bounding box center [436, 209] width 807 height 355
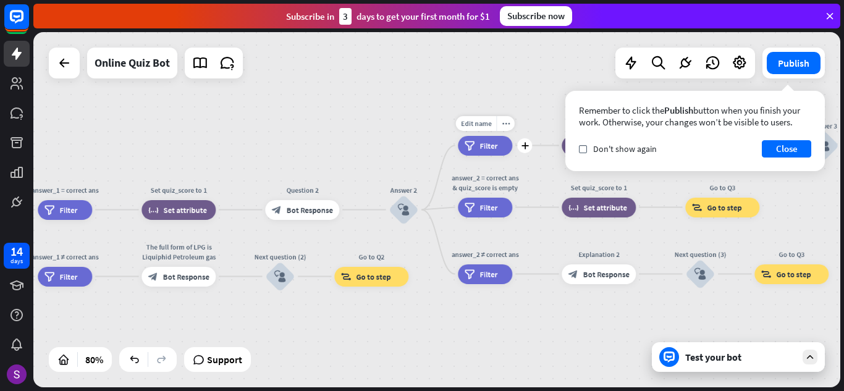
click at [488, 148] on span "Filter" at bounding box center [489, 146] width 18 height 10
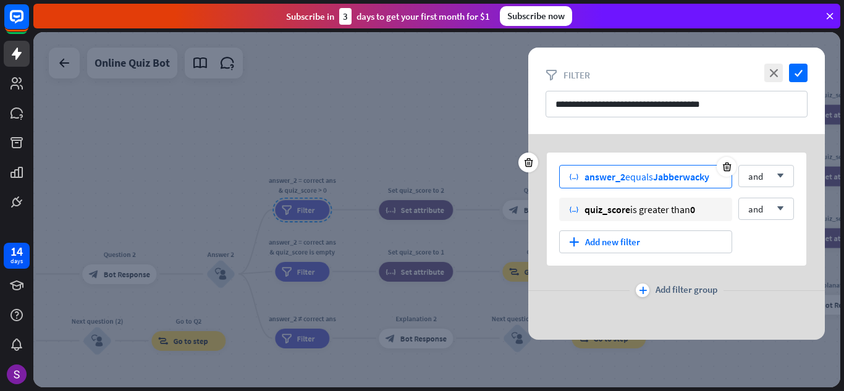
click at [690, 181] on span "Jabberwacky" at bounding box center [681, 177] width 56 height 12
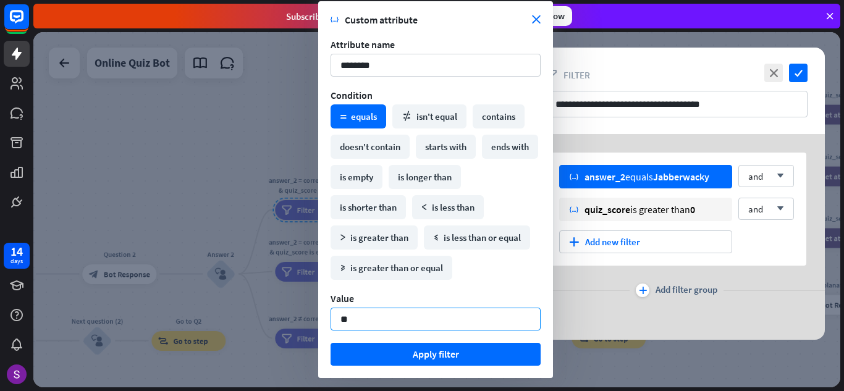
type input "*"
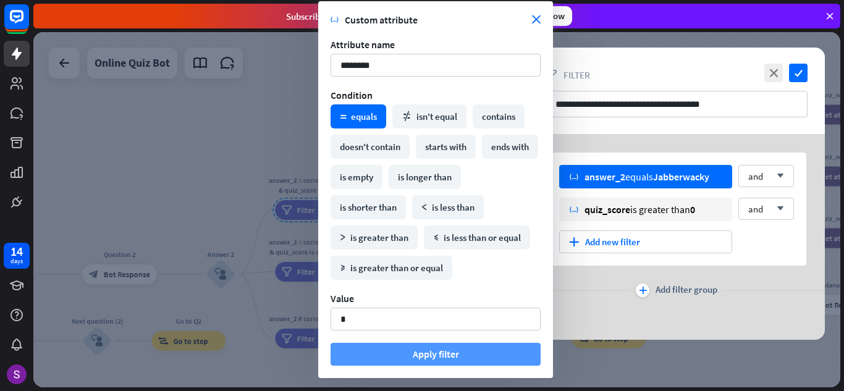
type input "*"
click at [446, 353] on button "Apply filter" at bounding box center [436, 354] width 210 height 23
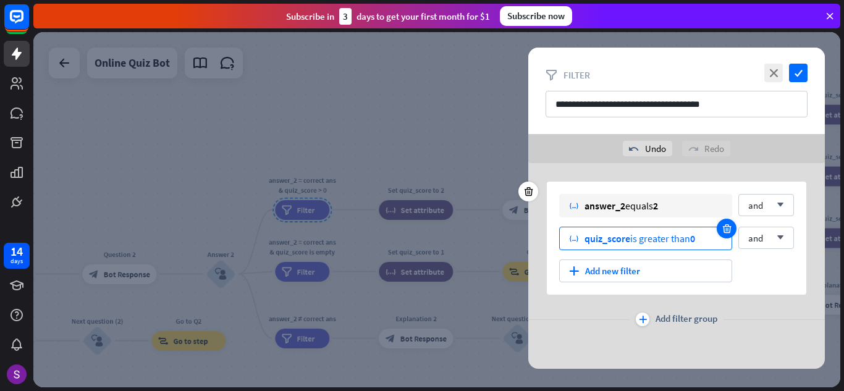
click at [727, 226] on icon at bounding box center [727, 228] width 12 height 11
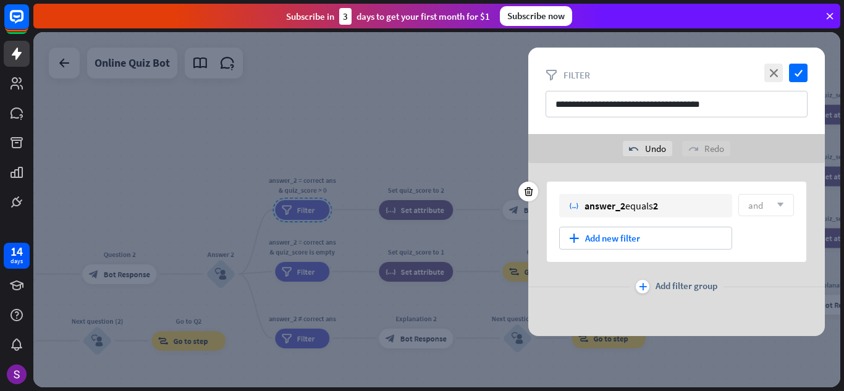
click at [392, 147] on div at bounding box center [436, 209] width 807 height 355
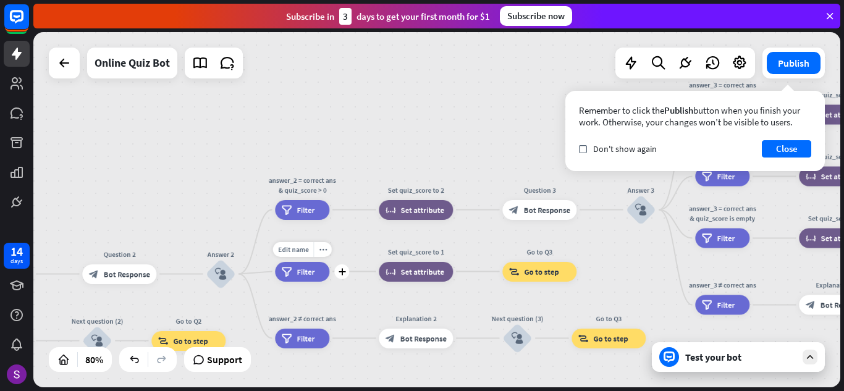
click at [310, 274] on span "Filter" at bounding box center [306, 272] width 18 height 10
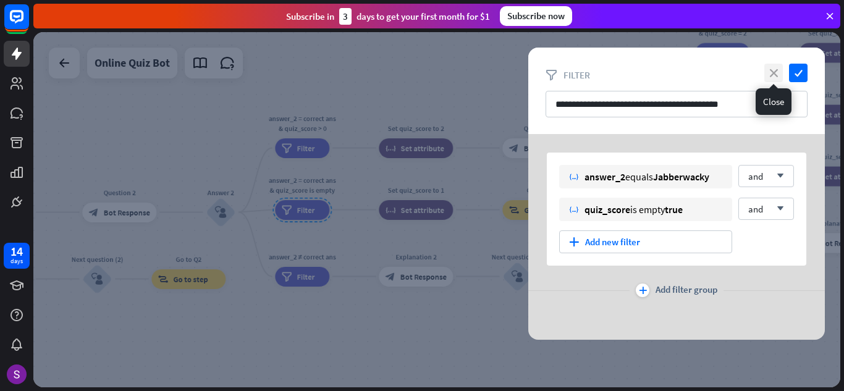
click at [772, 69] on icon "close" at bounding box center [773, 73] width 19 height 19
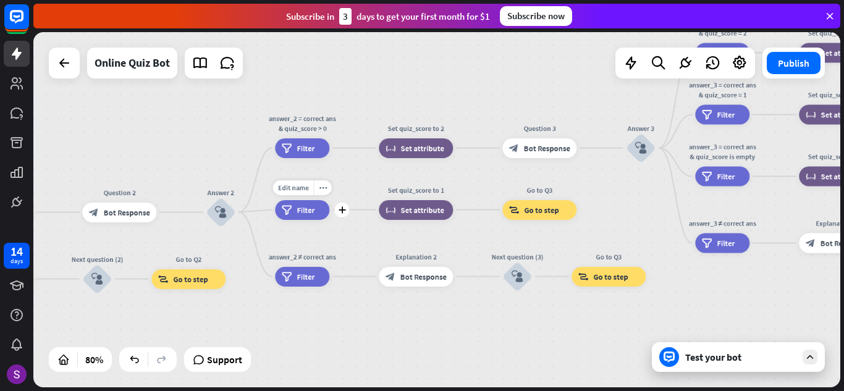
click at [313, 219] on div "filter Filter" at bounding box center [302, 210] width 54 height 20
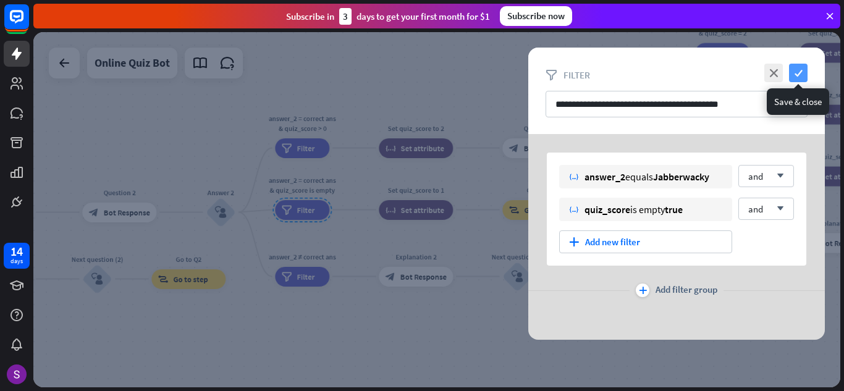
click at [797, 68] on icon "check" at bounding box center [798, 73] width 19 height 19
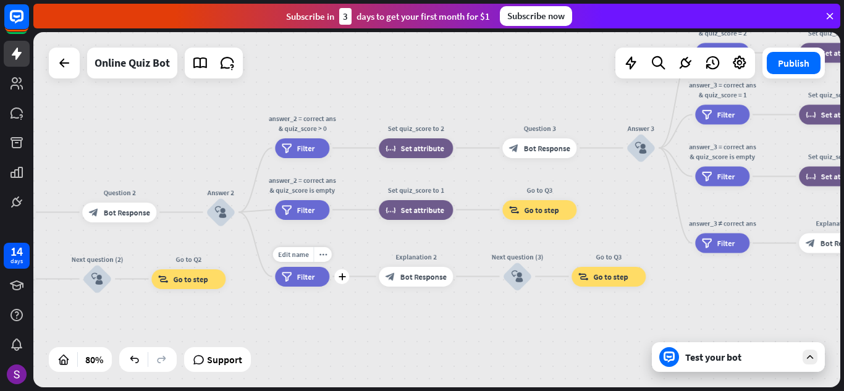
click at [297, 282] on div "filter Filter" at bounding box center [302, 277] width 54 height 20
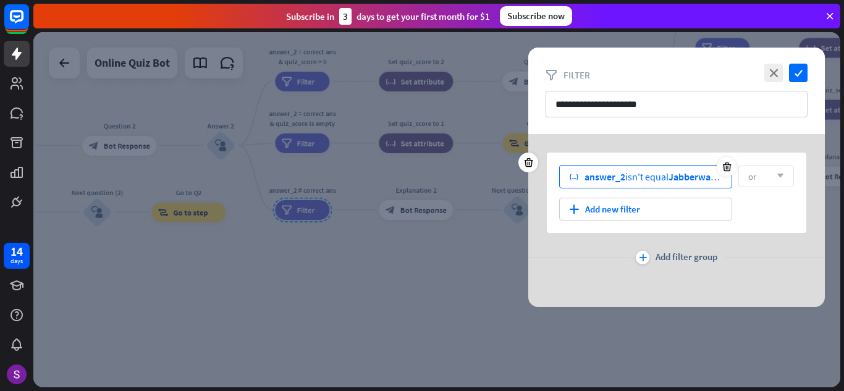
click at [683, 180] on span "Jabberwacky" at bounding box center [697, 177] width 56 height 12
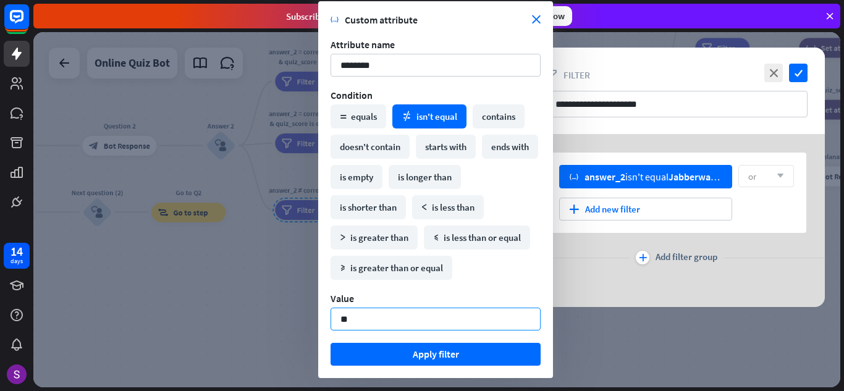
type input "*"
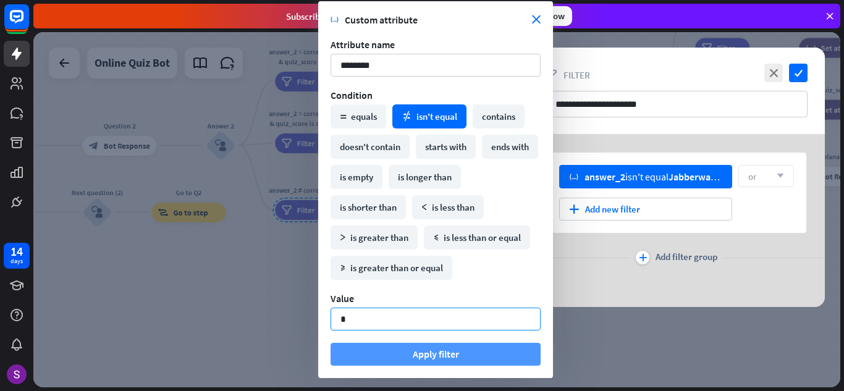
type input "*"
click at [427, 358] on button "Apply filter" at bounding box center [436, 354] width 210 height 23
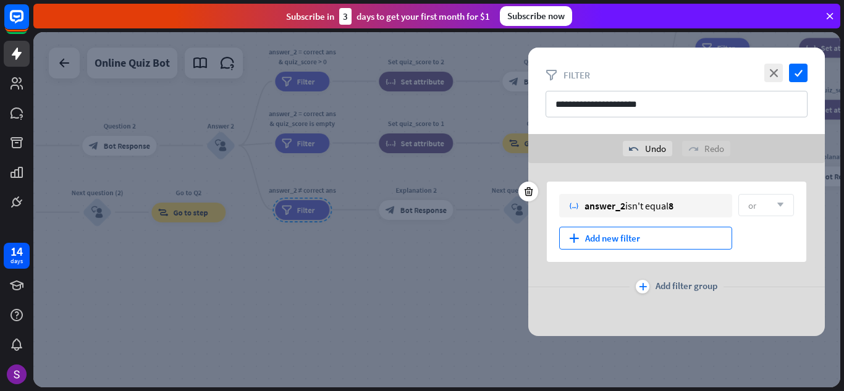
click at [621, 234] on div "plus Add new filter" at bounding box center [645, 238] width 173 height 23
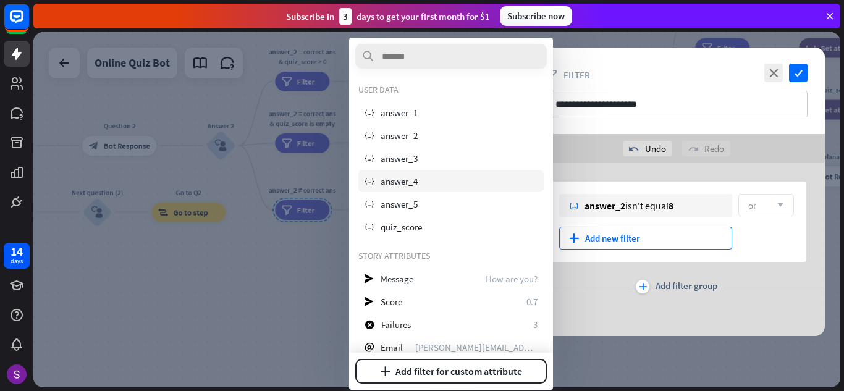
click at [428, 180] on div "variable answer_4" at bounding box center [450, 181] width 185 height 22
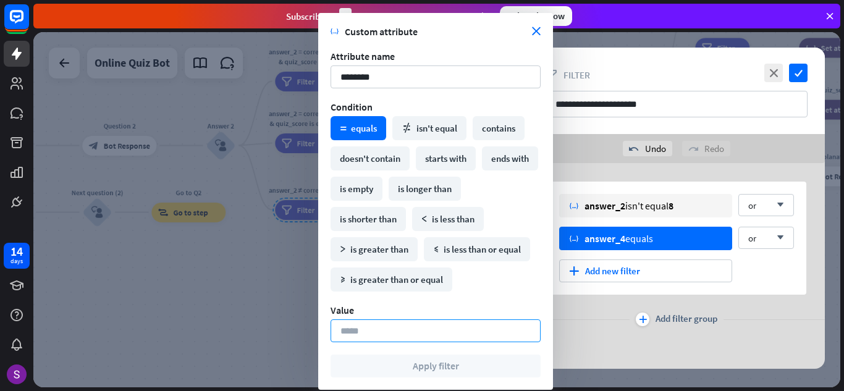
type input "*"
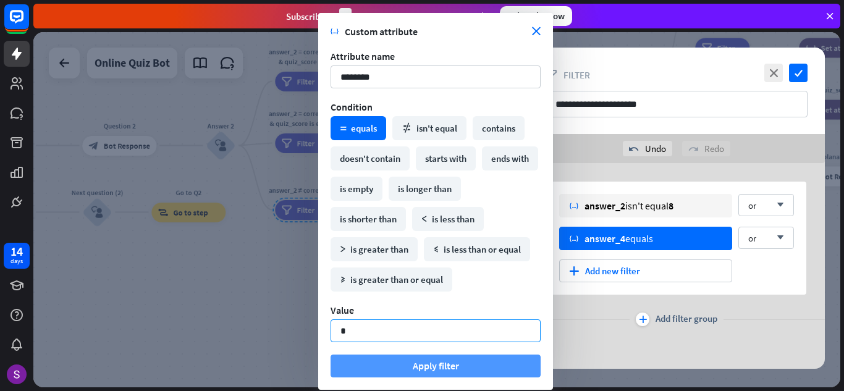
type input "*"
click at [485, 365] on button "Apply filter" at bounding box center [436, 366] width 210 height 23
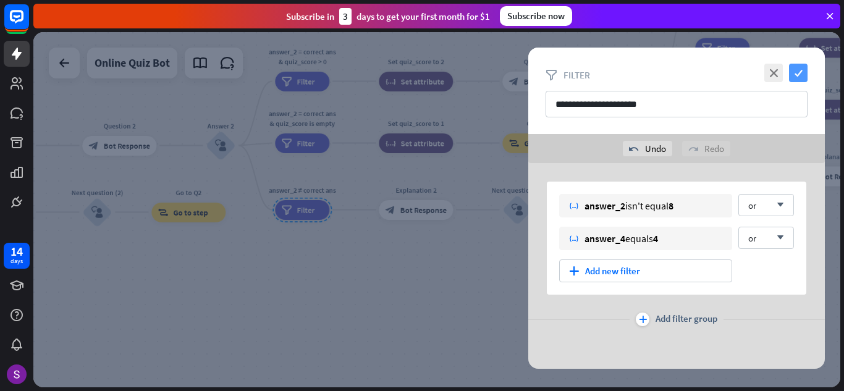
click at [800, 73] on icon "check" at bounding box center [798, 73] width 19 height 19
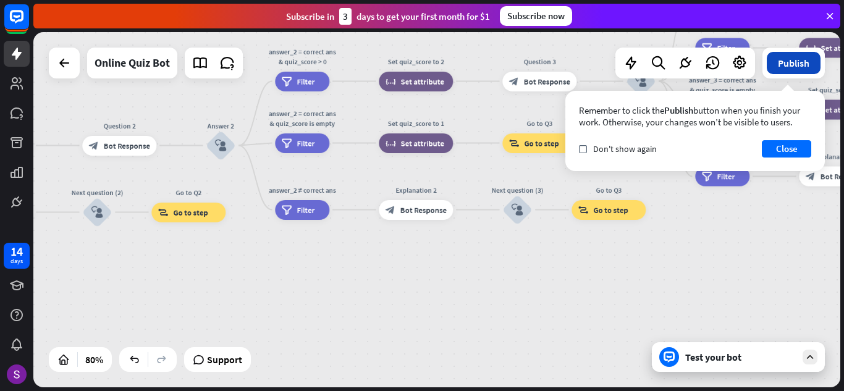
click at [804, 69] on button "Publish" at bounding box center [794, 63] width 54 height 22
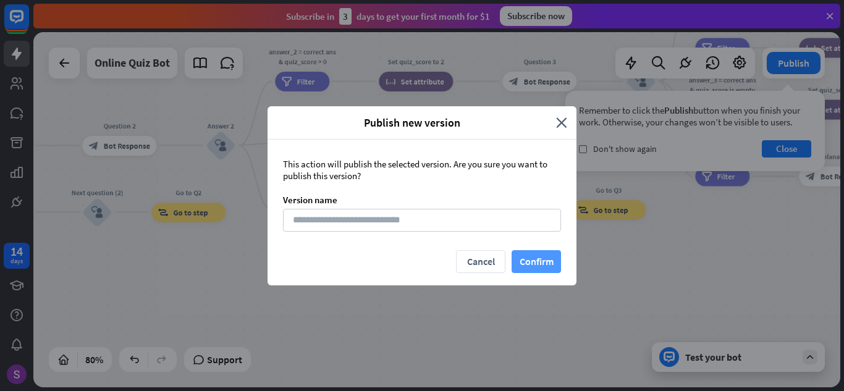
click at [529, 256] on button "Confirm" at bounding box center [536, 261] width 49 height 23
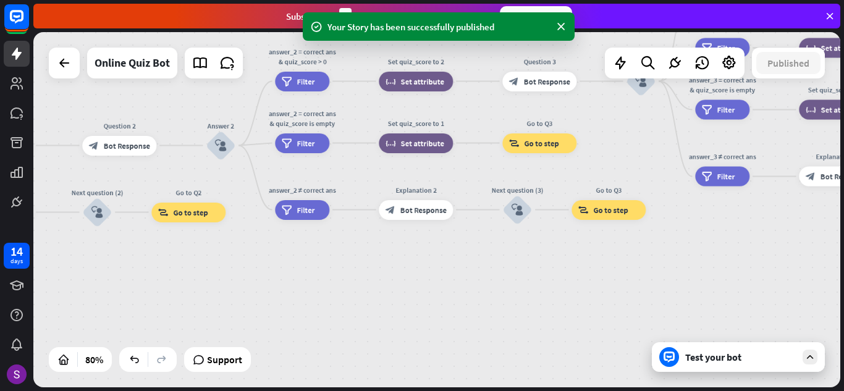
click at [816, 351] on div at bounding box center [810, 357] width 15 height 15
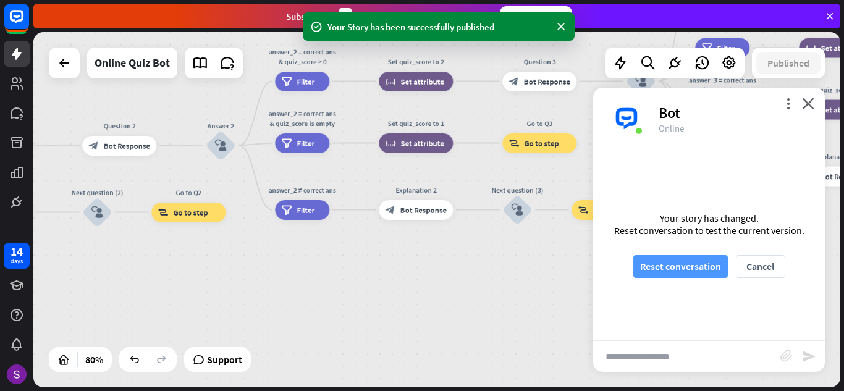
click at [683, 269] on button "Reset conversation" at bounding box center [680, 266] width 95 height 23
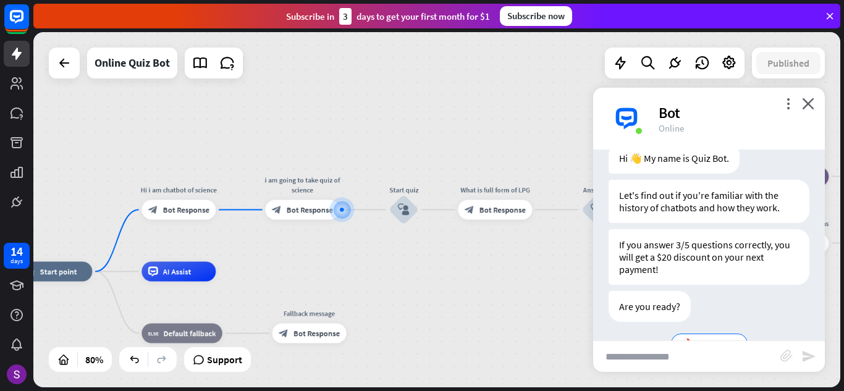
scroll to position [77, 0]
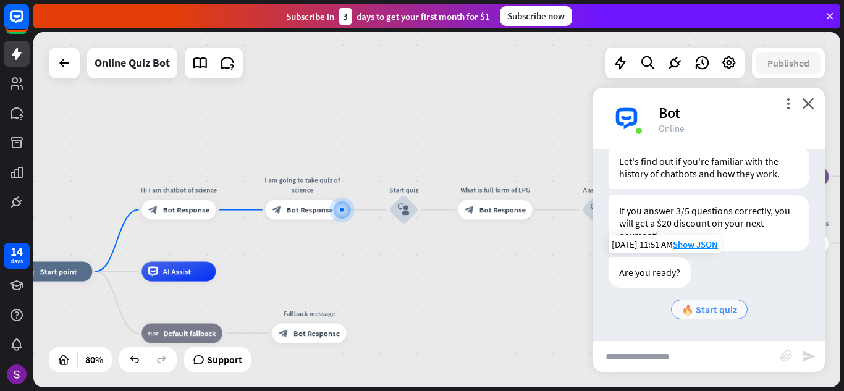
click at [723, 313] on span "🔥 Start quiz" at bounding box center [710, 309] width 56 height 12
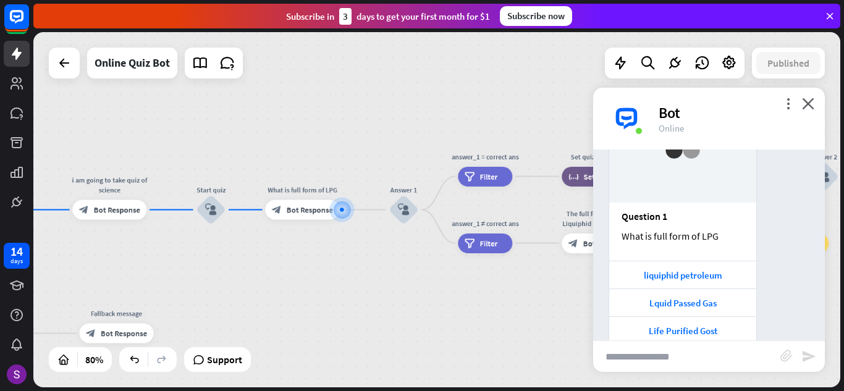
scroll to position [408, 0]
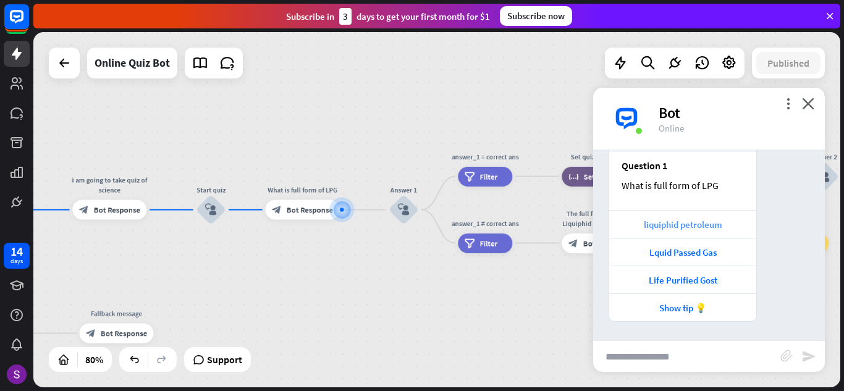
click at [712, 223] on div "liquiphid petroleum" at bounding box center [683, 225] width 135 height 12
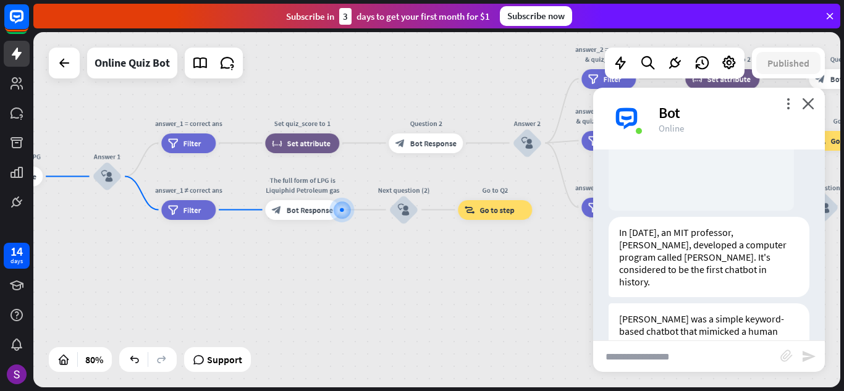
scroll to position [842, 0]
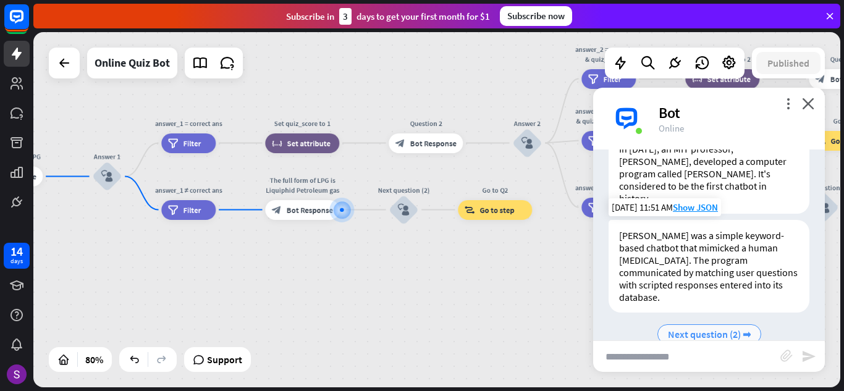
click at [695, 328] on span "Next question (2) ➡" at bounding box center [709, 334] width 83 height 12
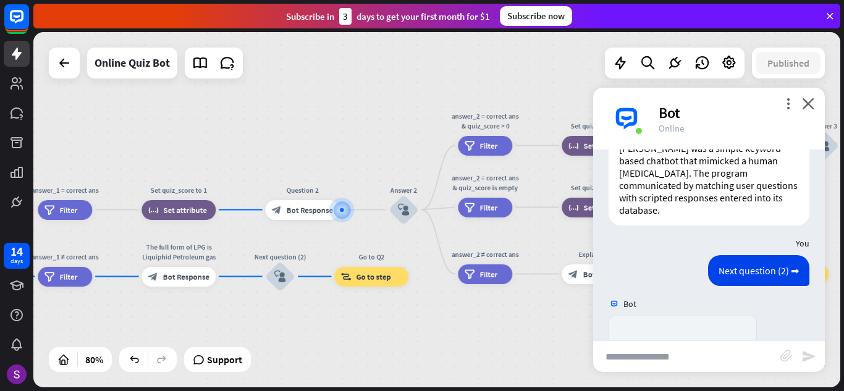
scroll to position [1174, 0]
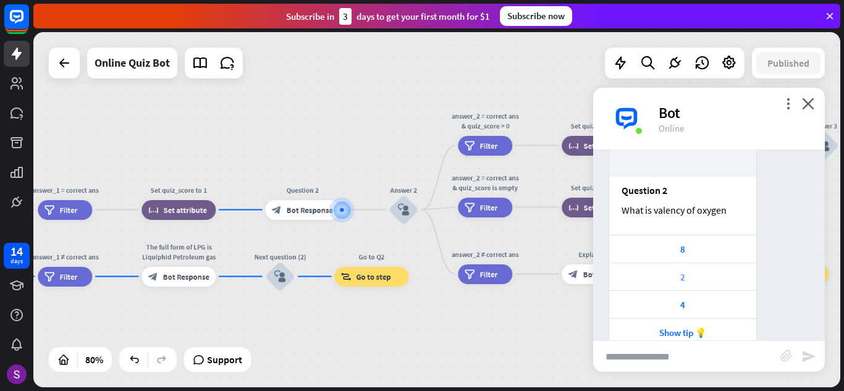
click at [682, 271] on div "2" at bounding box center [683, 277] width 135 height 12
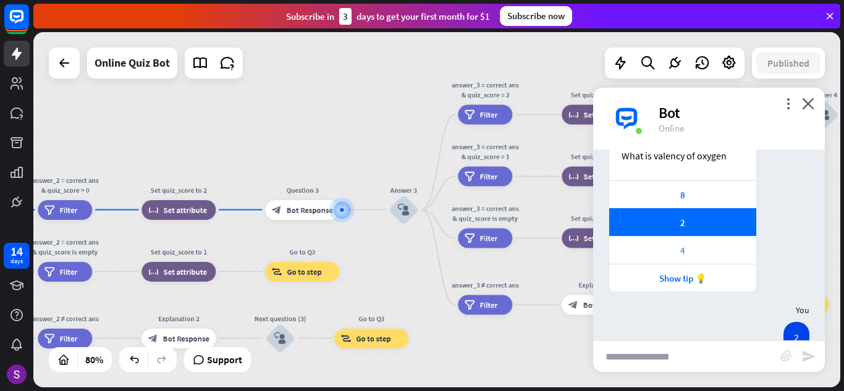
scroll to position [1181, 0]
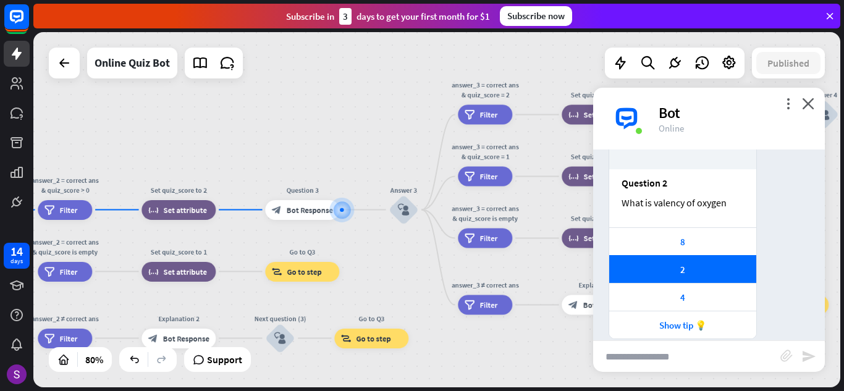
click at [806, 93] on div "more_vert close Bot Online" at bounding box center [709, 119] width 232 height 62
click at [805, 99] on icon "close" at bounding box center [808, 104] width 12 height 12
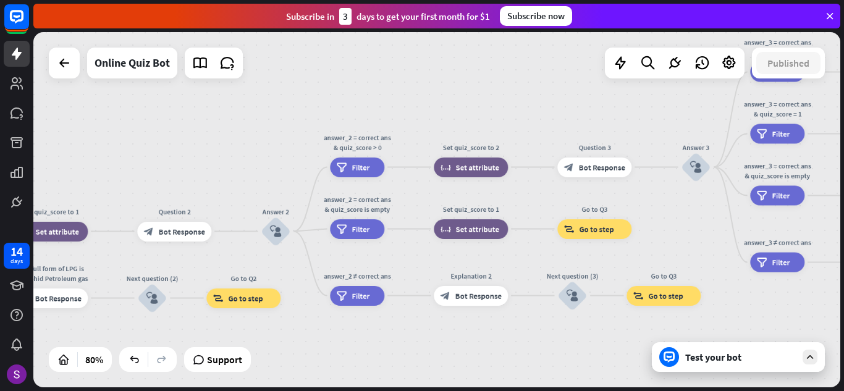
drag, startPoint x: 263, startPoint y: 143, endPoint x: 557, endPoint y: 100, distance: 297.8
click at [557, 100] on div "home_2 Start point Hi i am chatbot of science block_bot_response Bot Response i…" at bounding box center [436, 209] width 807 height 355
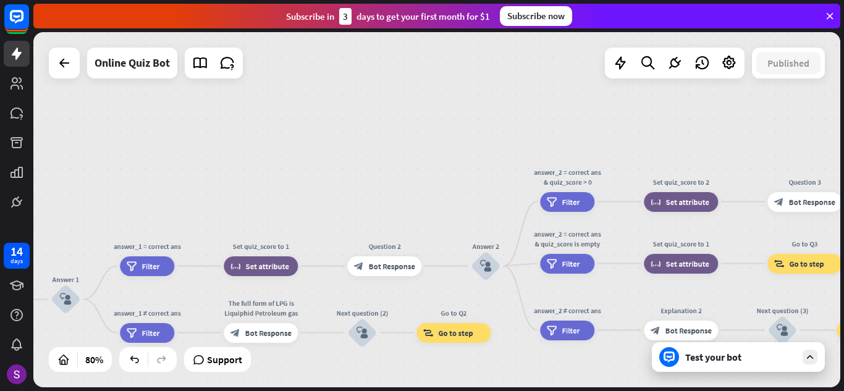
drag, startPoint x: 214, startPoint y: 162, endPoint x: 422, endPoint y: 197, distance: 210.5
click at [422, 197] on div "home_2 Start point Hi i am chatbot of science block_bot_response Bot Response i…" at bounding box center [436, 209] width 807 height 355
click at [399, 268] on span "Bot Response" at bounding box center [392, 266] width 46 height 10
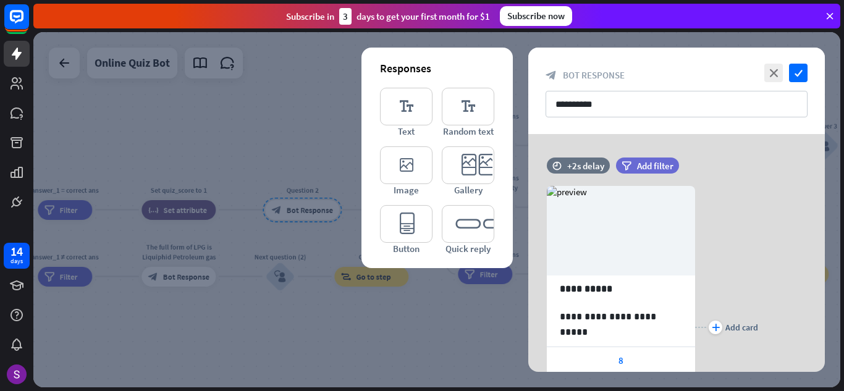
click at [306, 149] on div at bounding box center [436, 209] width 807 height 355
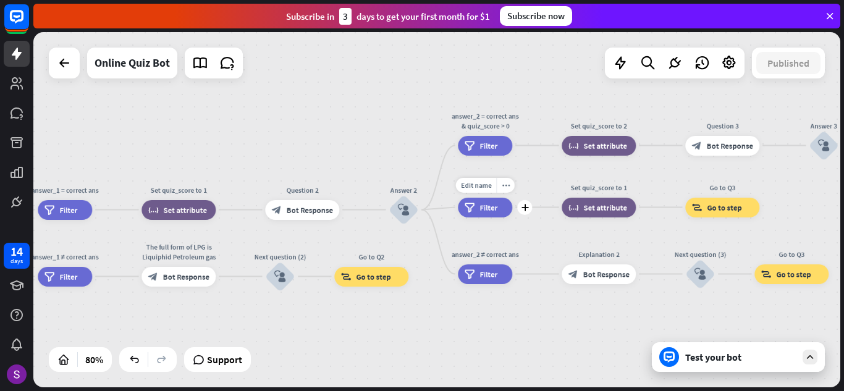
click at [496, 213] on div "filter Filter" at bounding box center [485, 208] width 54 height 20
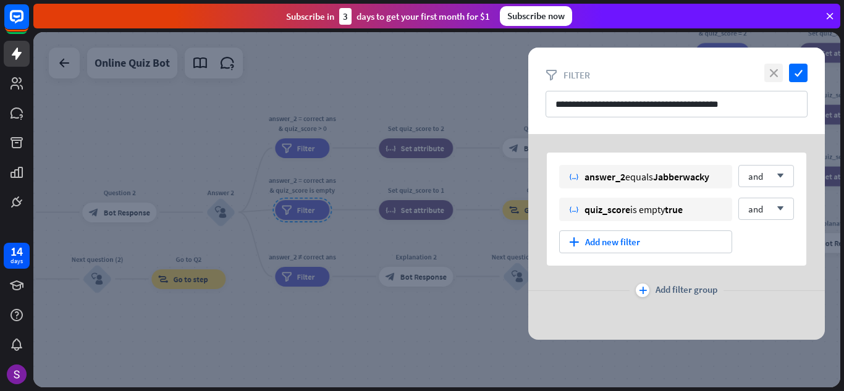
click at [773, 72] on icon "close" at bounding box center [773, 73] width 19 height 19
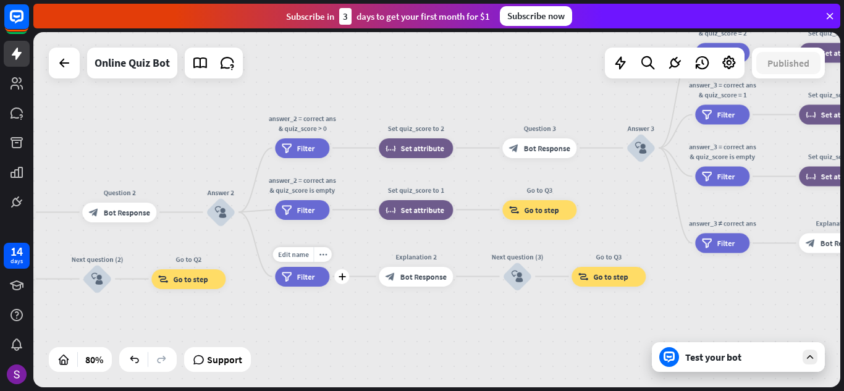
click at [321, 275] on div "filter Filter" at bounding box center [302, 277] width 54 height 20
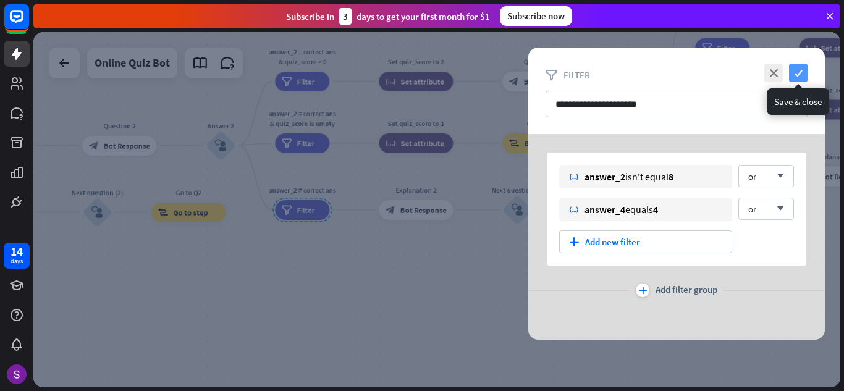
click at [803, 66] on icon "check" at bounding box center [798, 73] width 19 height 19
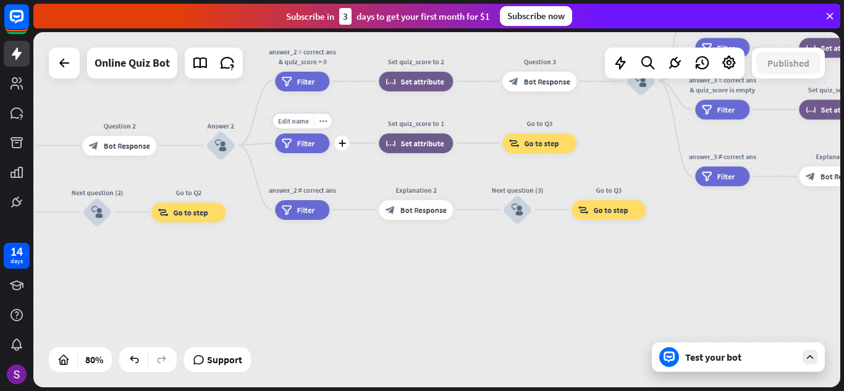
click at [301, 143] on span "Filter" at bounding box center [306, 143] width 18 height 10
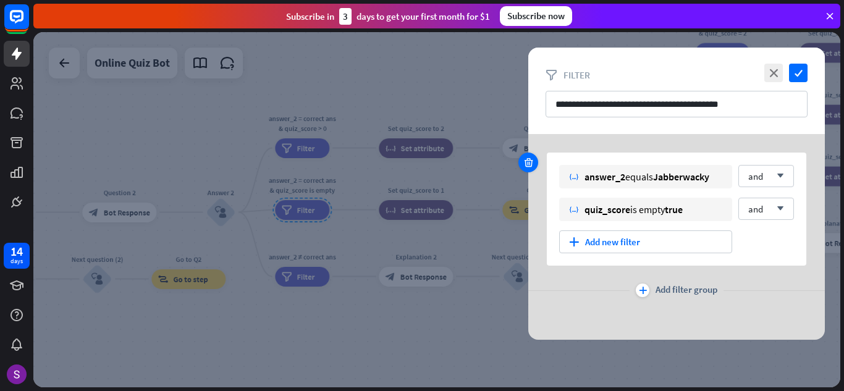
click at [531, 162] on icon at bounding box center [529, 162] width 12 height 11
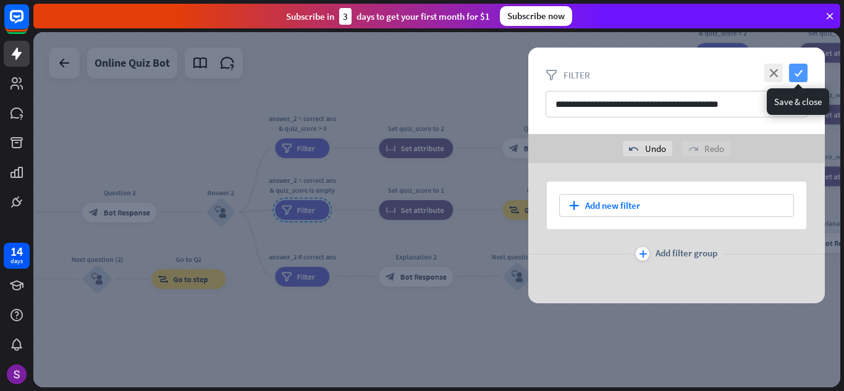
click at [803, 72] on icon "check" at bounding box center [798, 73] width 19 height 19
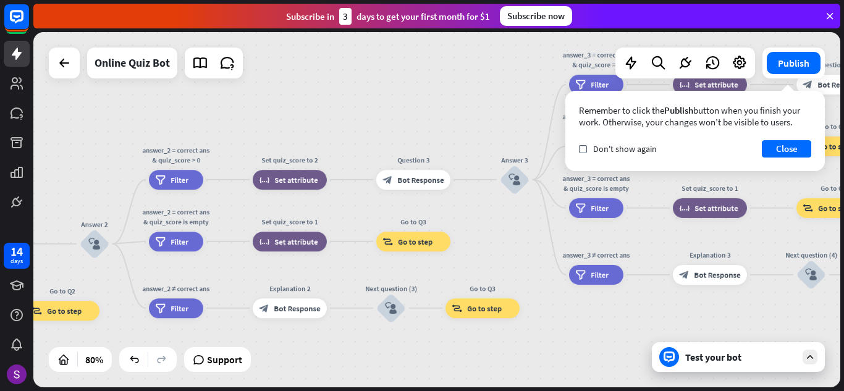
drag, startPoint x: 603, startPoint y: 226, endPoint x: 487, endPoint y: 260, distance: 121.1
click at [487, 260] on div "home_2 Start point Hi i am chatbot of science block_bot_response Bot Response i…" at bounding box center [436, 209] width 807 height 355
drag, startPoint x: 396, startPoint y: 312, endPoint x: 401, endPoint y: 286, distance: 27.0
click at [401, 294] on div "Edit name more_horiz plus block_user_input" at bounding box center [391, 309] width 30 height 30
click at [462, 180] on icon "plus" at bounding box center [462, 179] width 7 height 7
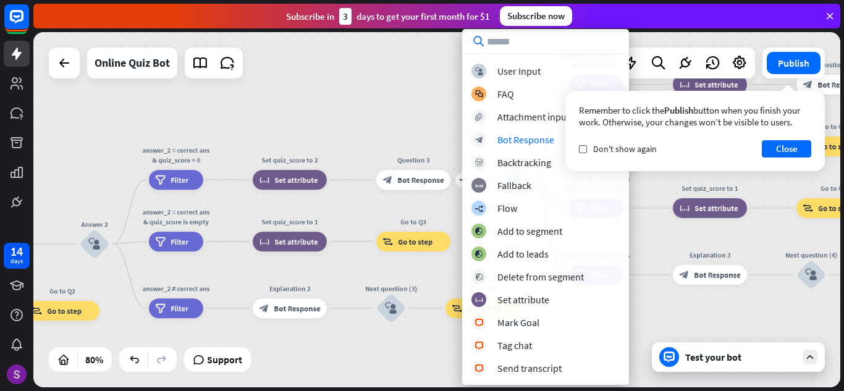
click at [428, 122] on div "home_2 Start point Hi i am chatbot of science block_bot_response Bot Response i…" at bounding box center [436, 209] width 807 height 355
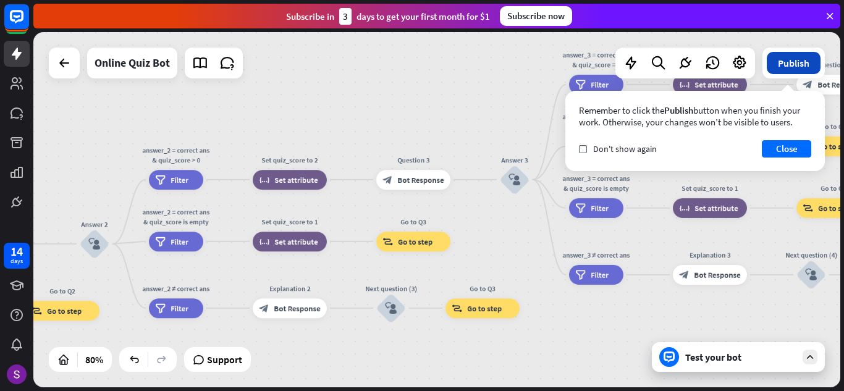
click at [797, 61] on button "Publish" at bounding box center [794, 63] width 54 height 22
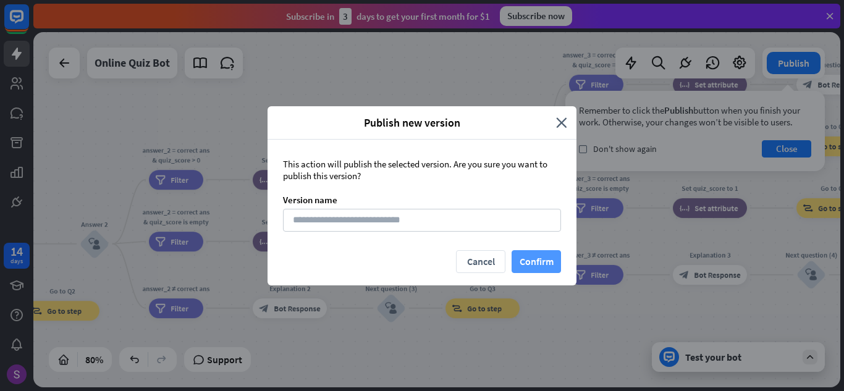
click at [549, 268] on button "Confirm" at bounding box center [536, 261] width 49 height 23
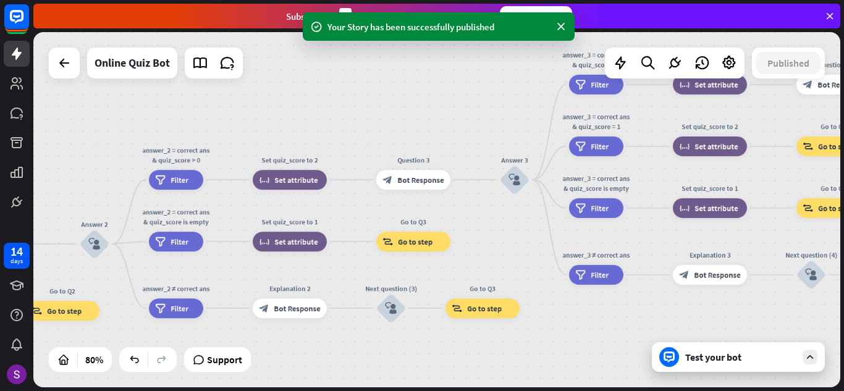
click at [782, 352] on div "Test your bot" at bounding box center [740, 357] width 111 height 12
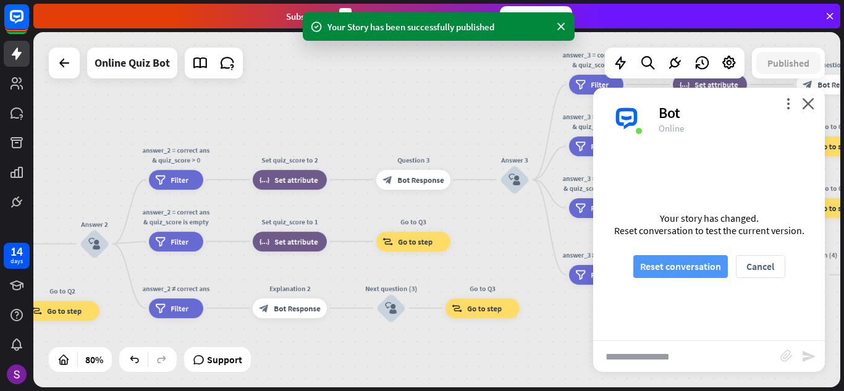
click at [645, 266] on button "Reset conversation" at bounding box center [680, 266] width 95 height 23
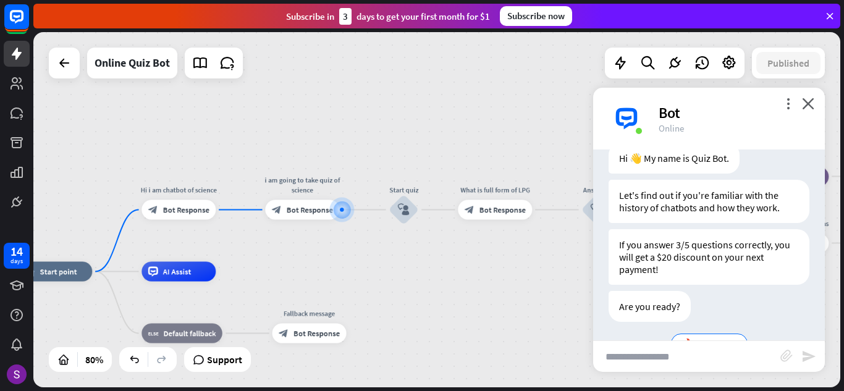
scroll to position [77, 0]
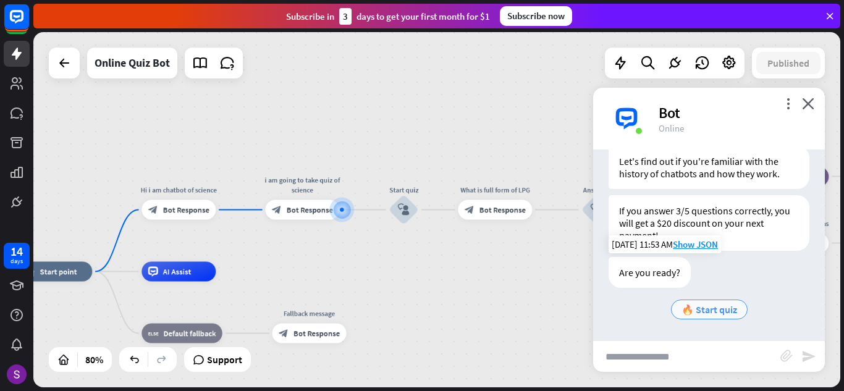
click at [719, 307] on span "🔥 Start quiz" at bounding box center [710, 309] width 56 height 12
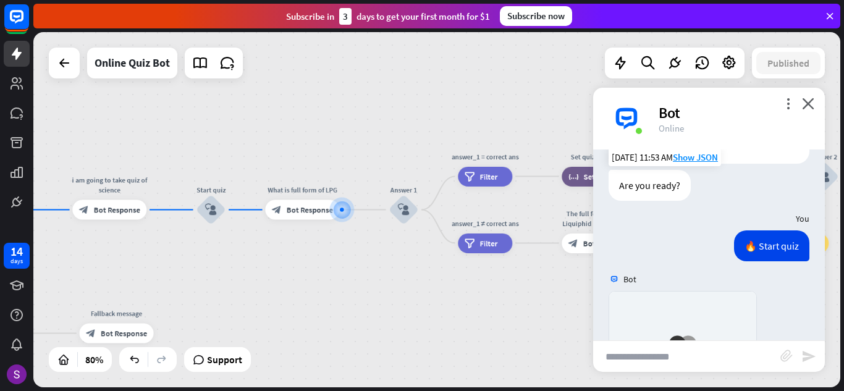
scroll to position [408, 0]
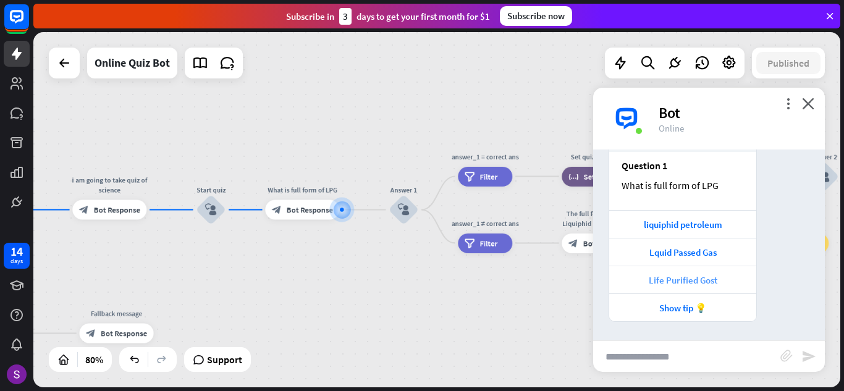
click at [708, 272] on div "Life Purified Gost" at bounding box center [682, 280] width 147 height 28
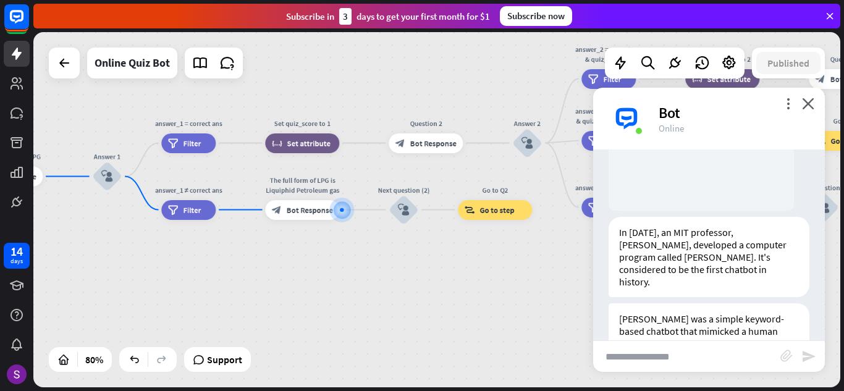
scroll to position [842, 0]
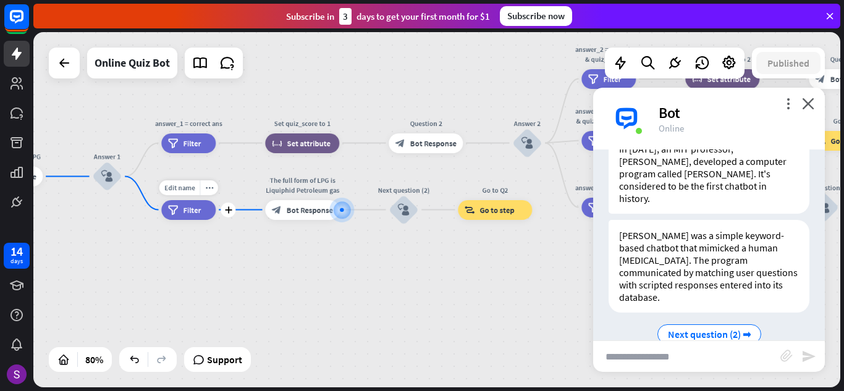
click at [201, 219] on div "filter Filter" at bounding box center [188, 210] width 54 height 20
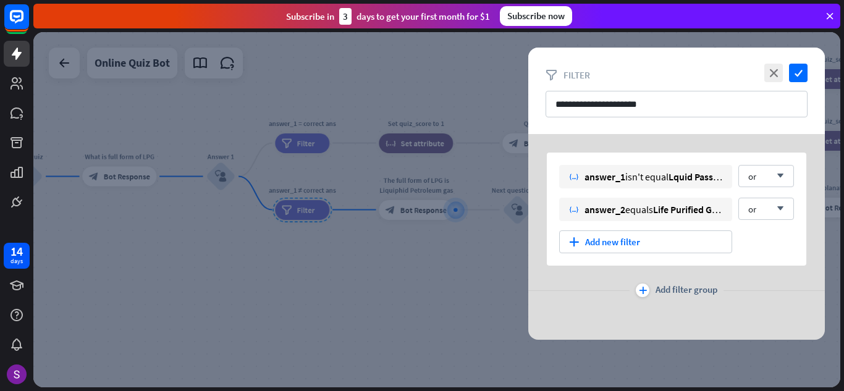
click at [265, 257] on div at bounding box center [436, 209] width 807 height 355
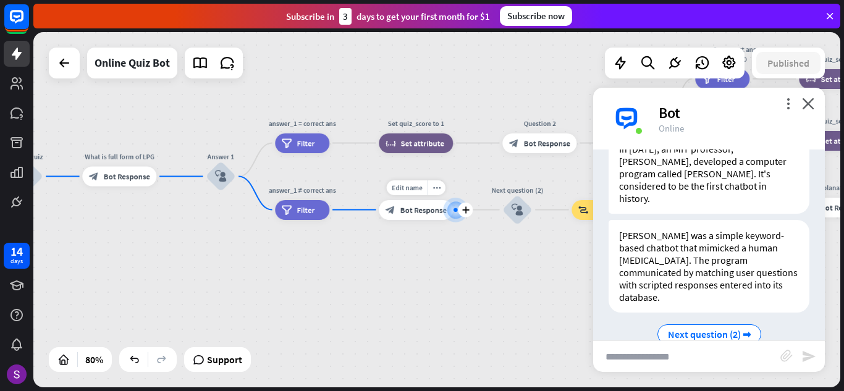
click at [412, 209] on span "Bot Response" at bounding box center [423, 210] width 46 height 10
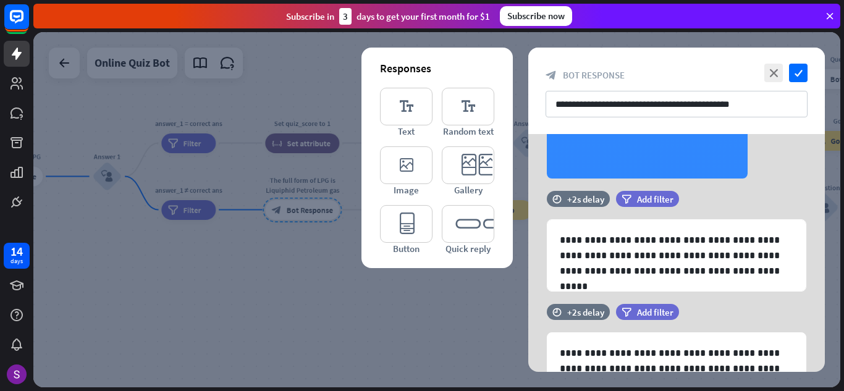
scroll to position [185, 0]
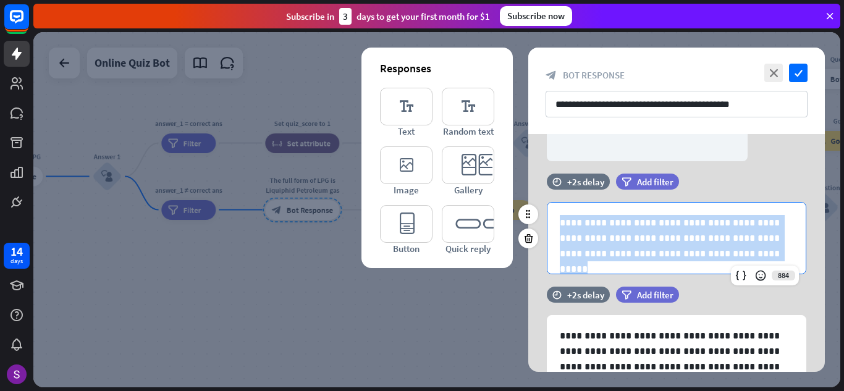
drag, startPoint x: 747, startPoint y: 252, endPoint x: 553, endPoint y: 201, distance: 200.0
click at [553, 201] on div "**********" at bounding box center [676, 230] width 297 height 113
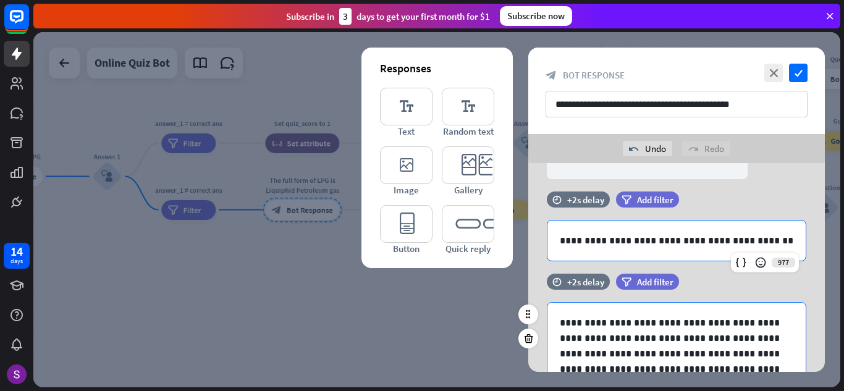
scroll to position [258, 0]
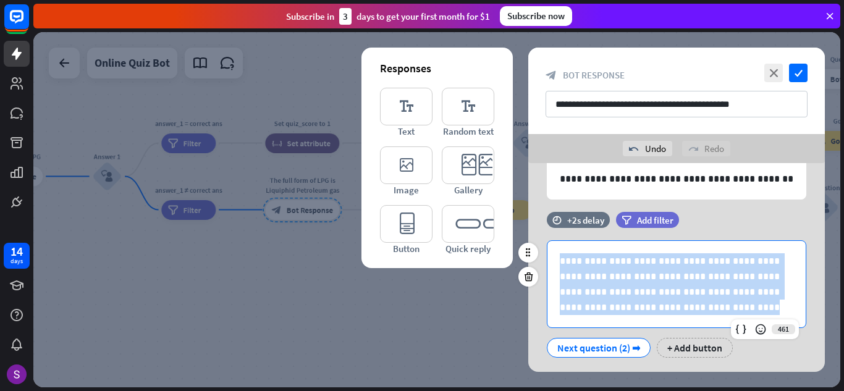
drag, startPoint x: 756, startPoint y: 303, endPoint x: 544, endPoint y: 258, distance: 216.6
click at [544, 258] on div "**********" at bounding box center [676, 298] width 297 height 117
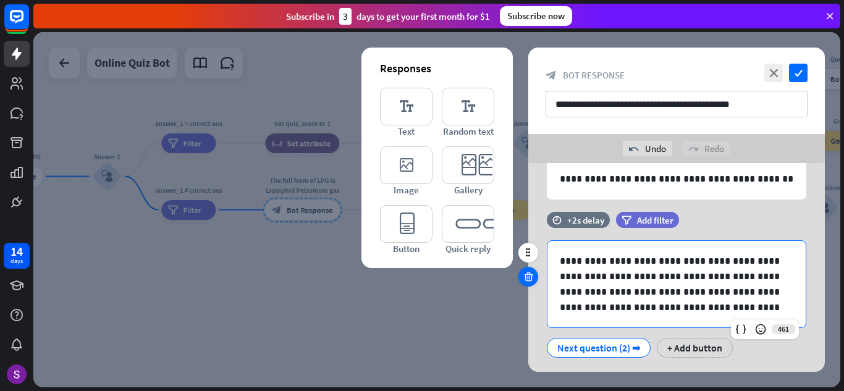
click at [525, 276] on icon at bounding box center [529, 276] width 12 height 11
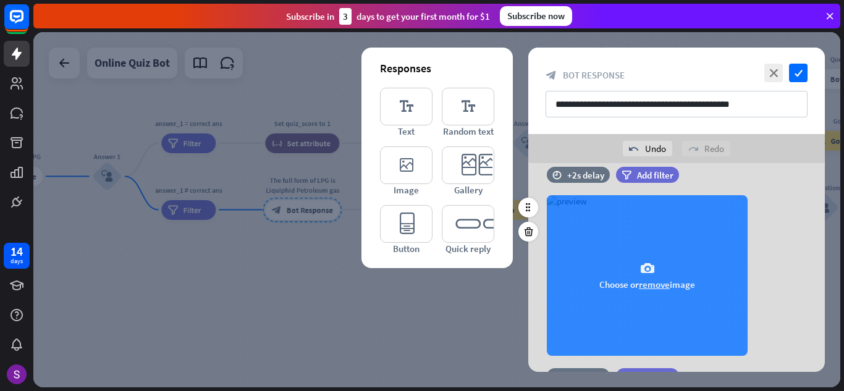
scroll to position [6, 0]
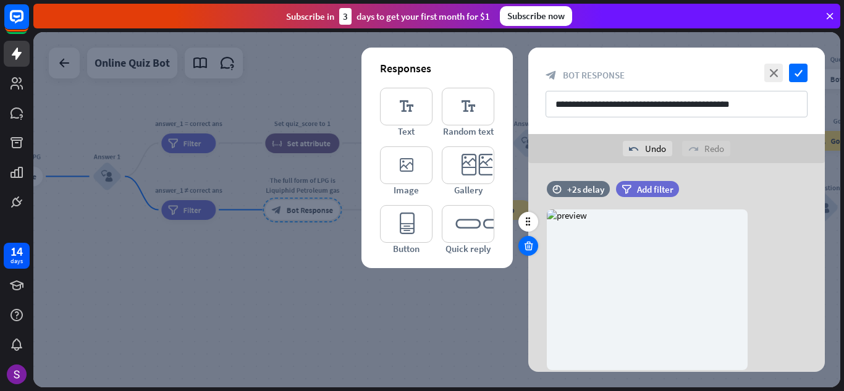
click at [531, 246] on icon at bounding box center [529, 245] width 12 height 11
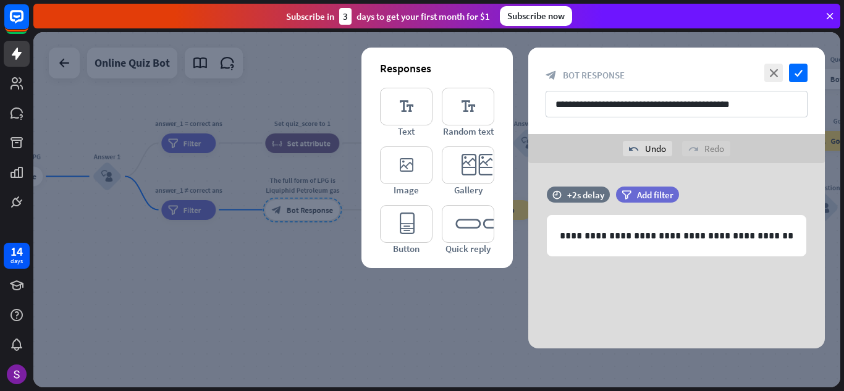
scroll to position [0, 0]
click at [798, 75] on icon "check" at bounding box center [798, 73] width 19 height 19
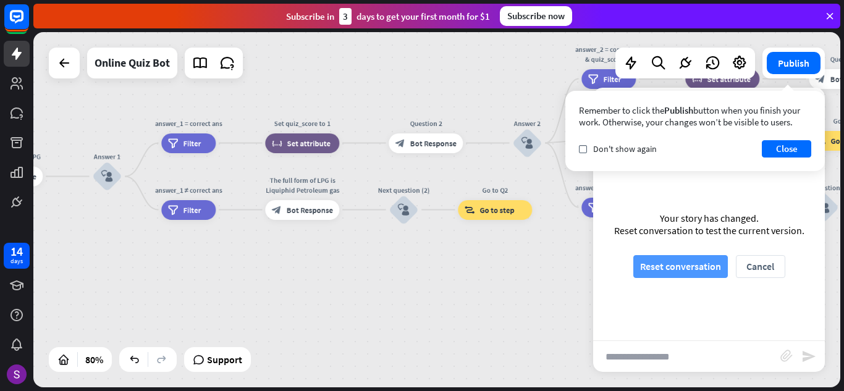
click at [688, 268] on button "Reset conversation" at bounding box center [680, 266] width 95 height 23
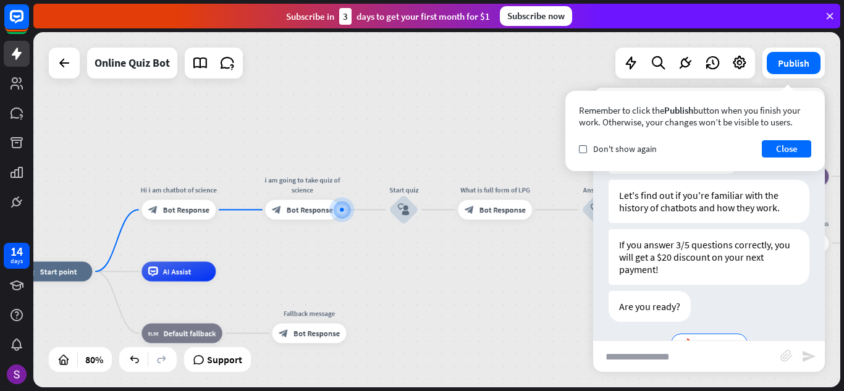
scroll to position [77, 0]
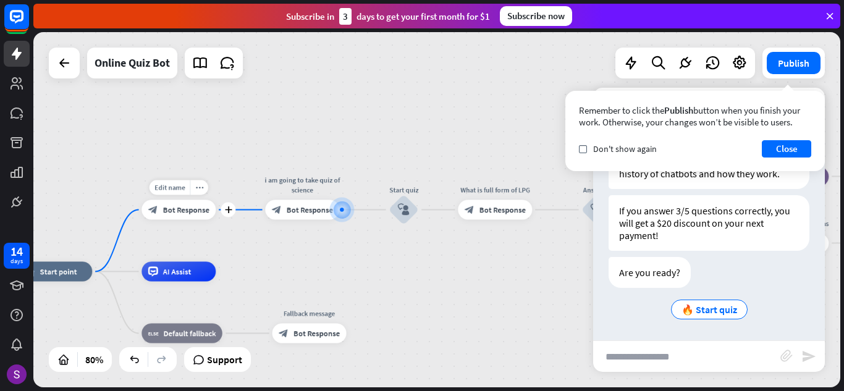
click at [199, 202] on div "block_bot_response Bot Response" at bounding box center [179, 210] width 74 height 20
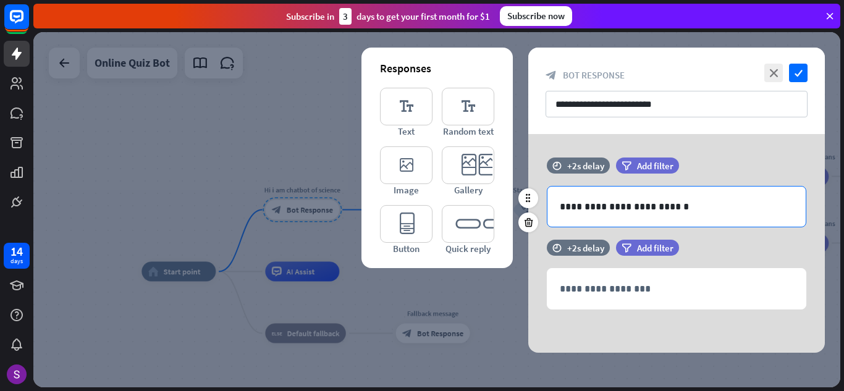
click at [679, 207] on p "**********" at bounding box center [677, 206] width 234 height 15
click at [689, 210] on p "**********" at bounding box center [677, 206] width 234 height 15
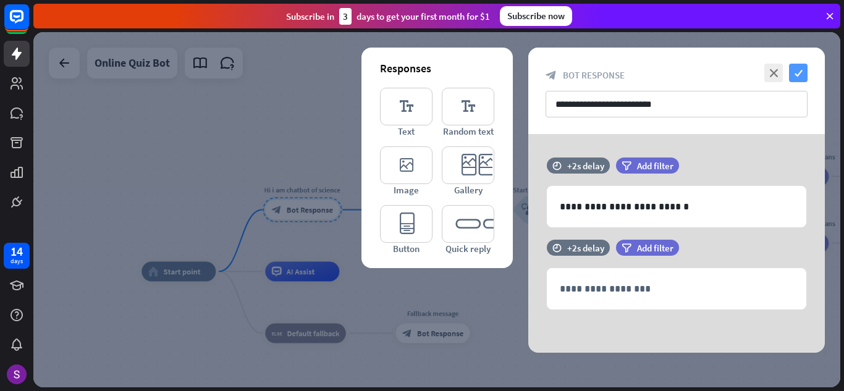
click at [799, 74] on icon "check" at bounding box center [798, 73] width 19 height 19
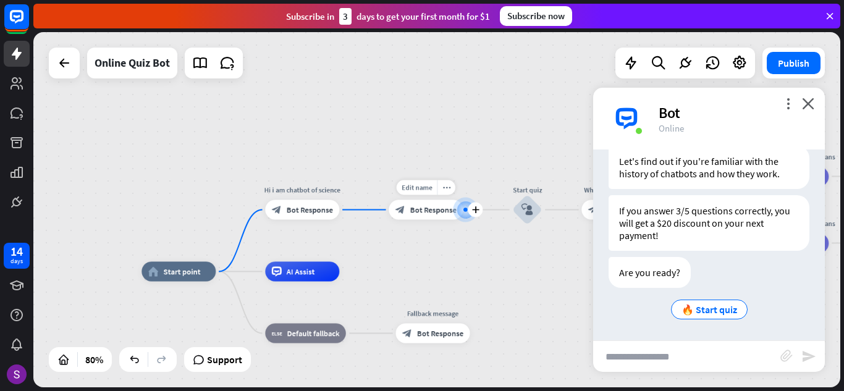
click at [441, 209] on span "Bot Response" at bounding box center [433, 210] width 46 height 10
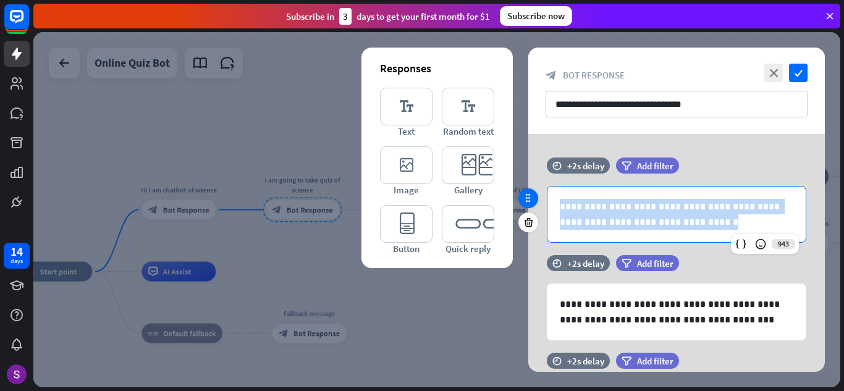
drag, startPoint x: 688, startPoint y: 219, endPoint x: 534, endPoint y: 200, distance: 155.7
click at [534, 200] on div "**********" at bounding box center [676, 207] width 297 height 98
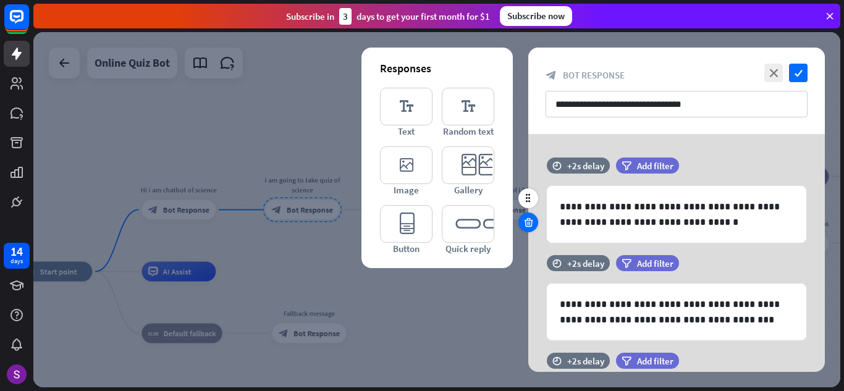
click at [531, 220] on icon at bounding box center [529, 222] width 12 height 11
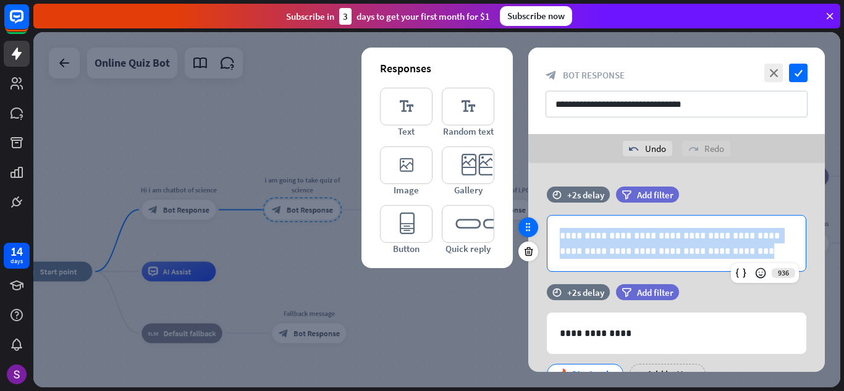
drag, startPoint x: 695, startPoint y: 248, endPoint x: 524, endPoint y: 228, distance: 172.3
click at [528, 228] on div "**********" at bounding box center [676, 236] width 297 height 98
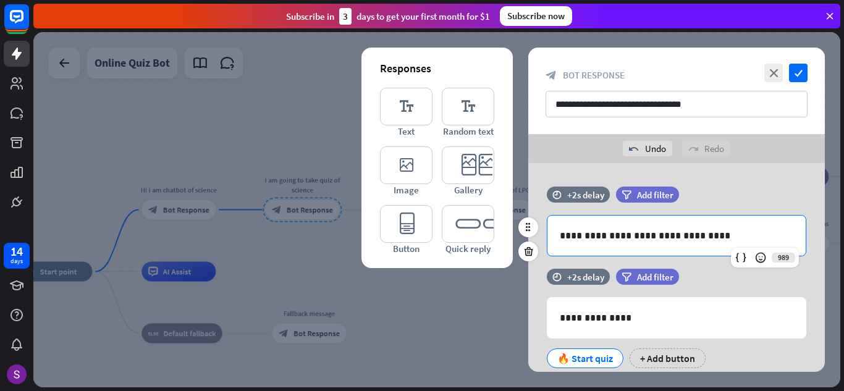
click at [660, 237] on p "**********" at bounding box center [677, 235] width 234 height 15
click at [663, 237] on p "**********" at bounding box center [677, 235] width 234 height 15
click at [734, 242] on p "**********" at bounding box center [677, 235] width 234 height 15
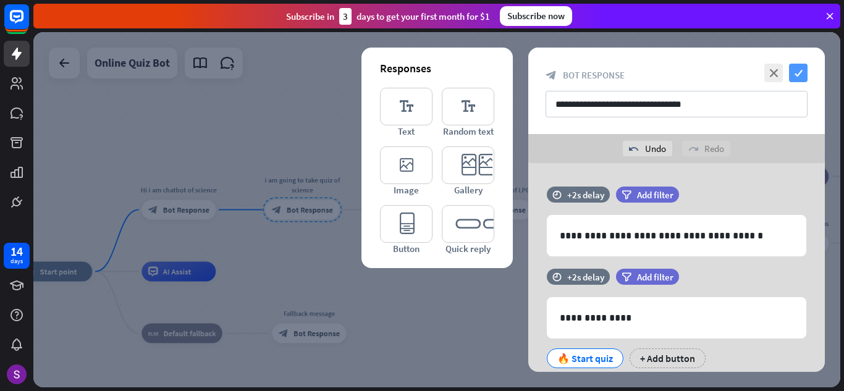
click at [797, 64] on icon "check" at bounding box center [798, 73] width 19 height 19
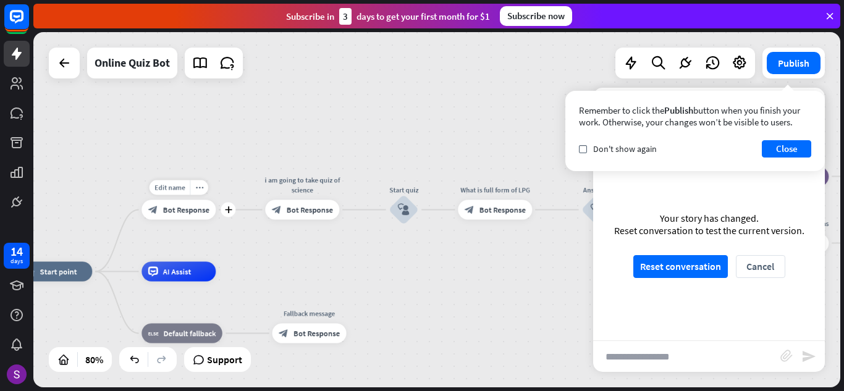
click at [201, 210] on span "Bot Response" at bounding box center [186, 210] width 46 height 10
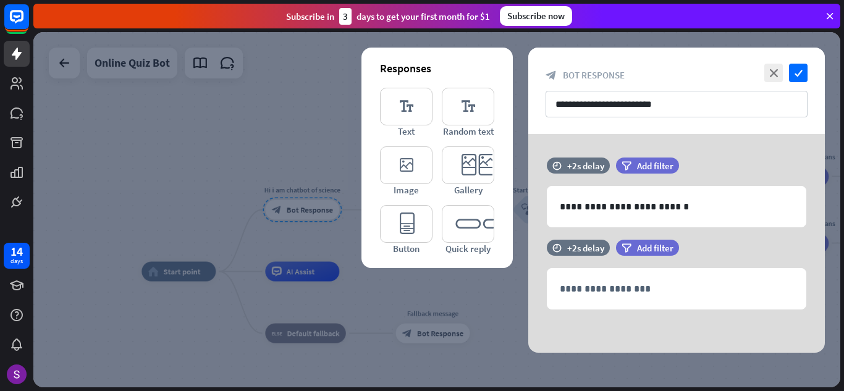
click at [808, 76] on div "**********" at bounding box center [676, 91] width 297 height 87
click at [789, 67] on div "close check" at bounding box center [784, 73] width 46 height 19
click at [797, 70] on icon "check" at bounding box center [798, 73] width 19 height 19
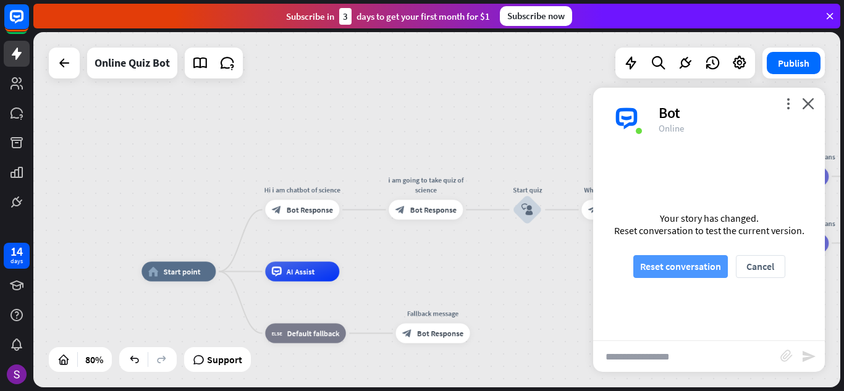
click at [688, 265] on button "Reset conversation" at bounding box center [680, 266] width 95 height 23
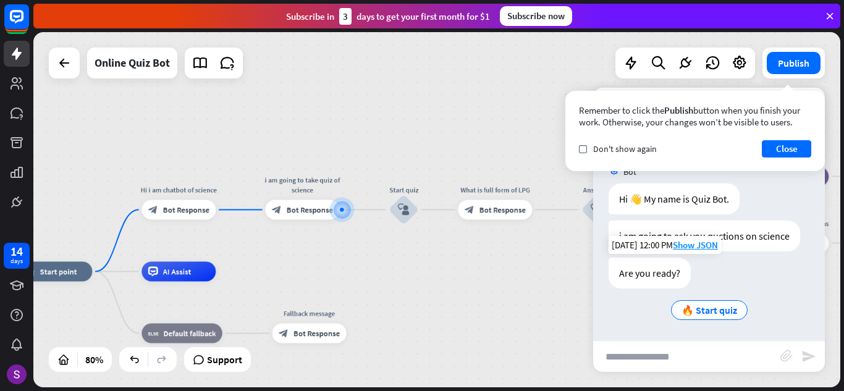
scroll to position [2, 0]
click at [685, 311] on span "🔥 Start quiz" at bounding box center [710, 309] width 56 height 12
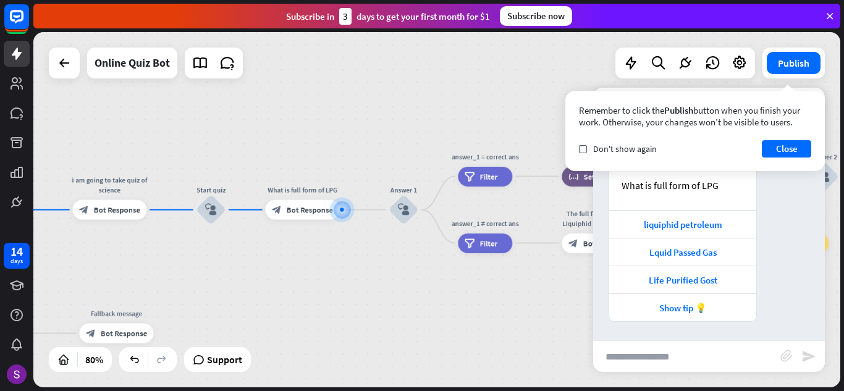
scroll to position [334, 0]
click at [680, 225] on div "liquiphid petroleum" at bounding box center [683, 225] width 135 height 12
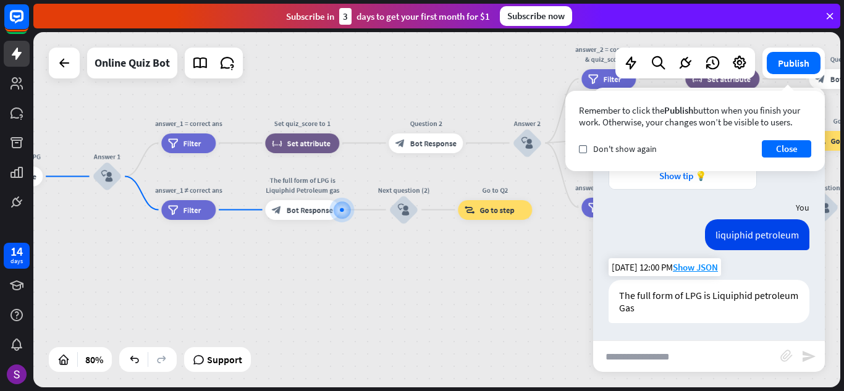
scroll to position [468, 0]
click at [691, 326] on div "The full form of LPG is Liquiphid petroleum Gas [DATE] 12:00 PM Show JSON" at bounding box center [709, 303] width 232 height 49
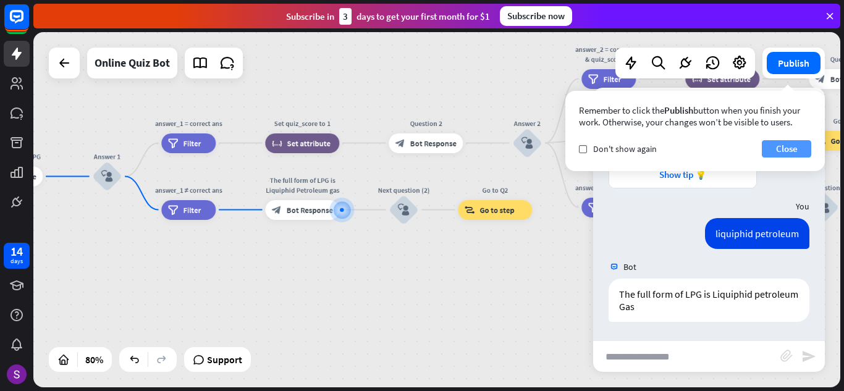
click at [806, 143] on button "Close" at bounding box center [786, 148] width 49 height 17
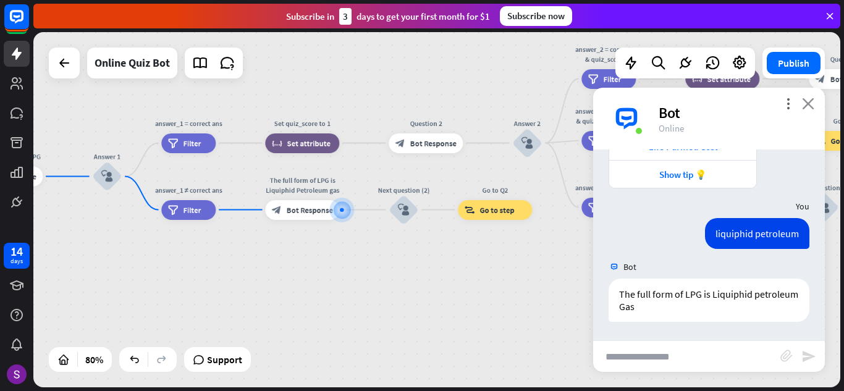
click at [810, 108] on icon "close" at bounding box center [808, 104] width 12 height 12
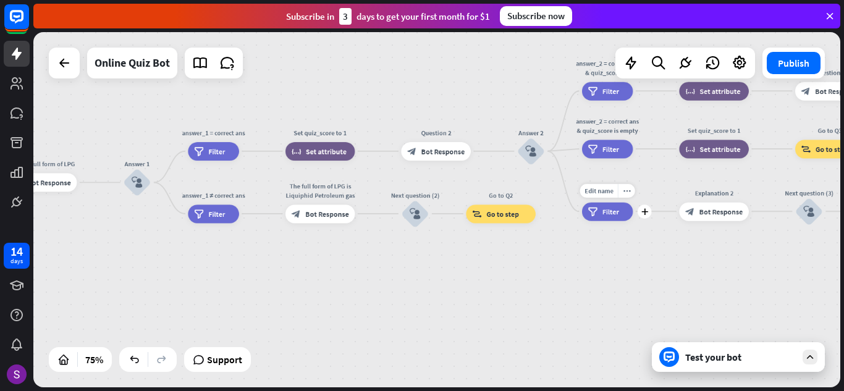
click at [619, 215] on div "filter Filter" at bounding box center [607, 211] width 51 height 19
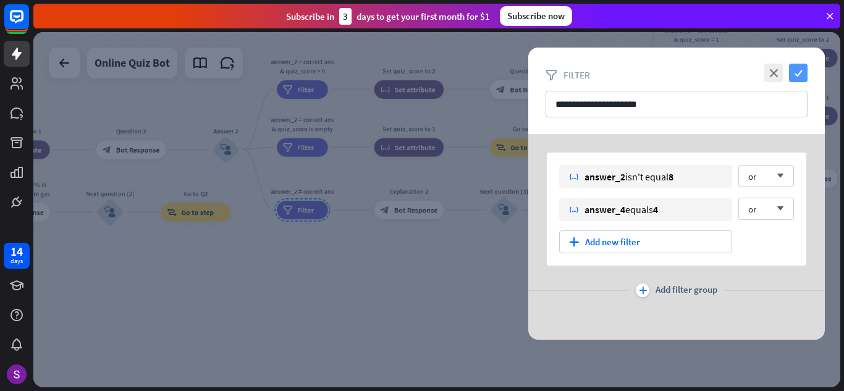
click at [794, 74] on icon "check" at bounding box center [798, 73] width 19 height 19
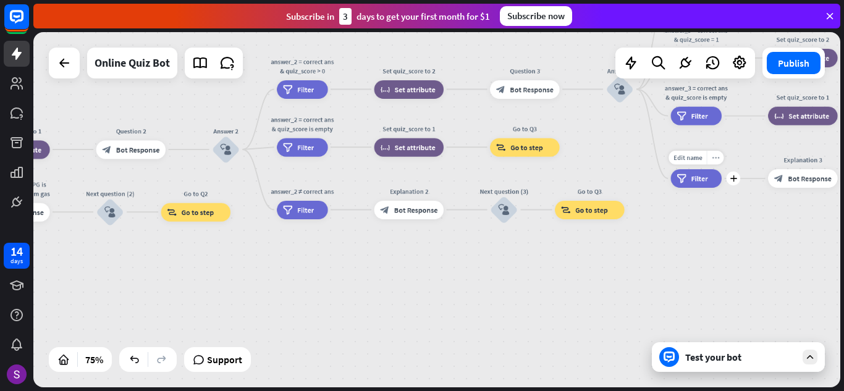
click at [716, 158] on icon "more_horiz" at bounding box center [715, 157] width 7 height 7
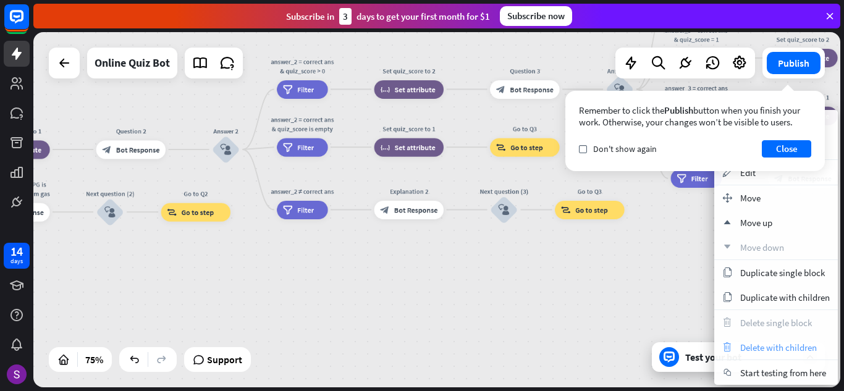
click at [781, 348] on span "Delete with children" at bounding box center [778, 348] width 77 height 12
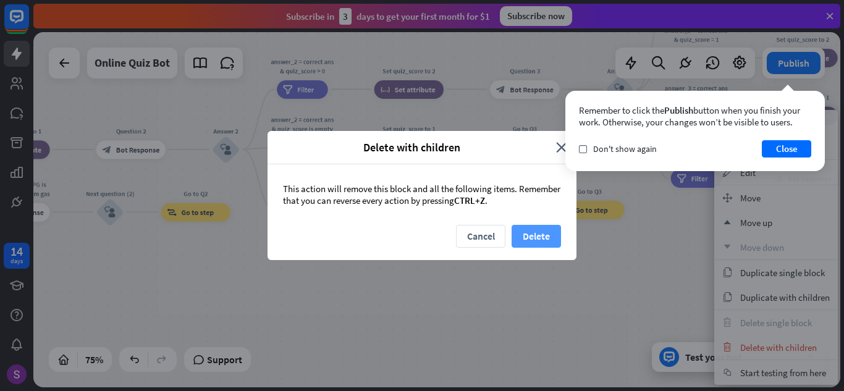
click at [536, 232] on button "Delete" at bounding box center [536, 236] width 49 height 23
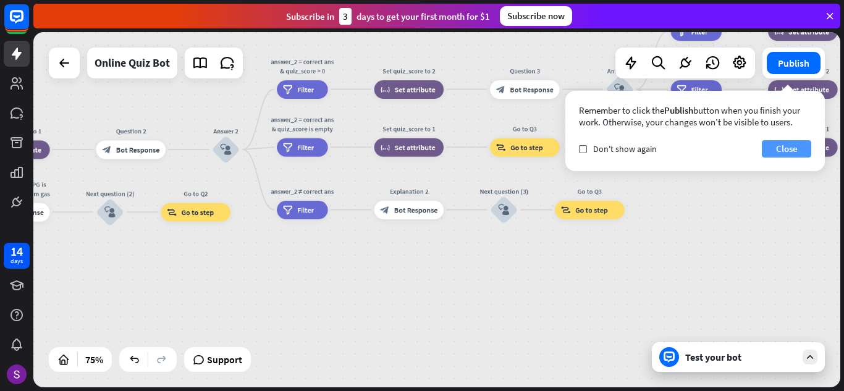
click at [797, 145] on button "Close" at bounding box center [786, 148] width 49 height 17
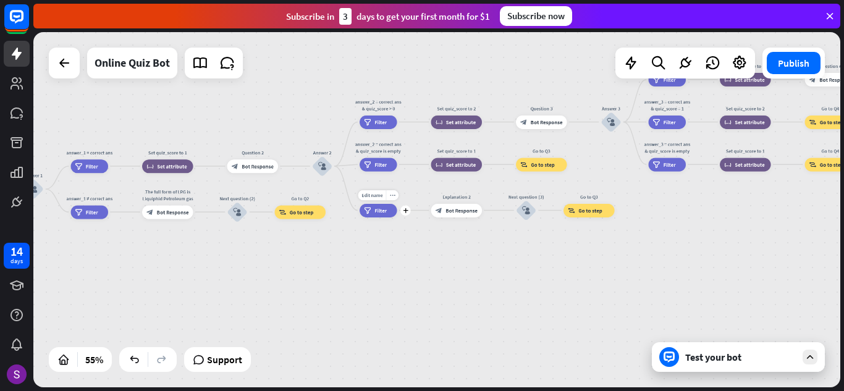
click at [381, 209] on span "Filter" at bounding box center [381, 210] width 12 height 7
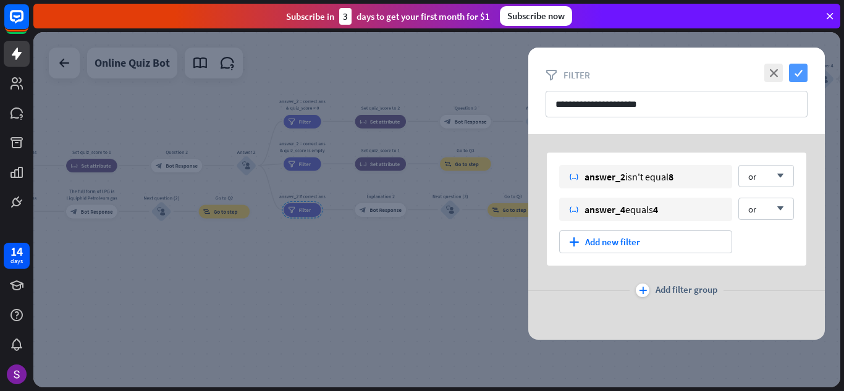
click at [798, 70] on icon "check" at bounding box center [798, 73] width 19 height 19
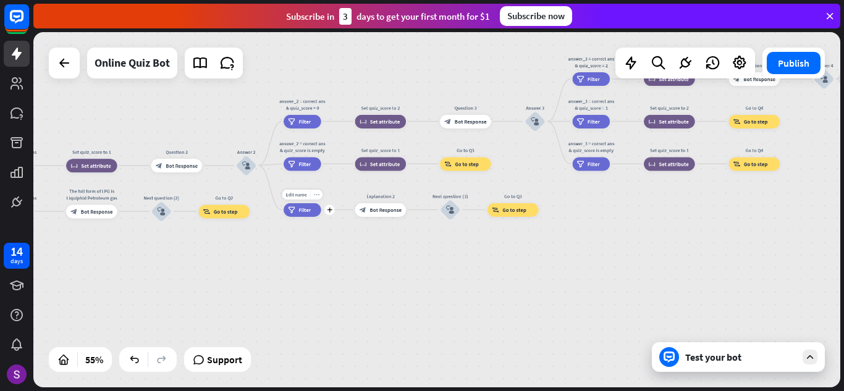
click at [318, 195] on icon "more_horiz" at bounding box center [317, 194] width 6 height 5
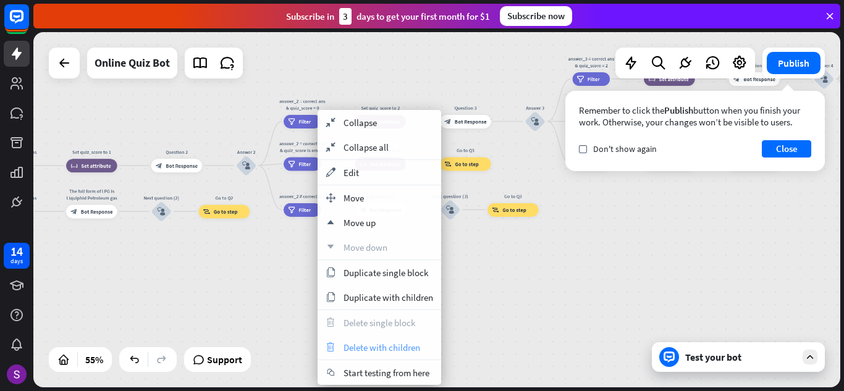
click at [384, 347] on span "Delete with children" at bounding box center [382, 348] width 77 height 12
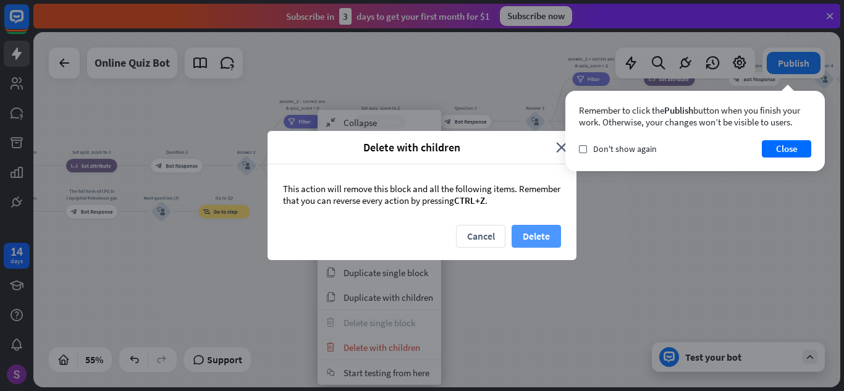
click at [548, 233] on button "Delete" at bounding box center [536, 236] width 49 height 23
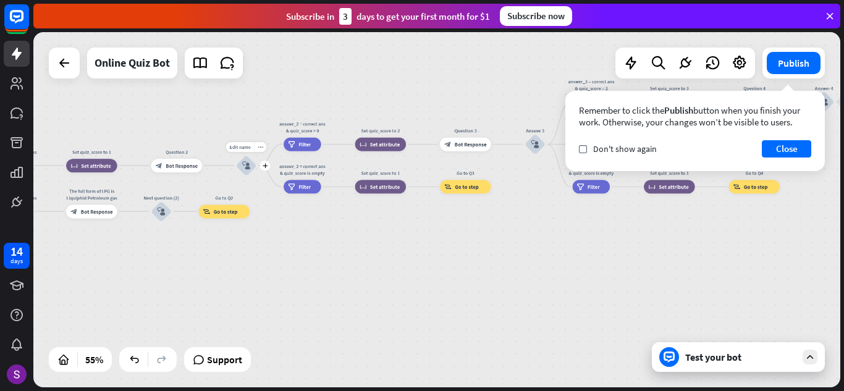
click at [256, 170] on div "Edit name more_horiz plus block_user_input" at bounding box center [246, 165] width 20 height 20
click at [265, 165] on icon "plus" at bounding box center [265, 165] width 5 height 5
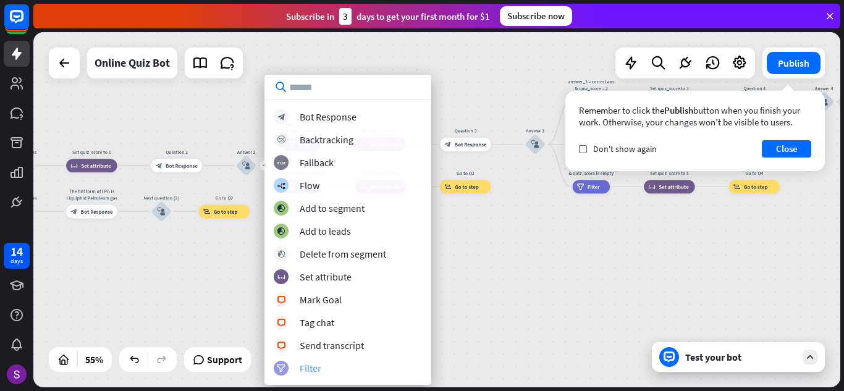
click at [313, 368] on div "Filter" at bounding box center [311, 368] width 22 height 12
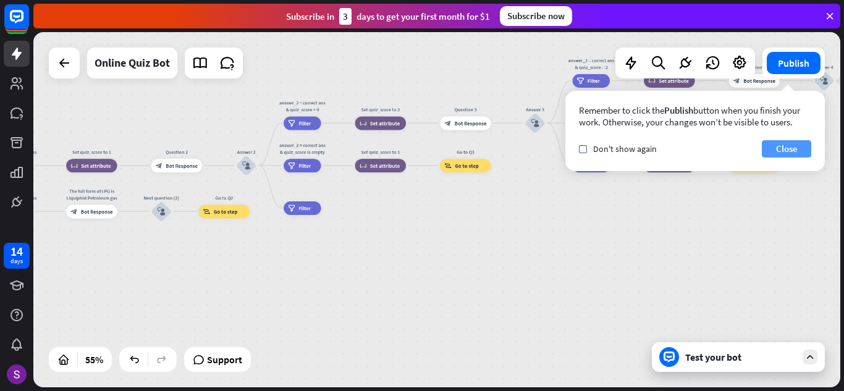
click at [783, 145] on button "Close" at bounding box center [786, 148] width 49 height 17
